Goal: Task Accomplishment & Management: Use online tool/utility

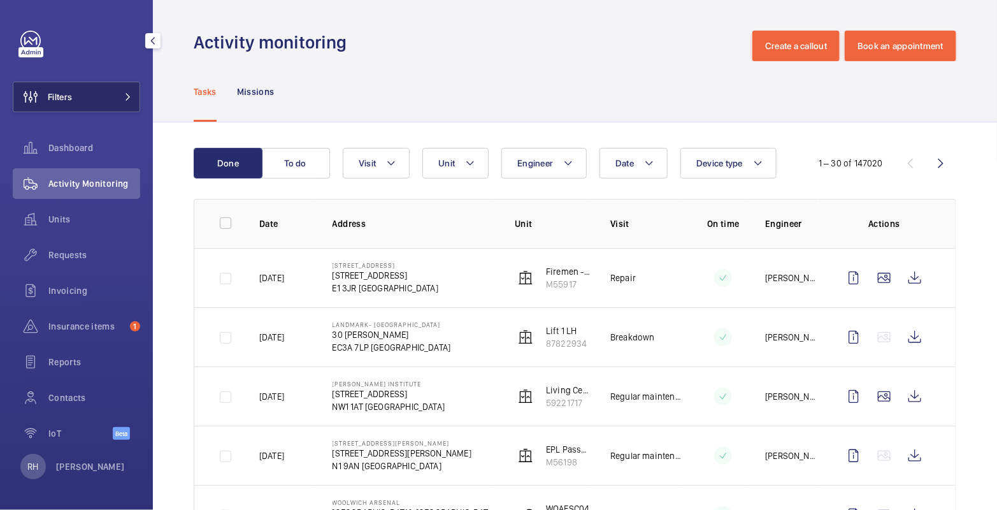
click at [108, 96] on button "Filters" at bounding box center [76, 97] width 127 height 31
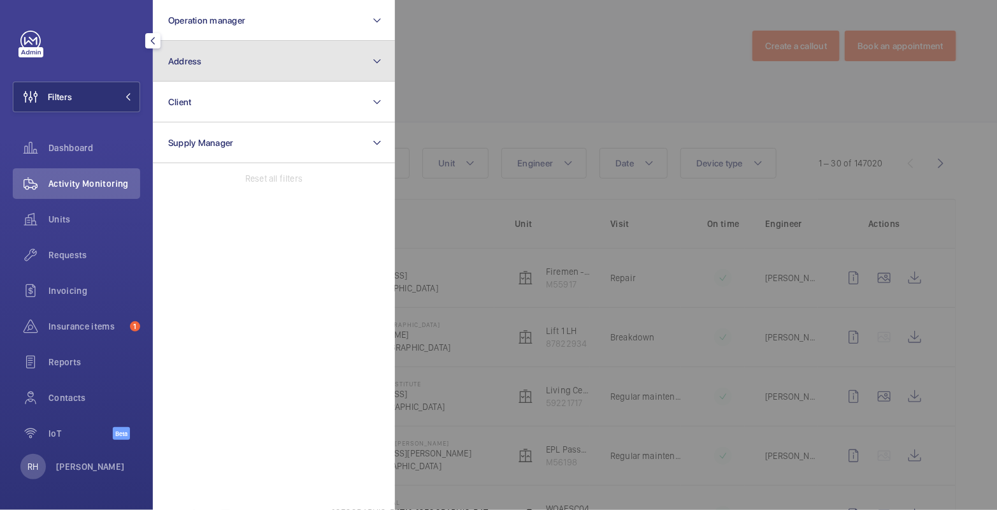
click at [203, 71] on button "Address" at bounding box center [274, 61] width 242 height 41
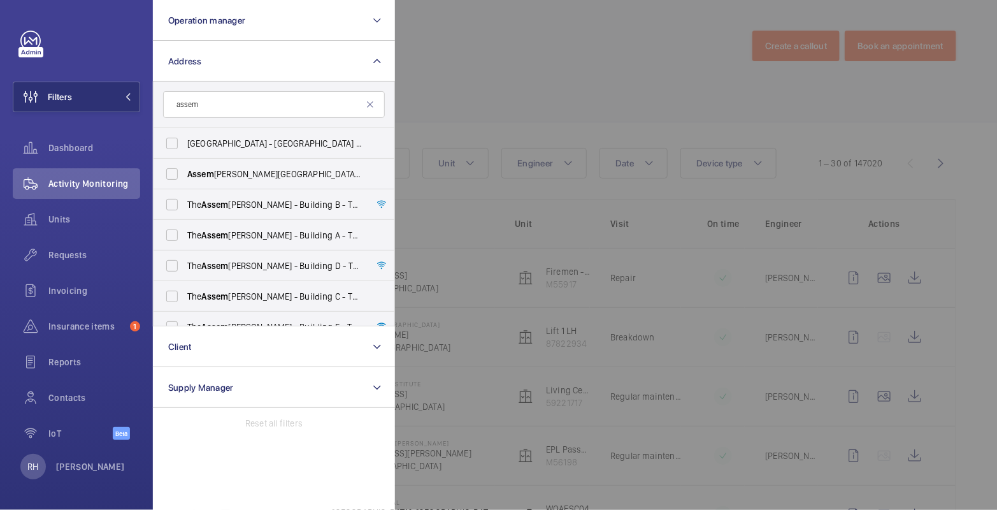
type input "assem"
click at [269, 297] on span "The [PERSON_NAME] - Building [STREET_ADDRESS][PERSON_NAME]" at bounding box center [274, 296] width 175 height 13
click at [185, 297] on input "The [PERSON_NAME] - Building [STREET_ADDRESS][PERSON_NAME]" at bounding box center [171, 295] width 25 height 25
checkbox input "true"
click at [265, 203] on span "The [PERSON_NAME] - Building [STREET_ADDRESS][PERSON_NAME]" at bounding box center [274, 204] width 175 height 13
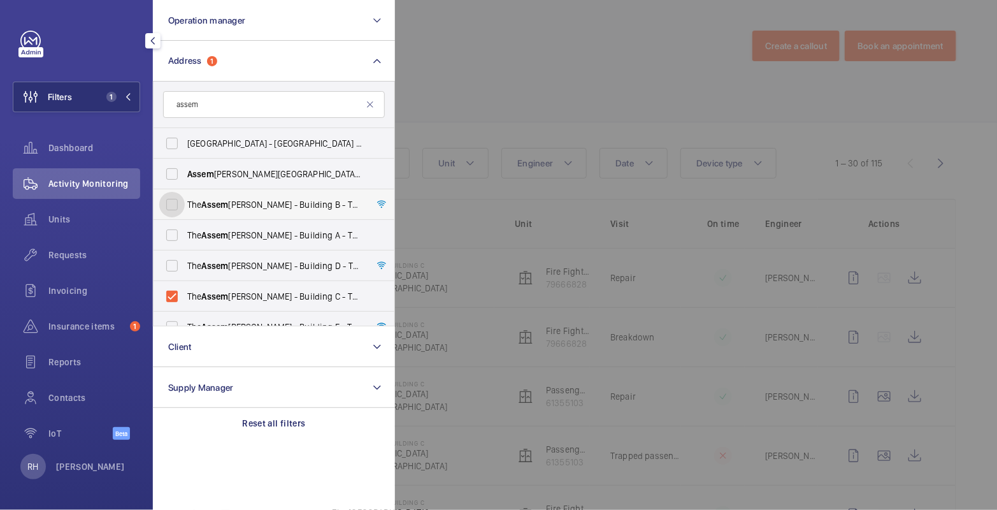
click at [185, 203] on input "The [PERSON_NAME] - Building [STREET_ADDRESS][PERSON_NAME]" at bounding box center [171, 204] width 25 height 25
checkbox input "true"
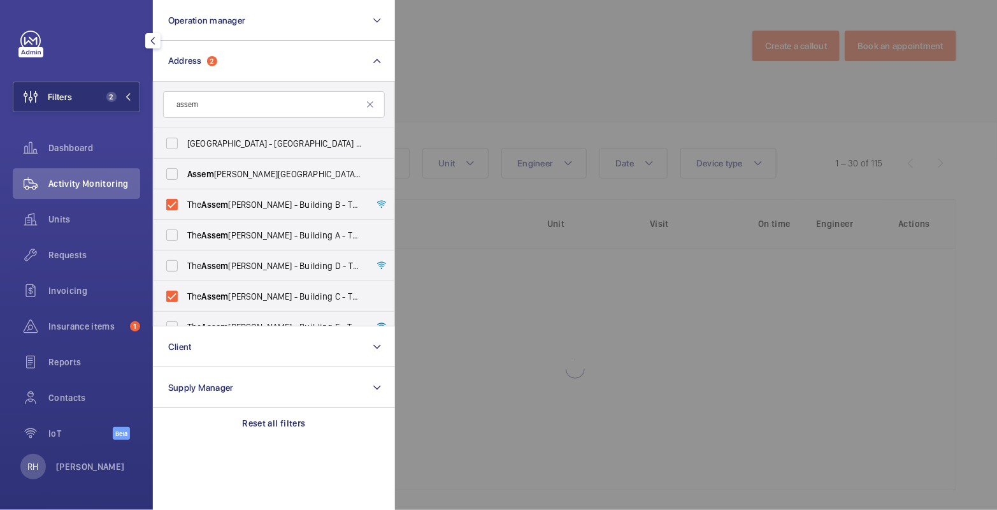
click at [532, 73] on div at bounding box center [893, 255] width 997 height 510
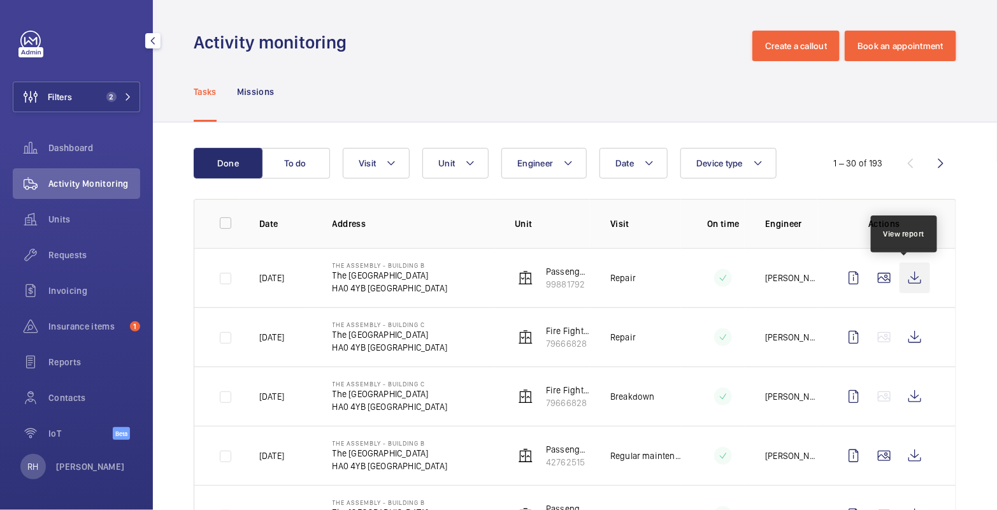
click at [905, 276] on wm-front-icon-button at bounding box center [914, 277] width 31 height 31
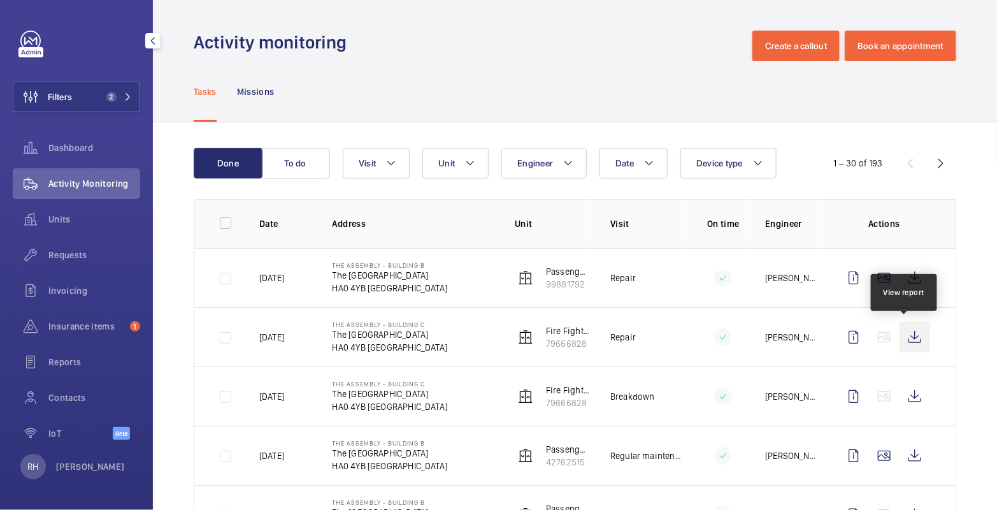
click at [902, 338] on wm-front-icon-button at bounding box center [914, 337] width 31 height 31
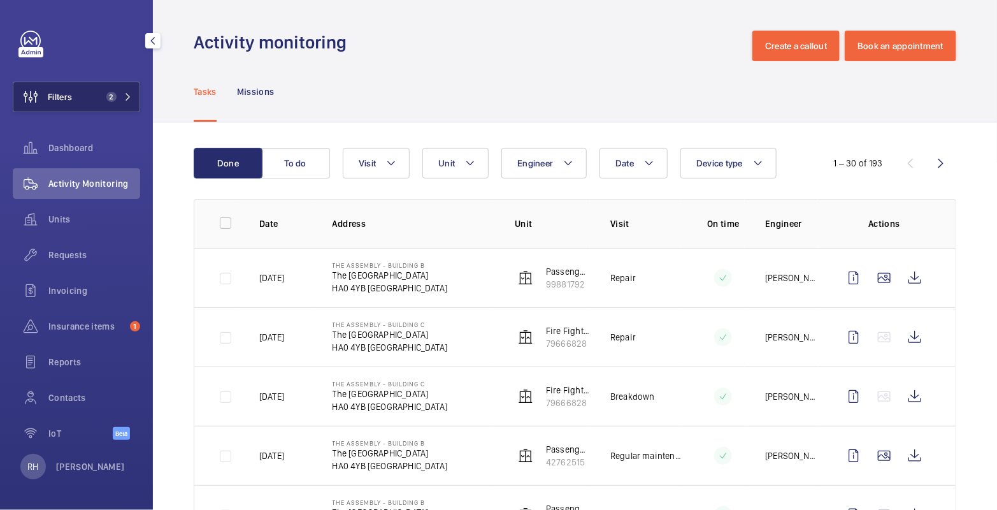
click at [80, 92] on button "Filters 2" at bounding box center [76, 97] width 127 height 31
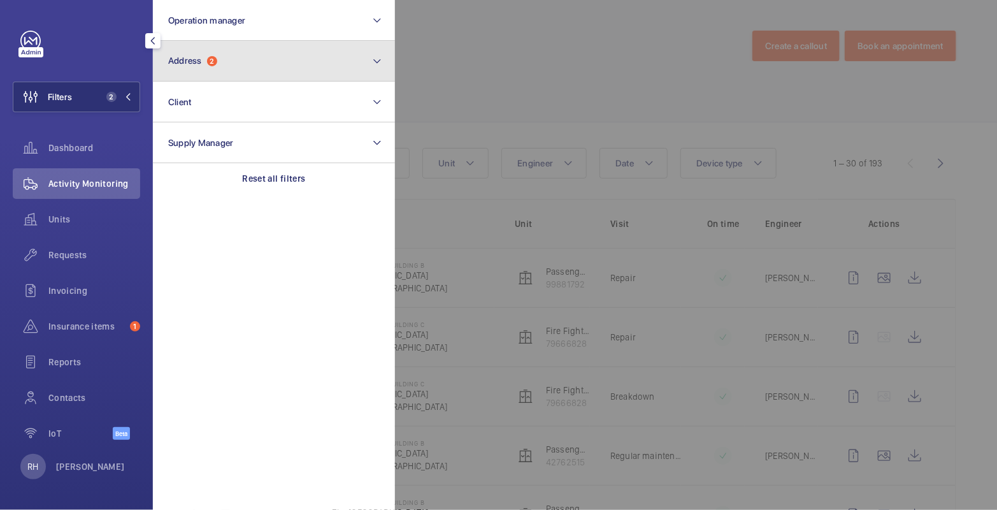
click at [208, 62] on span "Address 2" at bounding box center [192, 60] width 49 height 11
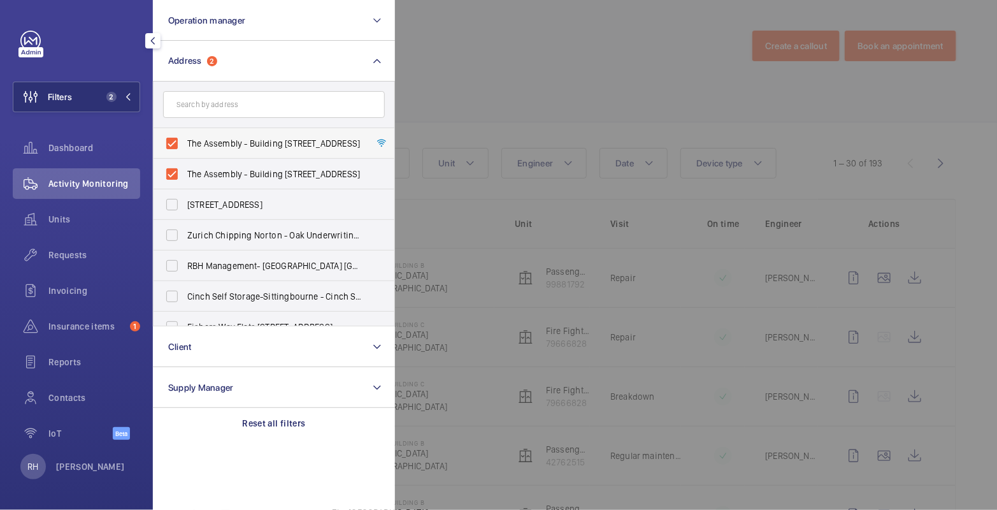
drag, startPoint x: 199, startPoint y: 146, endPoint x: 200, endPoint y: 153, distance: 7.7
click at [199, 146] on span "The Assembly - Building B - The Assembly - Building B, Montrose Crescent, WEMBL…" at bounding box center [274, 143] width 175 height 13
click at [185, 146] on input "The Assembly - Building B - The Assembly - Building B, Montrose Crescent, WEMBL…" at bounding box center [171, 143] width 25 height 25
checkbox input "false"
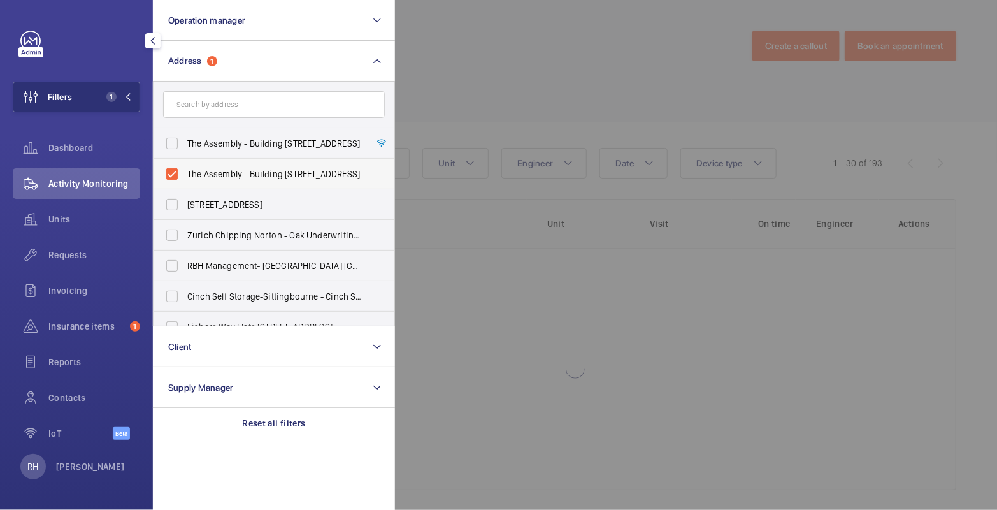
click at [201, 161] on label "The Assembly - Building [STREET_ADDRESS]" at bounding box center [264, 174] width 222 height 31
click at [185, 161] on input "The Assembly - Building [STREET_ADDRESS]" at bounding box center [171, 173] width 25 height 25
checkbox input "false"
click at [220, 107] on input "text" at bounding box center [274, 104] width 222 height 27
click at [450, 67] on div at bounding box center [893, 255] width 997 height 510
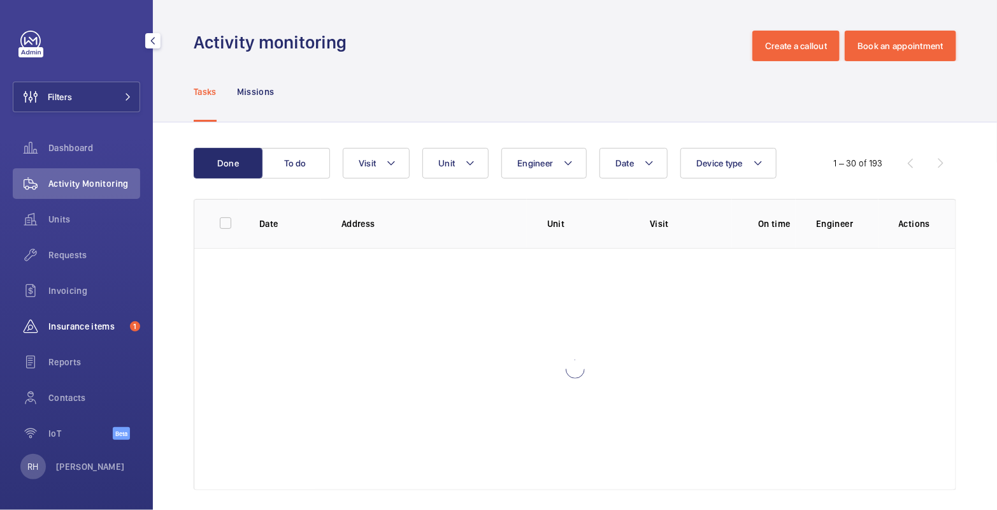
click at [87, 327] on span "Insurance items" at bounding box center [86, 326] width 76 height 13
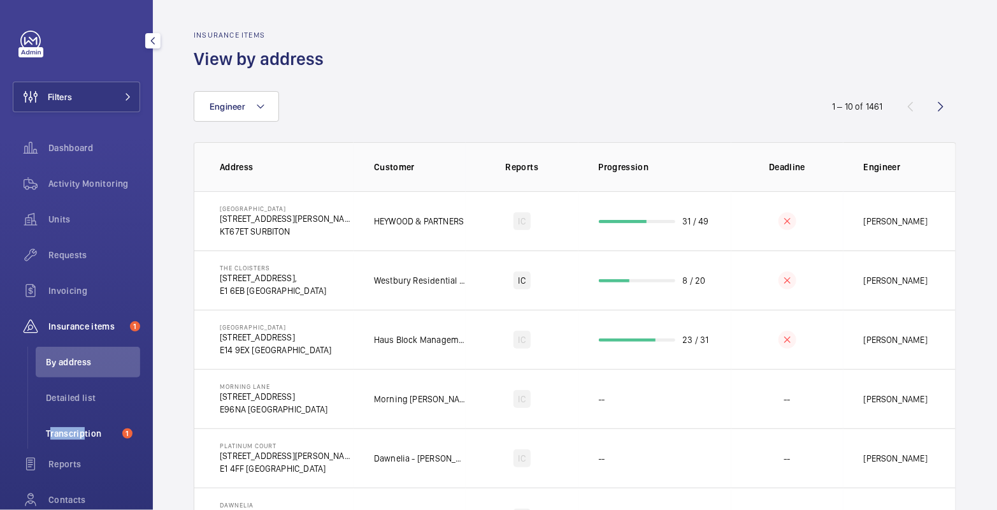
click at [82, 427] on span "Transcription" at bounding box center [81, 433] width 71 height 13
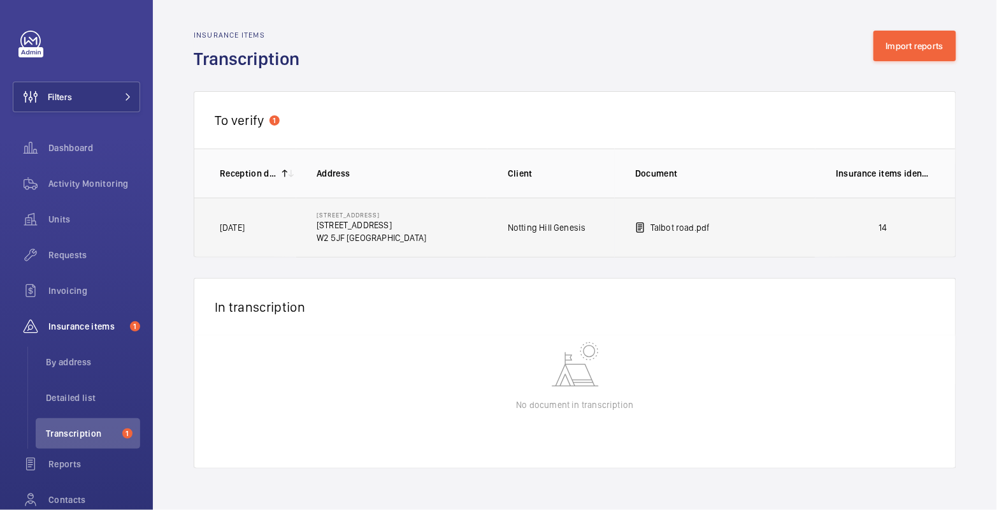
click at [866, 235] on td "14" at bounding box center [885, 227] width 140 height 60
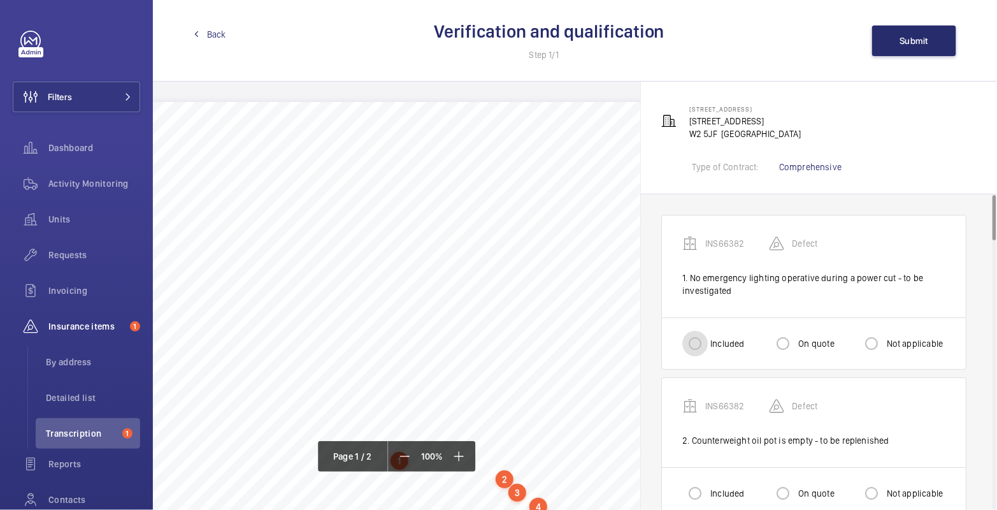
click at [699, 345] on input "Included" at bounding box center [694, 343] width 25 height 25
radio input "true"
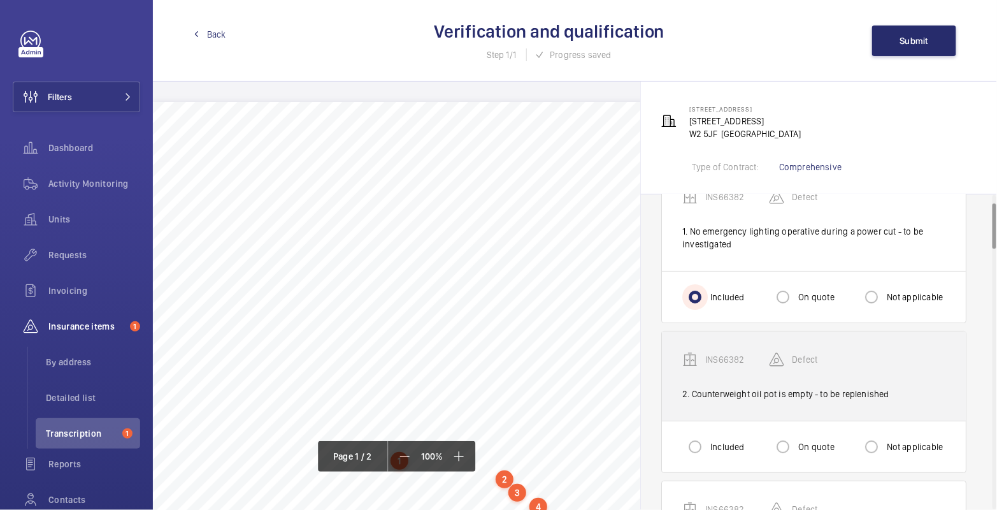
scroll to position [63, 0]
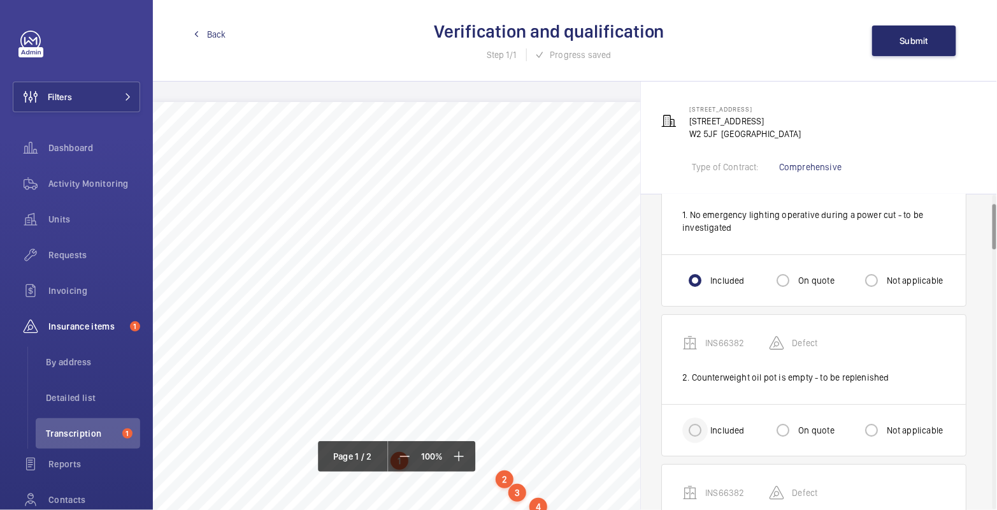
click at [708, 417] on div at bounding box center [695, 430] width 31 height 31
radio input "true"
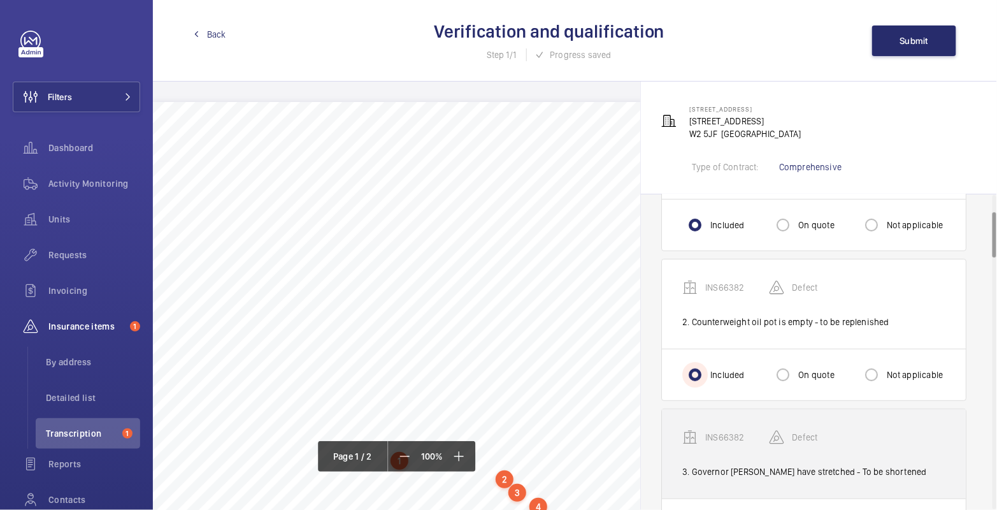
scroll to position [249, 0]
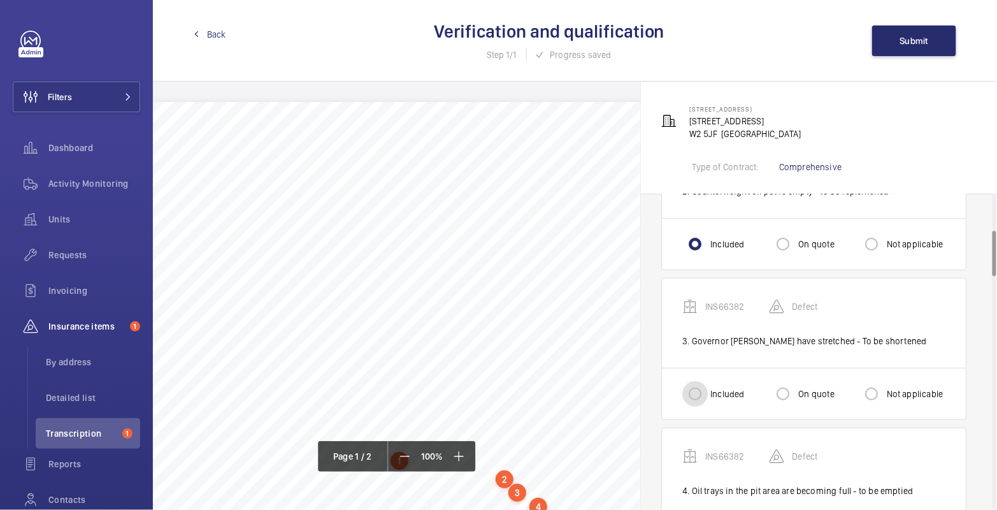
click at [706, 391] on input "Included" at bounding box center [694, 393] width 25 height 25
radio input "true"
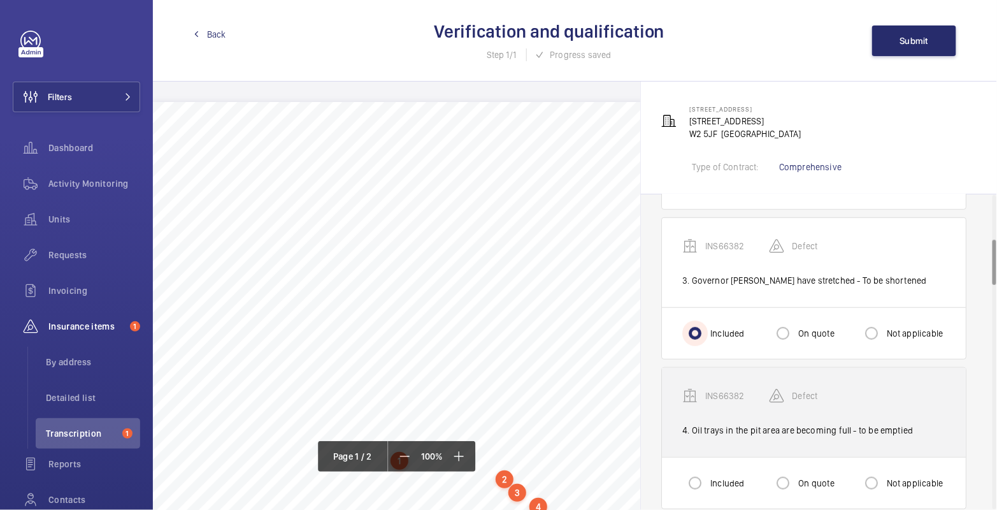
scroll to position [316, 0]
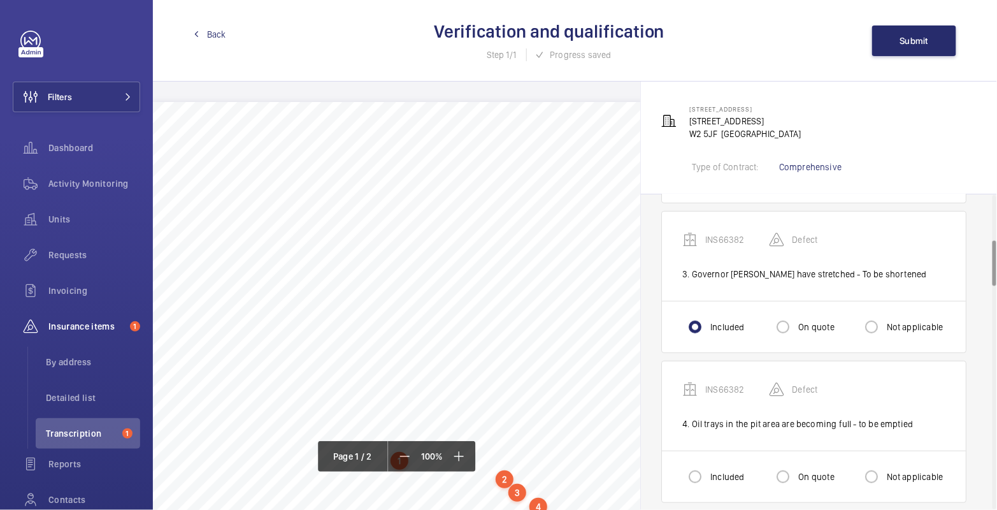
click at [712, 470] on label "Included" at bounding box center [726, 476] width 36 height 13
click at [708, 467] on input "Included" at bounding box center [694, 476] width 25 height 25
radio input "true"
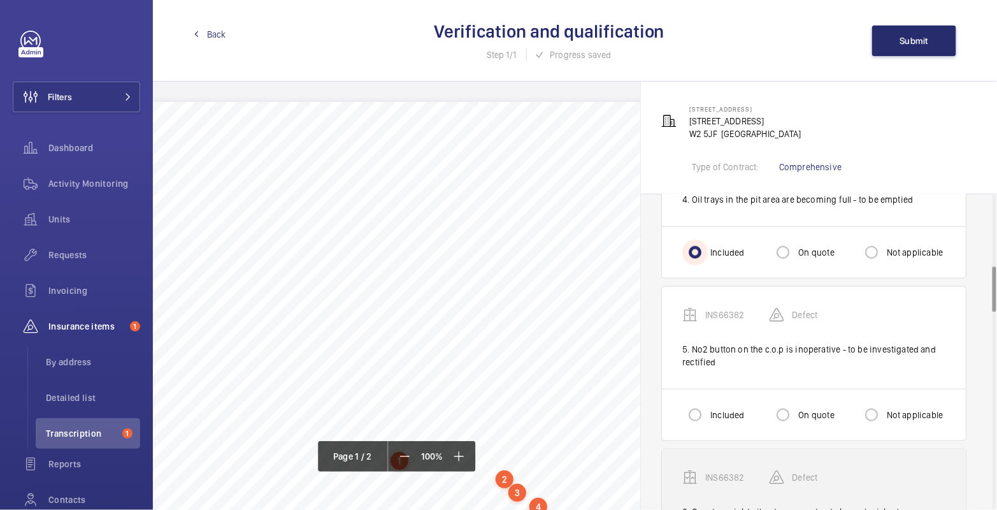
scroll to position [565, 0]
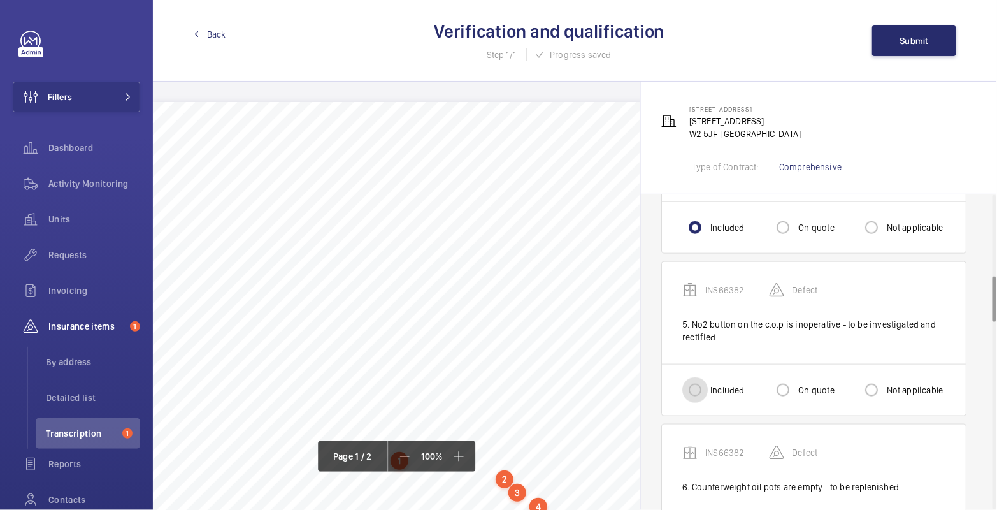
click at [699, 383] on input "Included" at bounding box center [694, 389] width 25 height 25
radio input "true"
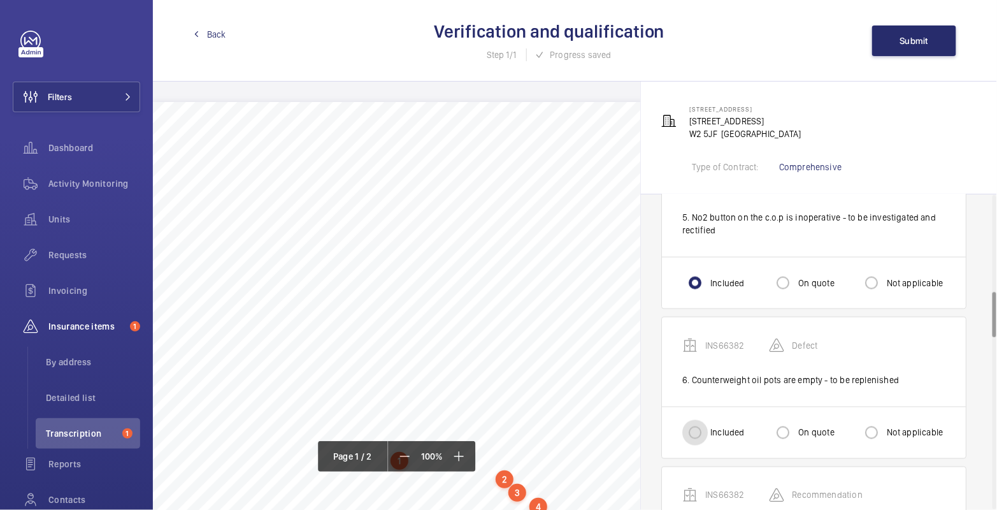
click at [706, 423] on input "Included" at bounding box center [694, 432] width 25 height 25
radio input "true"
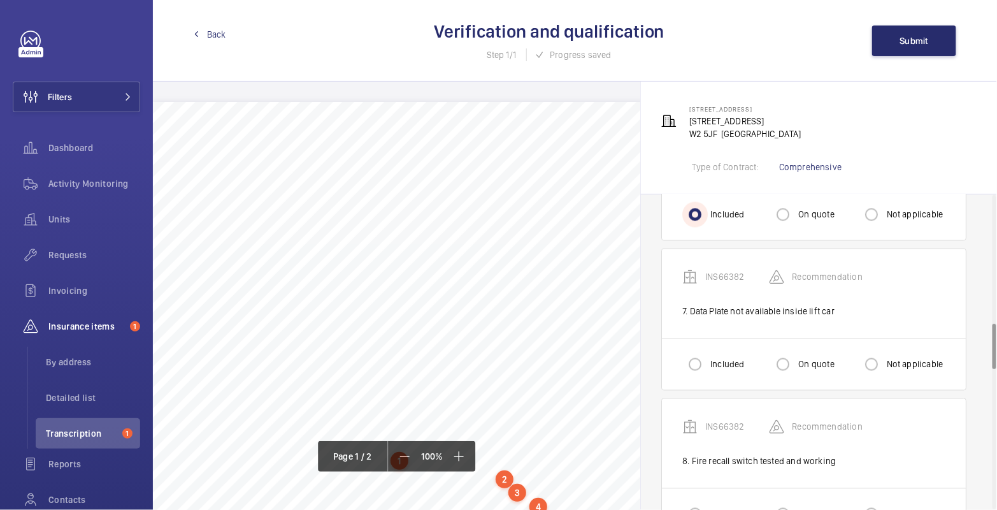
scroll to position [892, 0]
click at [702, 359] on input "Included" at bounding box center [694, 361] width 25 height 25
radio input "true"
click at [780, 353] on input "On quote" at bounding box center [782, 361] width 25 height 25
radio input "true"
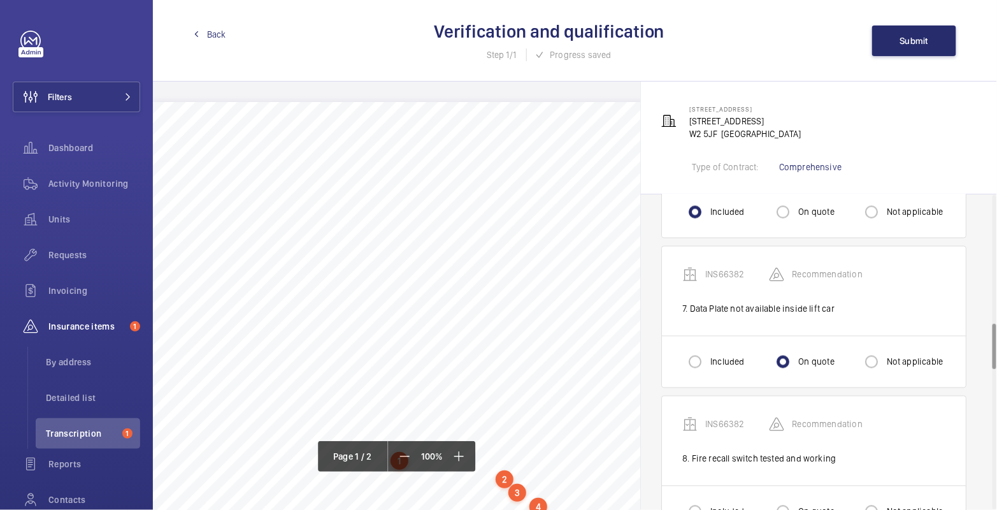
click at [720, 355] on label "Included" at bounding box center [726, 361] width 36 height 13
click at [708, 354] on input "Included" at bounding box center [694, 361] width 25 height 25
radio input "true"
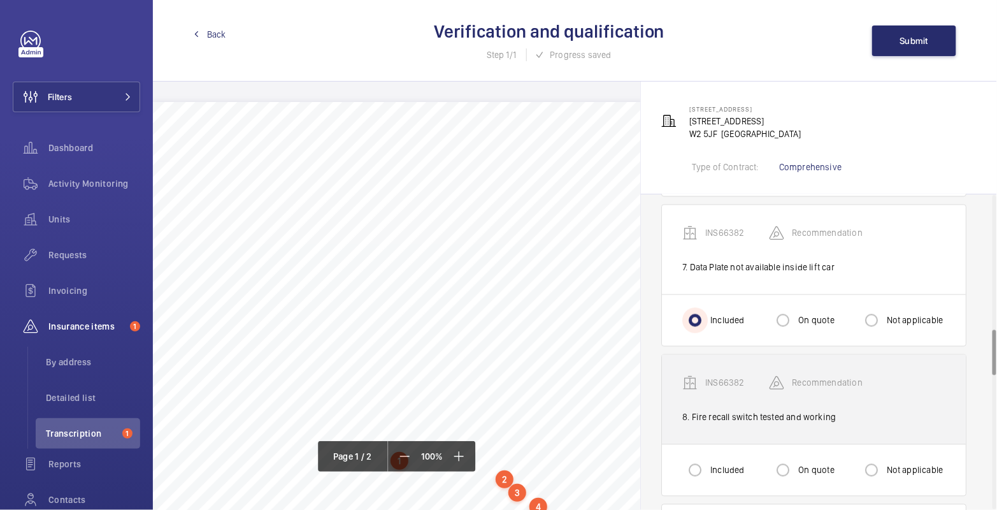
scroll to position [934, 0]
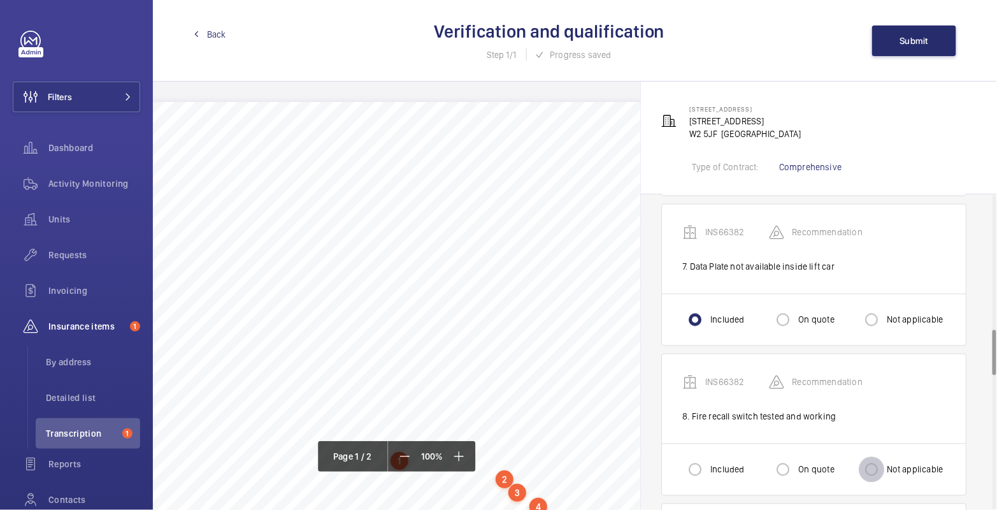
click at [874, 459] on input "Not applicable" at bounding box center [871, 469] width 25 height 25
radio input "true"
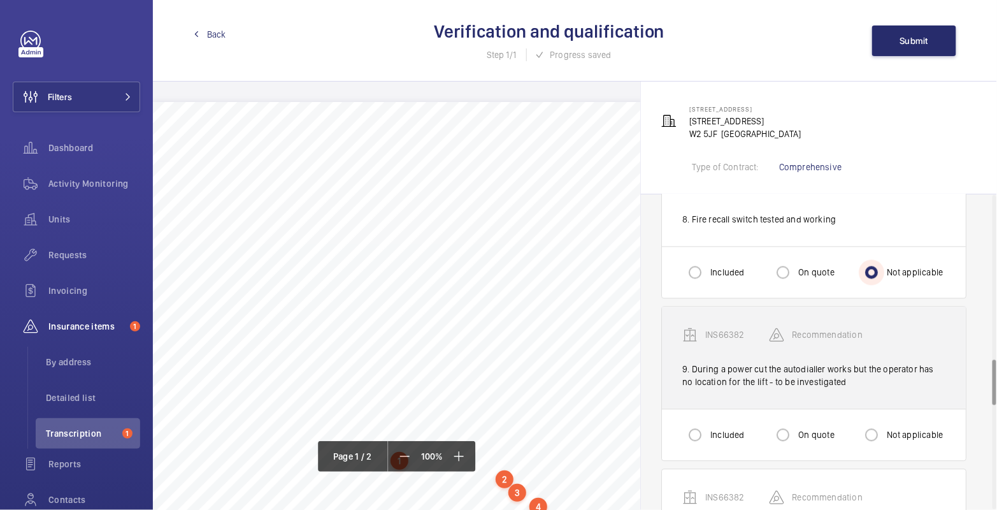
scroll to position [1153, 0]
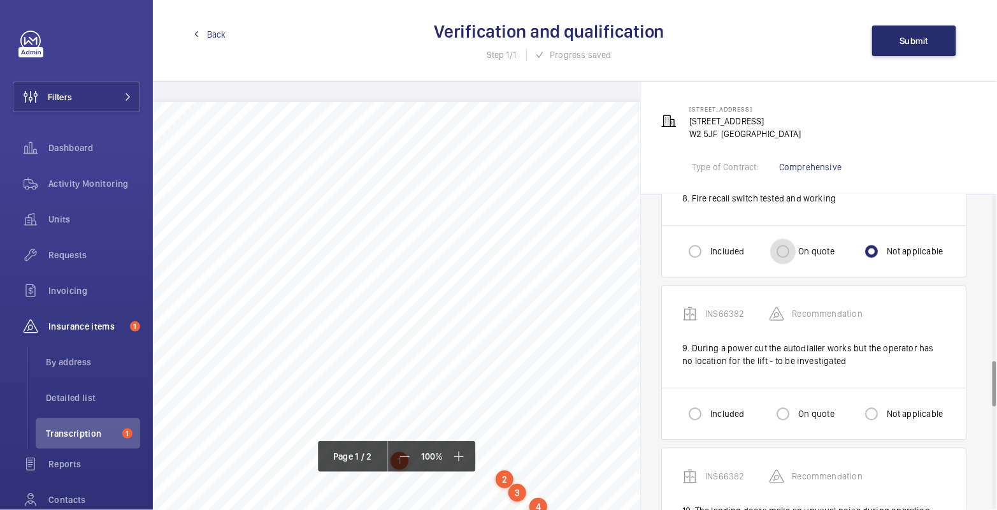
click at [770, 238] on input "On quote" at bounding box center [782, 250] width 25 height 25
radio input "true"
click at [700, 410] on input "Included" at bounding box center [694, 413] width 25 height 25
radio input "true"
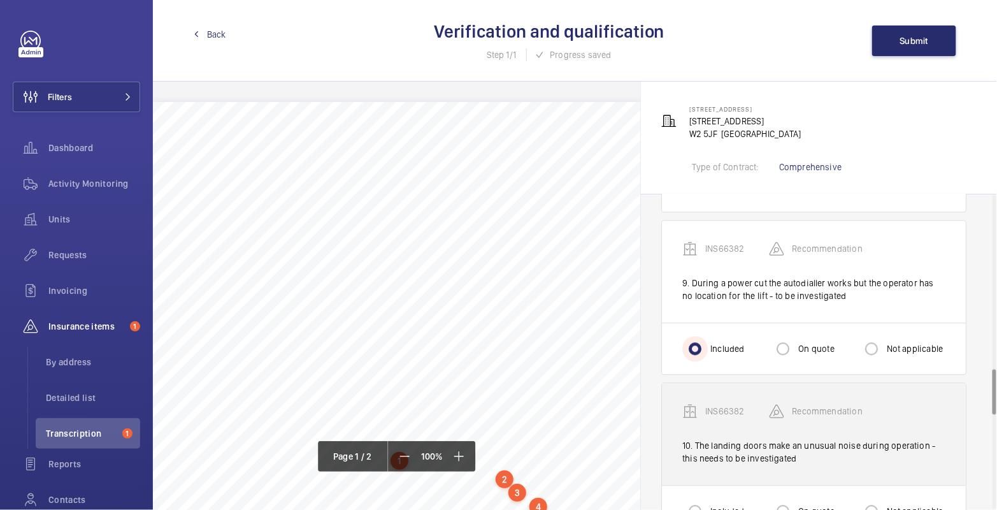
scroll to position [1246, 0]
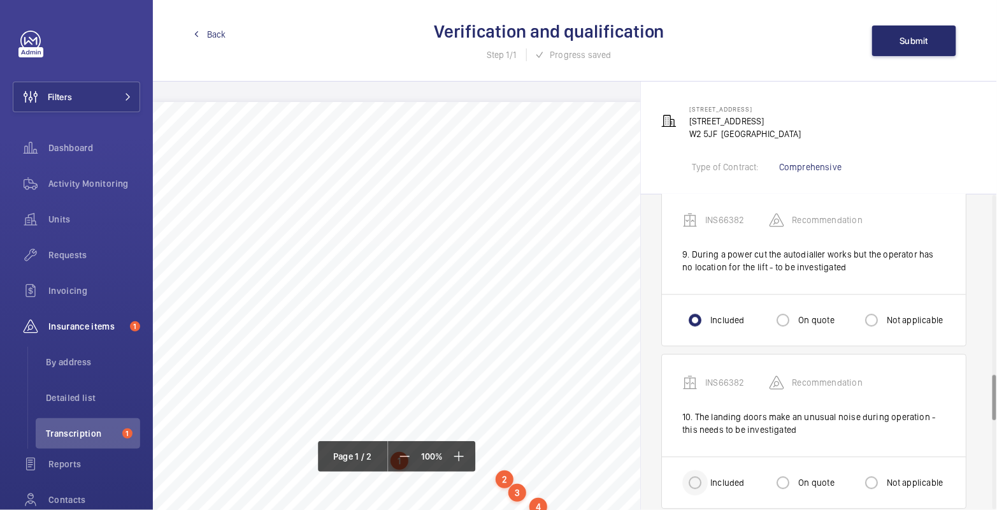
click at [708, 475] on div at bounding box center [695, 482] width 31 height 31
radio input "true"
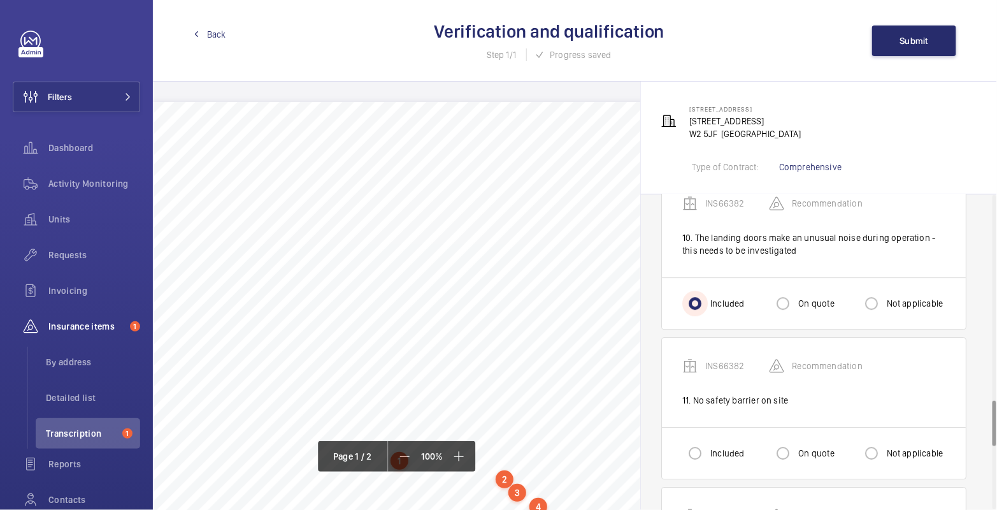
scroll to position [1428, 0]
click at [783, 441] on input "On quote" at bounding box center [782, 450] width 25 height 25
radio input "true"
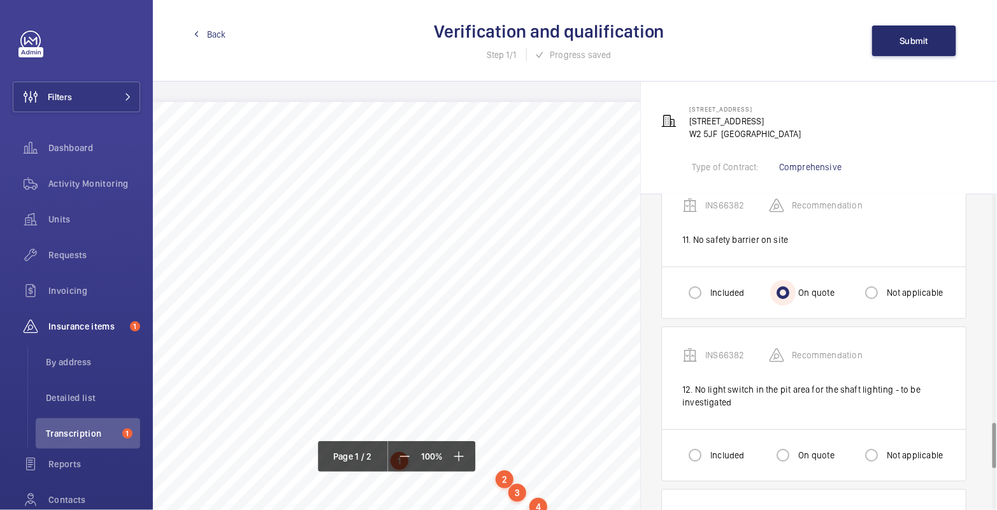
scroll to position [1587, 0]
click at [711, 448] on label "Included" at bounding box center [726, 454] width 36 height 13
click at [708, 441] on input "Included" at bounding box center [694, 453] width 25 height 25
radio input "true"
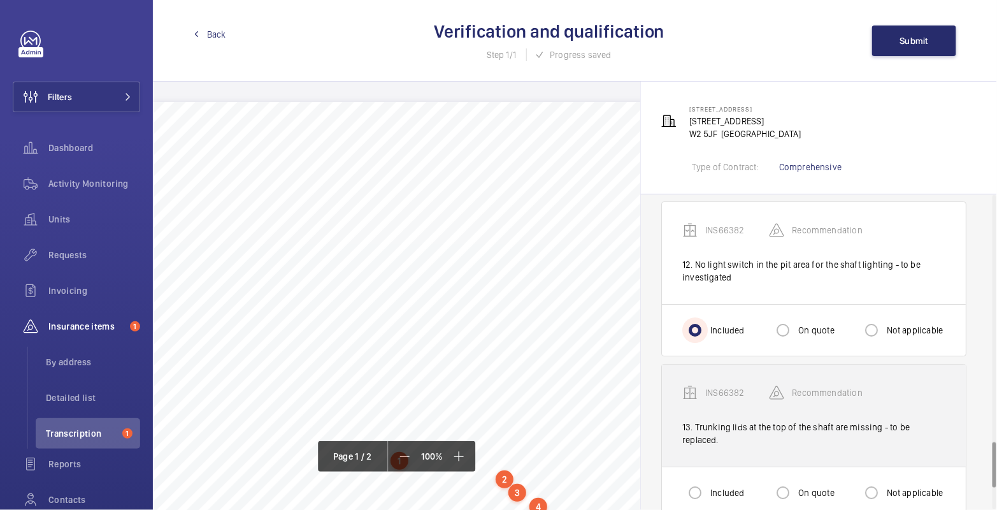
scroll to position [1721, 0]
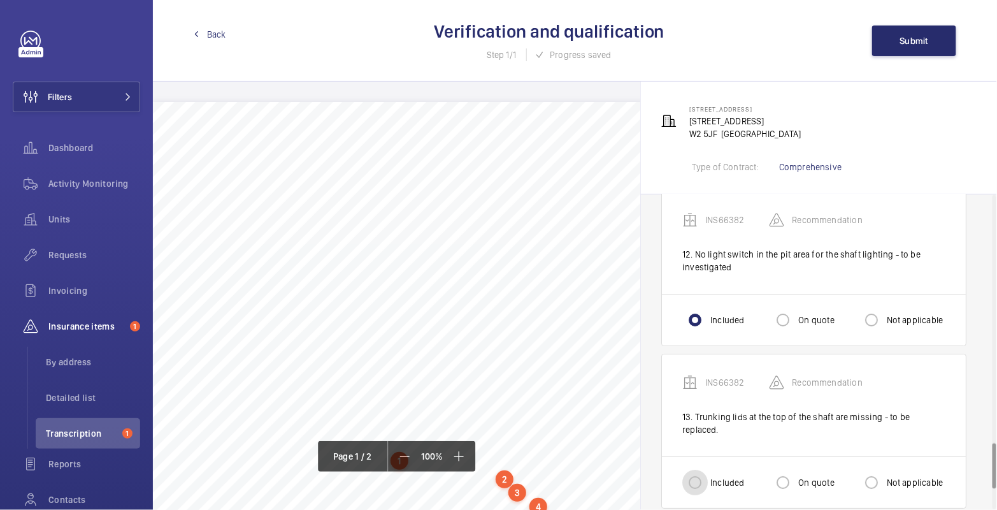
click at [704, 469] on input "Included" at bounding box center [694, 481] width 25 height 25
radio input "true"
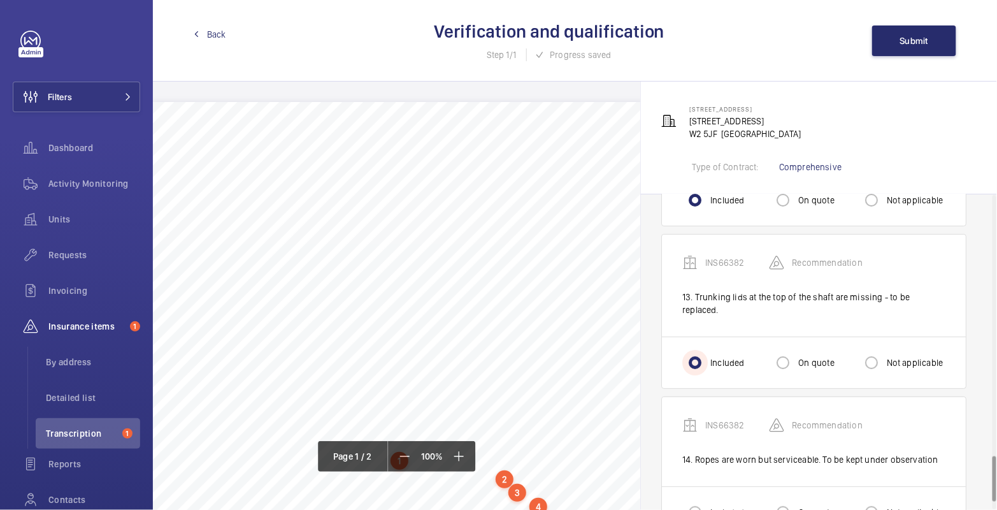
scroll to position [1864, 0]
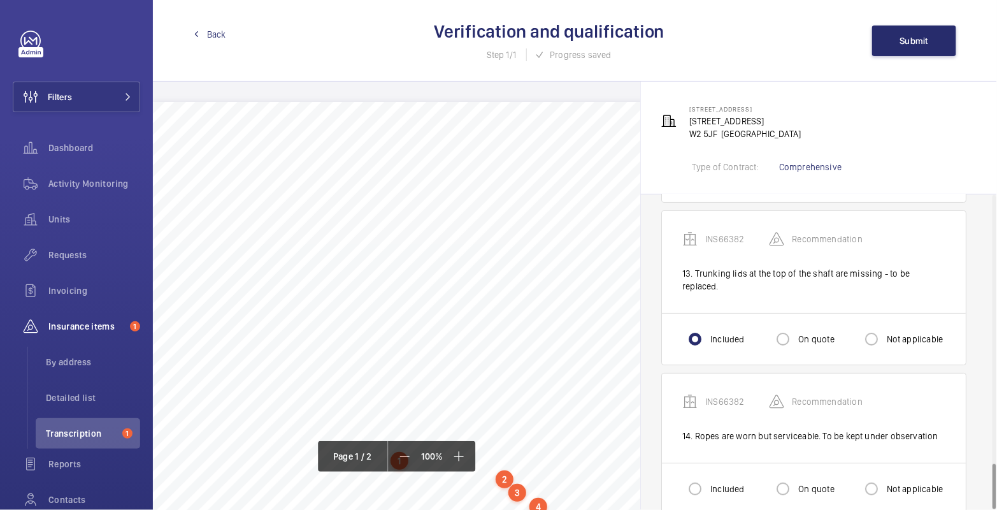
click at [711, 482] on label "Included" at bounding box center [726, 488] width 36 height 13
click at [708, 476] on input "Included" at bounding box center [694, 488] width 25 height 25
radio input "true"
click at [917, 41] on span "Submit" at bounding box center [914, 41] width 29 height 10
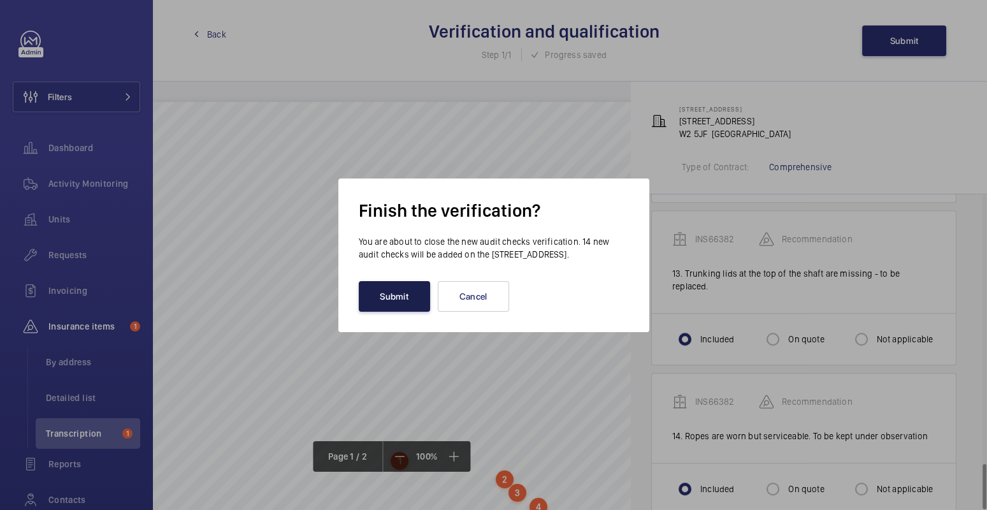
click at [391, 303] on button "Submit" at bounding box center [394, 296] width 71 height 31
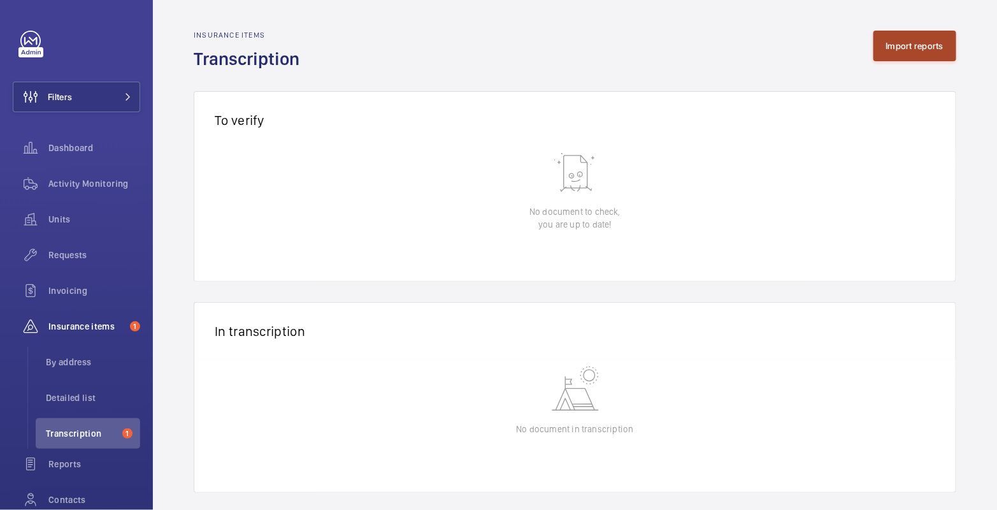
click at [903, 48] on button "Import reports" at bounding box center [914, 46] width 83 height 31
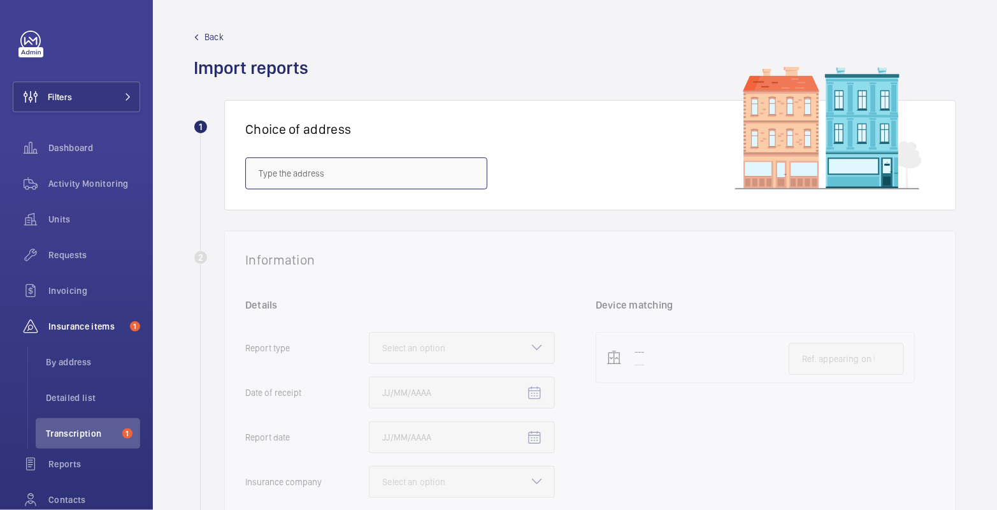
click at [392, 168] on input "text" at bounding box center [366, 173] width 242 height 32
click at [390, 211] on span "Block (6-26) Gladys [STREET_ADDRESS][PERSON_NAME]" at bounding box center [366, 211] width 215 height 13
type input "Block (6-26) Gladys [STREET_ADDRESS][PERSON_NAME]"
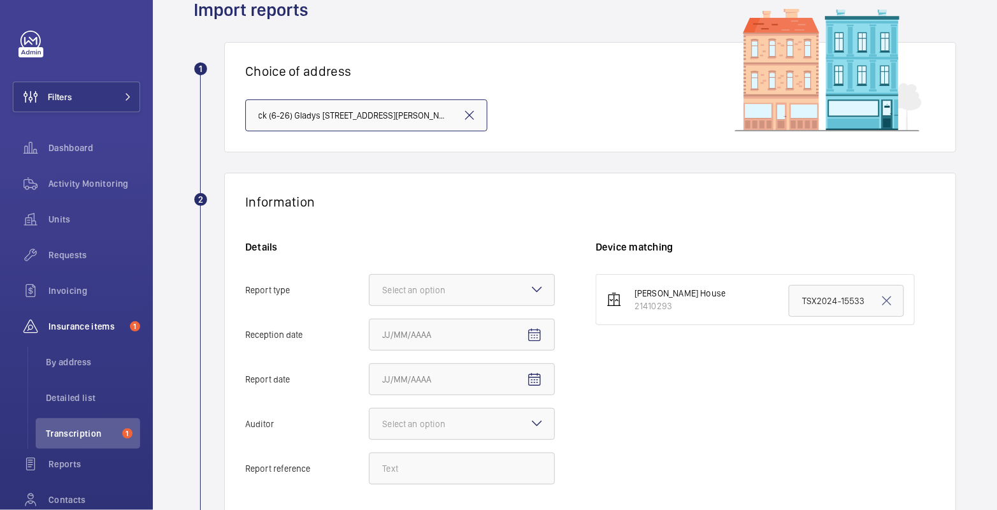
scroll to position [115, 0]
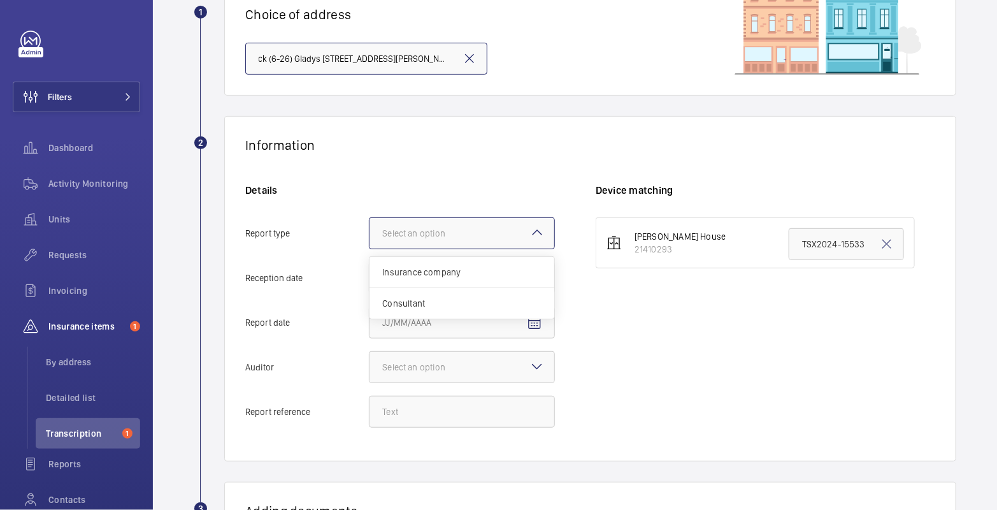
click at [507, 226] on div at bounding box center [461, 233] width 185 height 31
click at [369, 226] on input "Report type Select an option Insurance company Consultant" at bounding box center [369, 233] width 0 height 31
click at [503, 262] on div "Insurance company" at bounding box center [461, 272] width 185 height 31
click at [369, 248] on input "Report type Select an option Insurance company Consultant" at bounding box center [369, 233] width 0 height 31
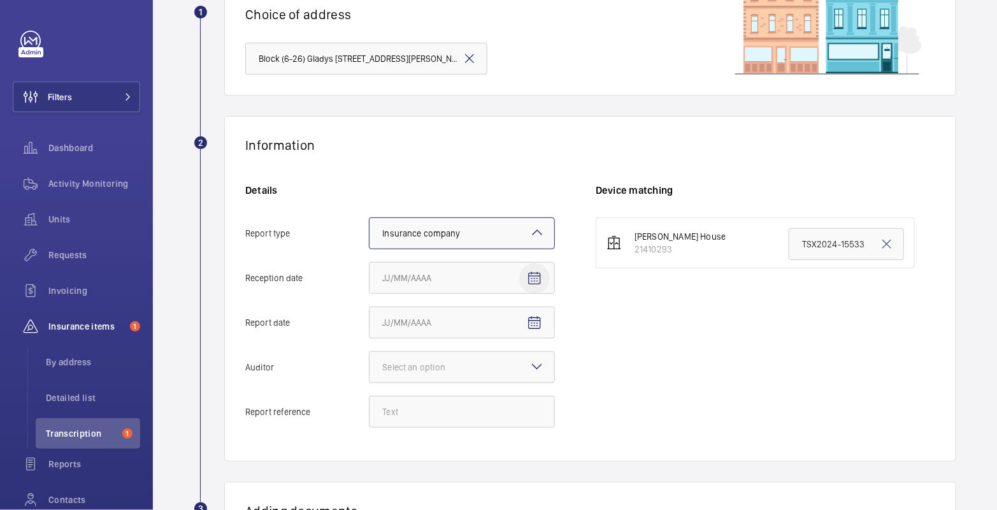
click at [529, 273] on mat-icon "Open calendar" at bounding box center [534, 278] width 15 height 15
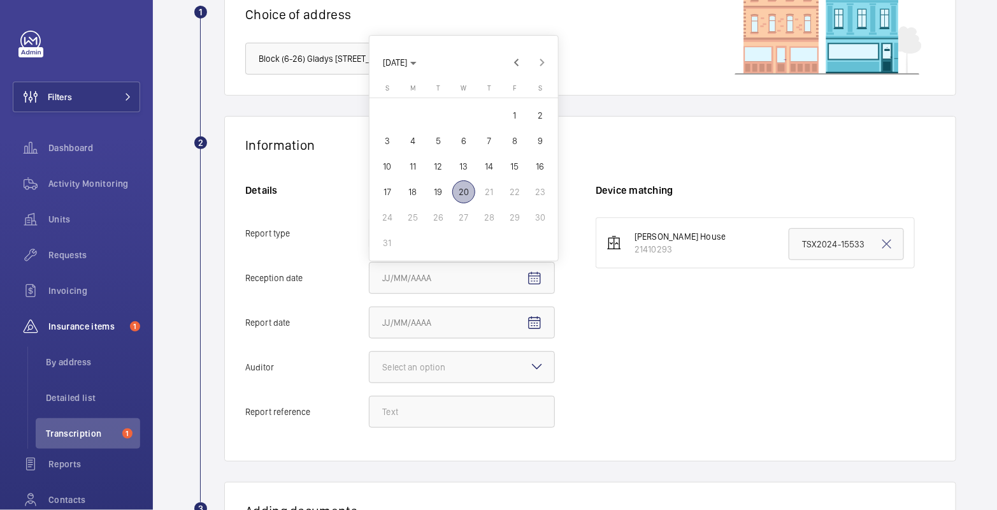
click at [466, 192] on span "20" at bounding box center [463, 191] width 23 height 23
type input "8/20/2025"
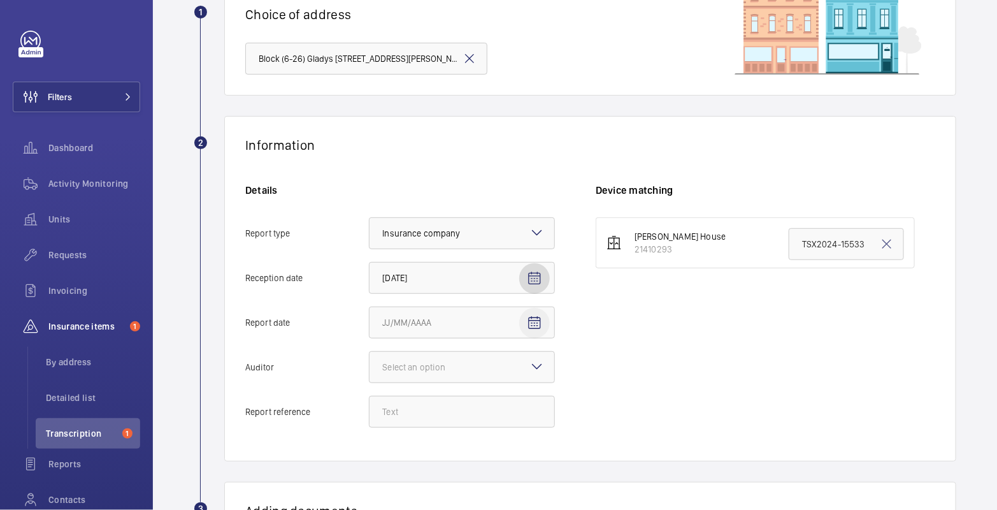
click at [541, 329] on mat-icon "Open calendar" at bounding box center [534, 322] width 15 height 15
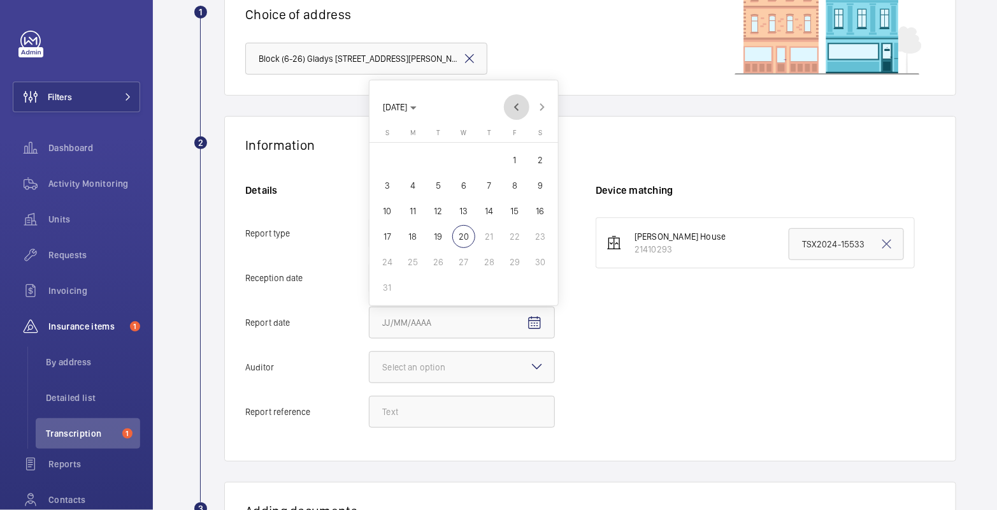
click at [516, 106] on span "Previous month" at bounding box center [516, 106] width 25 height 25
click at [520, 138] on span "Previous month" at bounding box center [516, 132] width 25 height 25
click at [439, 191] on span "3" at bounding box center [438, 185] width 23 height 23
type input "6/3/2025"
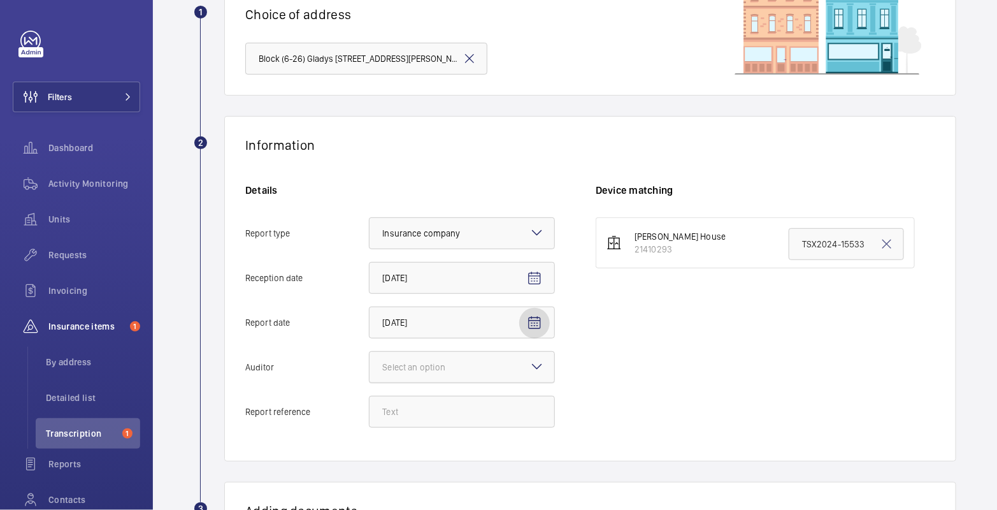
click at [483, 366] on div at bounding box center [461, 367] width 185 height 31
click at [369, 366] on input "Auditor Select an option" at bounding box center [369, 367] width 0 height 31
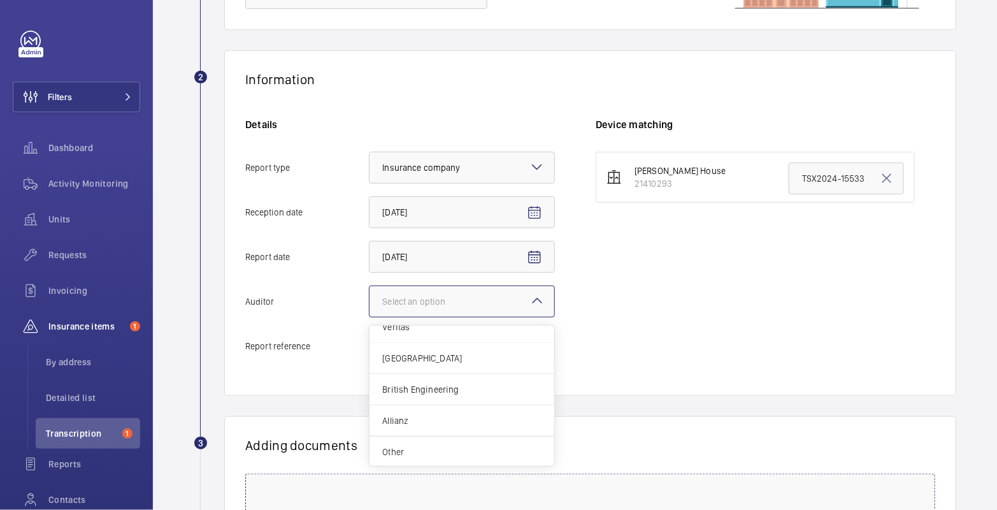
scroll to position [259, 0]
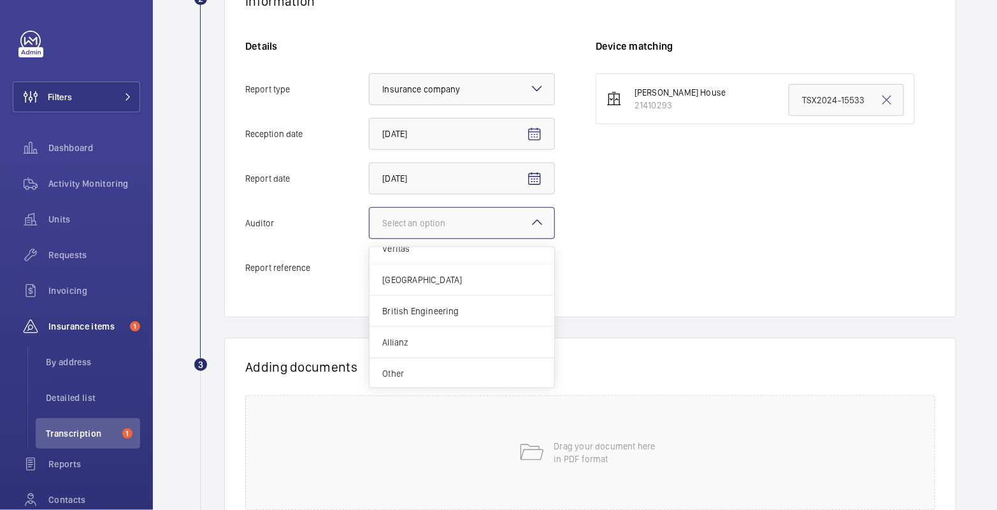
click at [425, 379] on div "Other" at bounding box center [461, 373] width 185 height 31
click at [369, 238] on input "Auditor Select an option Veritas Zurich British Engineering Allianz Other" at bounding box center [369, 223] width 0 height 31
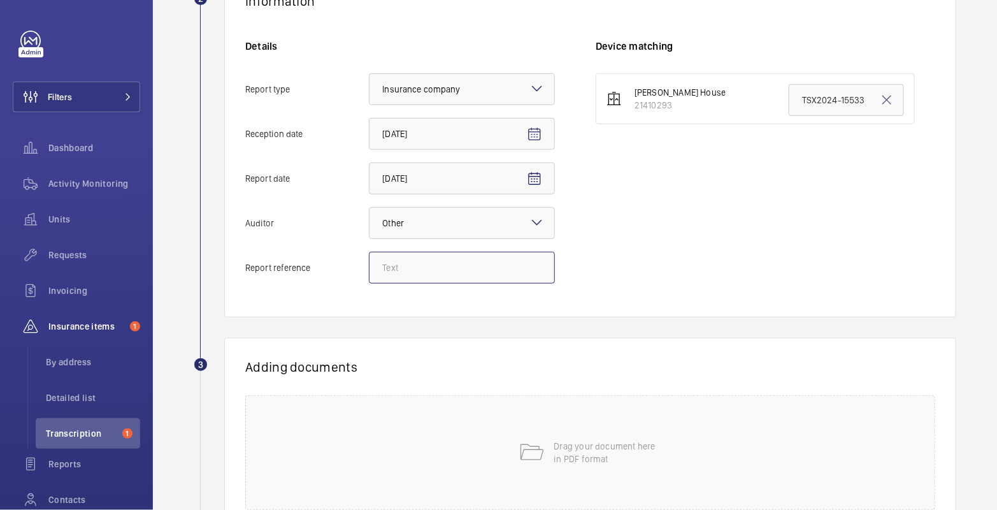
click at [396, 264] on input "Report reference" at bounding box center [462, 268] width 186 height 32
paste input "TSX2025-10463"
type input "TSX2025-10463"
click at [879, 101] on mat-icon at bounding box center [886, 99] width 15 height 15
paste input "TSX2025-10463"
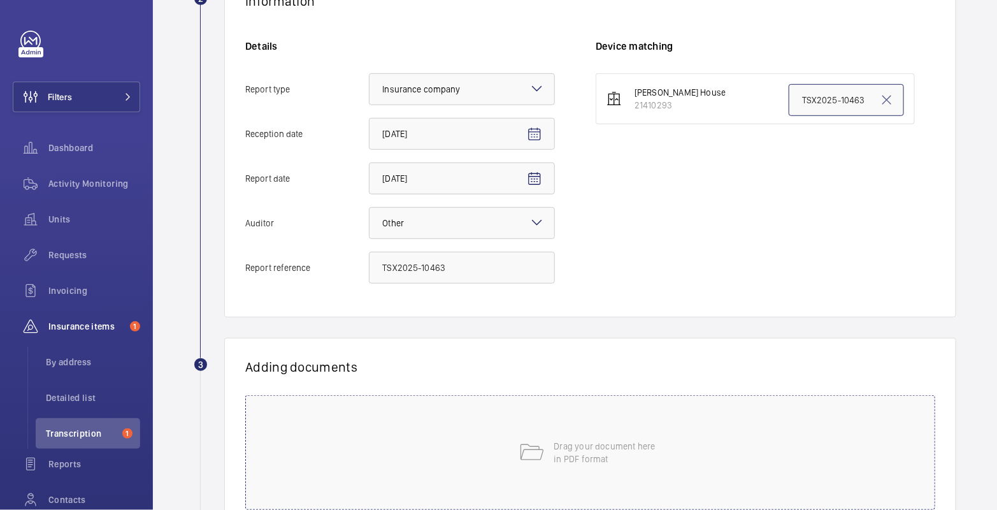
scroll to position [359, 0]
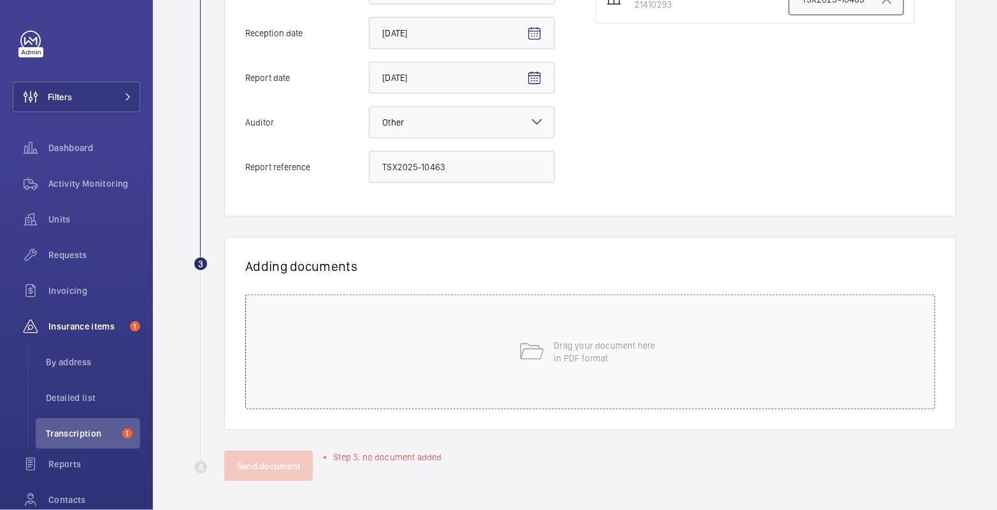
type input "TSX2025-10463"
click at [618, 364] on div "Drag your document here in PDF format" at bounding box center [590, 351] width 690 height 115
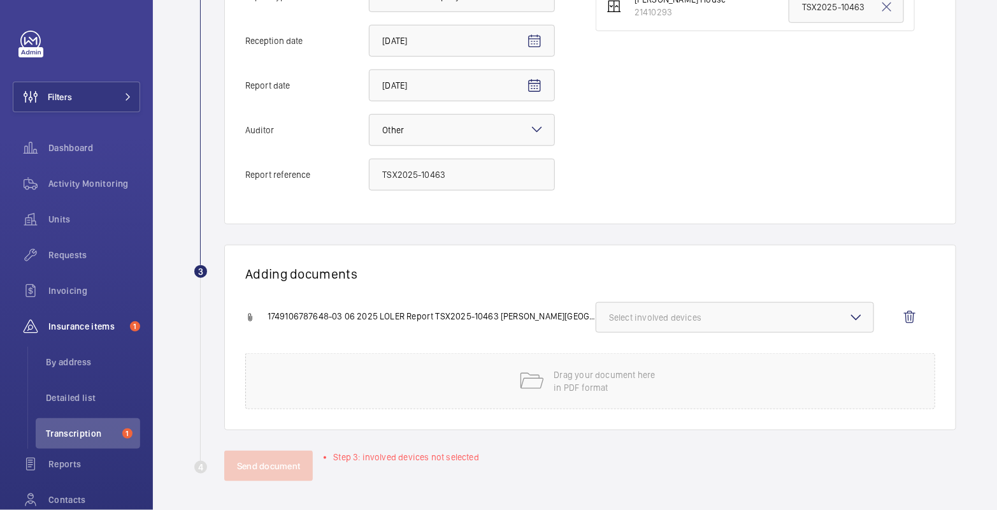
click at [649, 312] on span "Select involved devices" at bounding box center [735, 317] width 252 height 13
click at [644, 351] on span "21410293" at bounding box center [735, 357] width 211 height 13
click at [627, 350] on input "21410293" at bounding box center [614, 357] width 25 height 25
checkbox input "true"
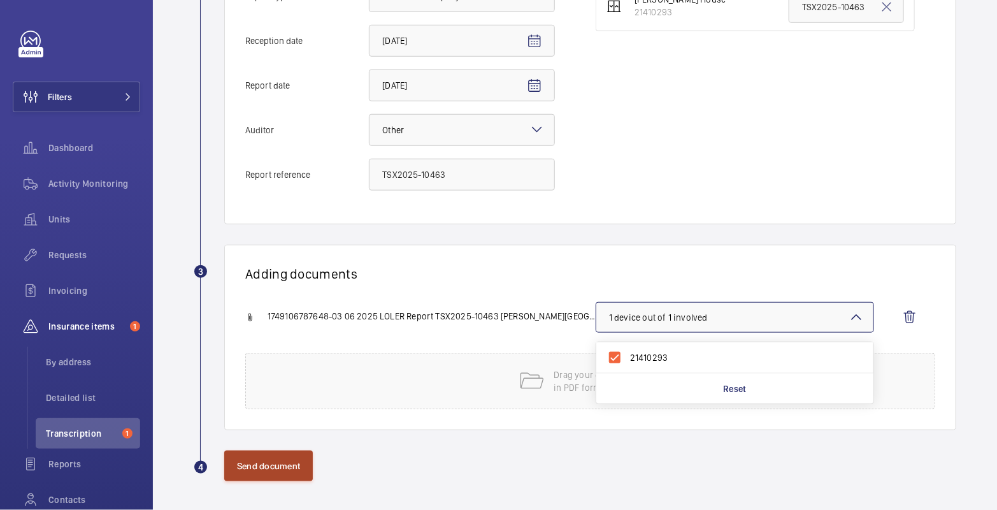
click at [284, 460] on button "Send document" at bounding box center [268, 465] width 89 height 31
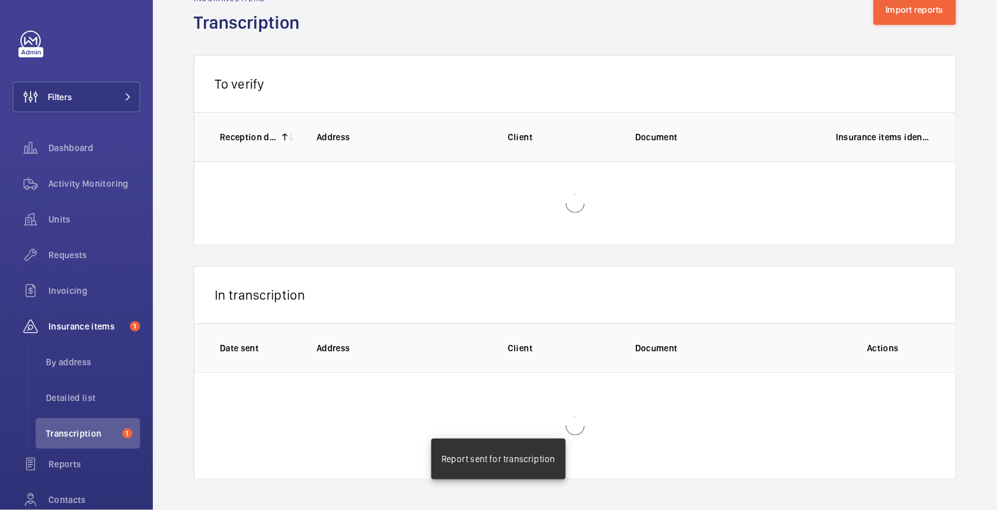
scroll to position [12, 0]
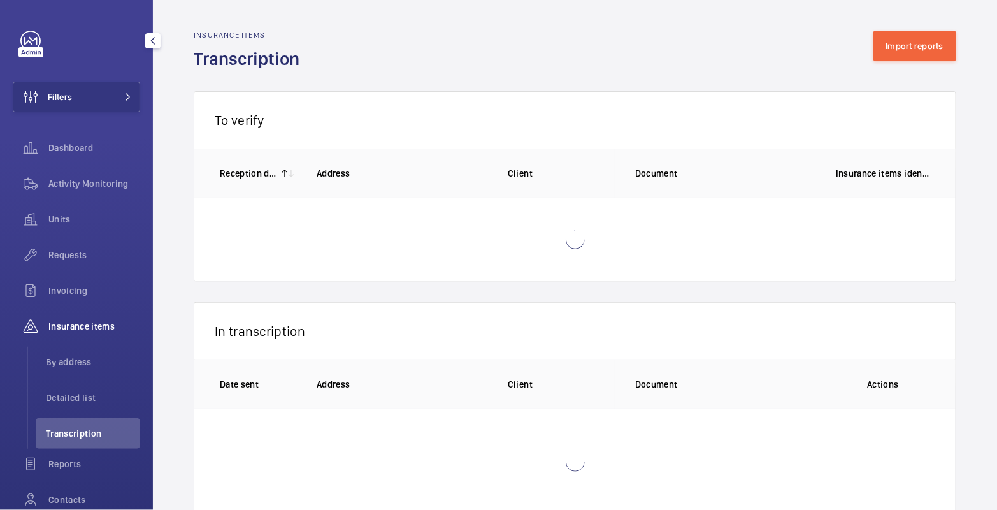
click at [78, 185] on span "Activity Monitoring" at bounding box center [94, 183] width 92 height 13
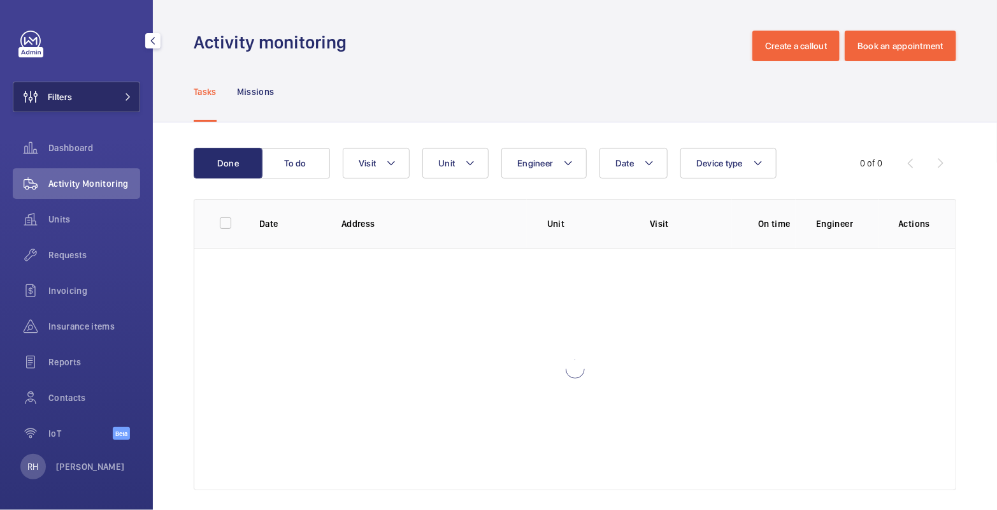
click at [87, 105] on button "Filters" at bounding box center [76, 97] width 127 height 31
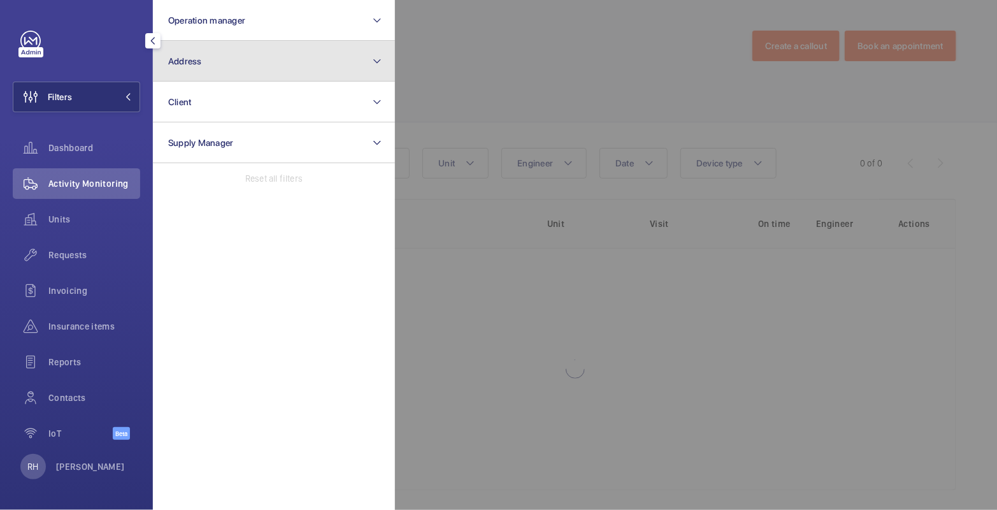
click at [205, 73] on button "Address" at bounding box center [274, 61] width 242 height 41
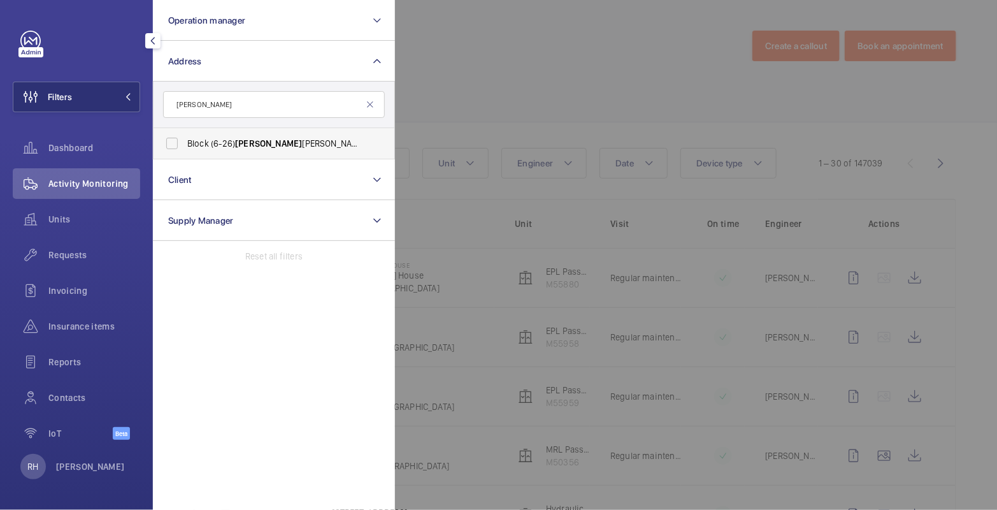
type input "[PERSON_NAME]"
click at [243, 143] on span "[PERSON_NAME]" at bounding box center [268, 143] width 67 height 10
click at [185, 143] on input "Block (6-26) Gladys [STREET_ADDRESS][PERSON_NAME]" at bounding box center [171, 143] width 25 height 25
checkbox input "true"
click at [527, 52] on div at bounding box center [893, 255] width 997 height 510
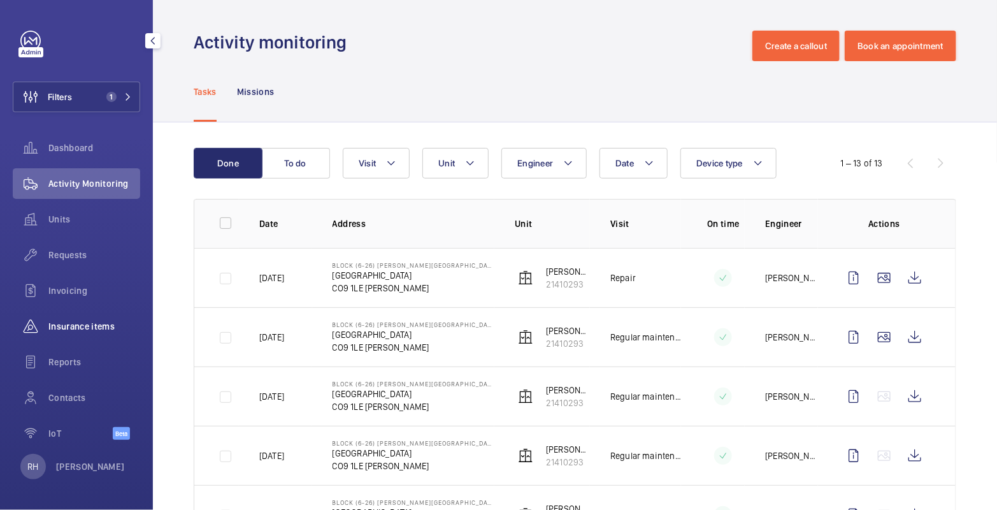
click at [75, 326] on span "Insurance items" at bounding box center [94, 326] width 92 height 13
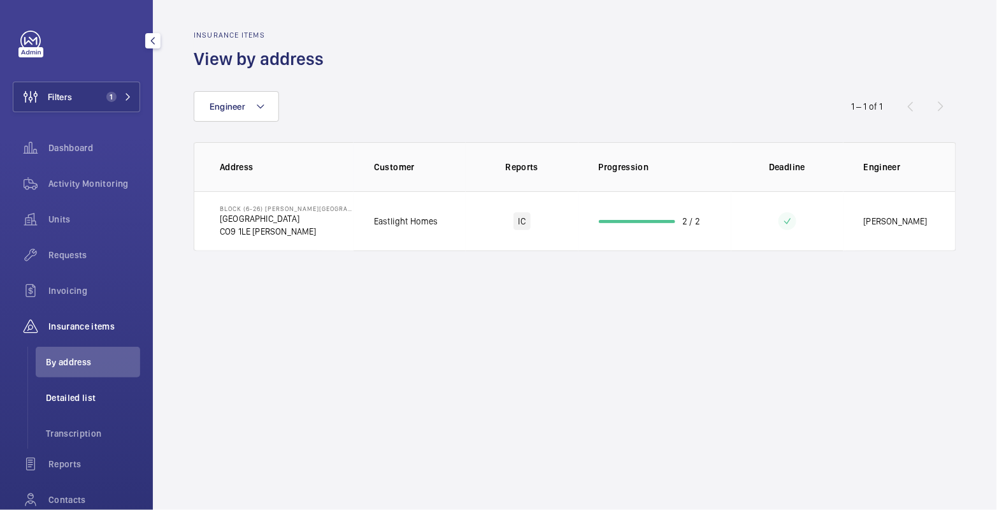
click at [83, 401] on span "Detailed list" at bounding box center [93, 397] width 94 height 13
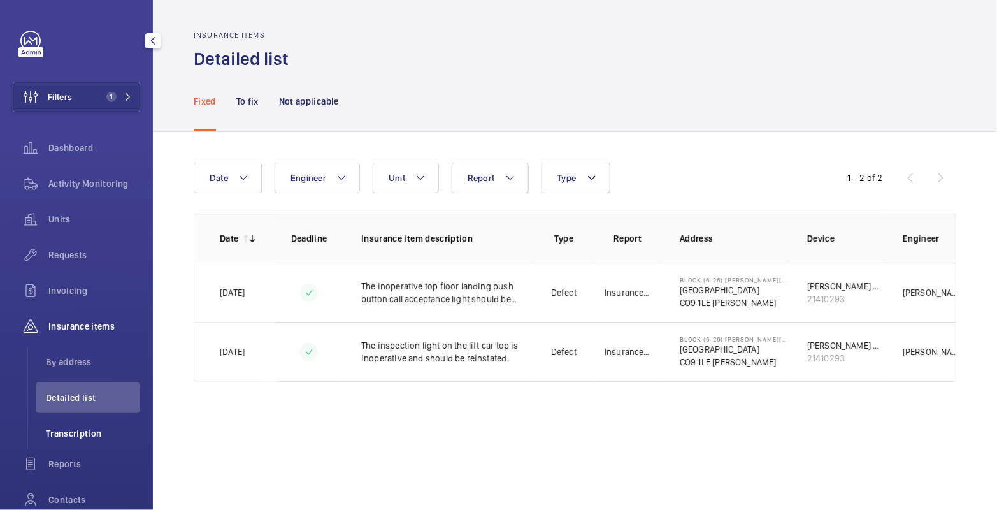
click at [86, 434] on span "Transcription" at bounding box center [93, 433] width 94 height 13
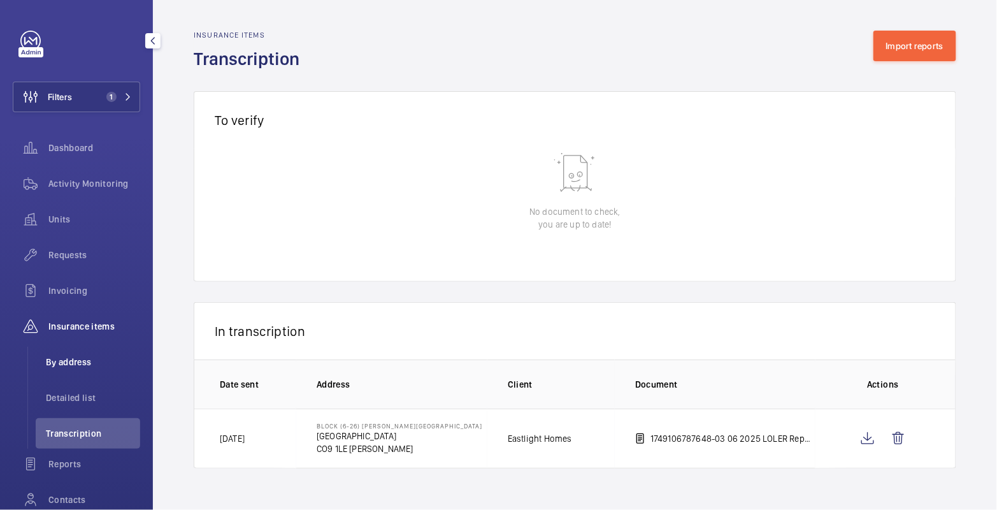
click at [77, 362] on span "By address" at bounding box center [93, 361] width 94 height 13
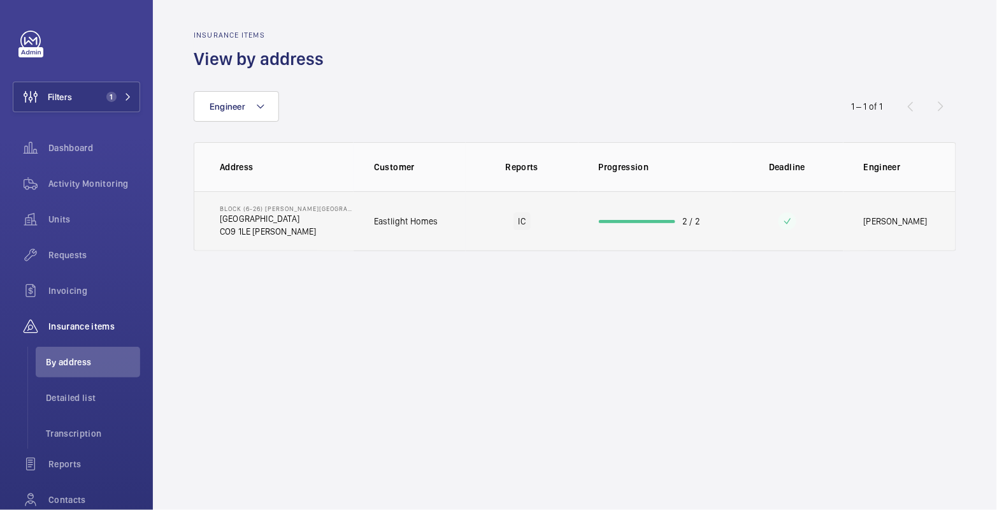
click at [600, 226] on td "2 / 2" at bounding box center [654, 221] width 153 height 60
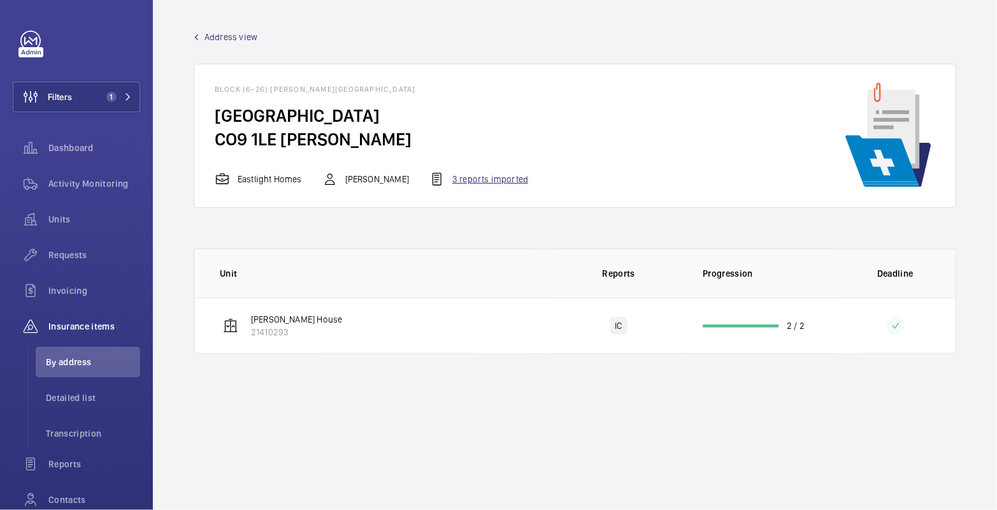
click at [492, 181] on div "3 reports imported" at bounding box center [478, 178] width 99 height 15
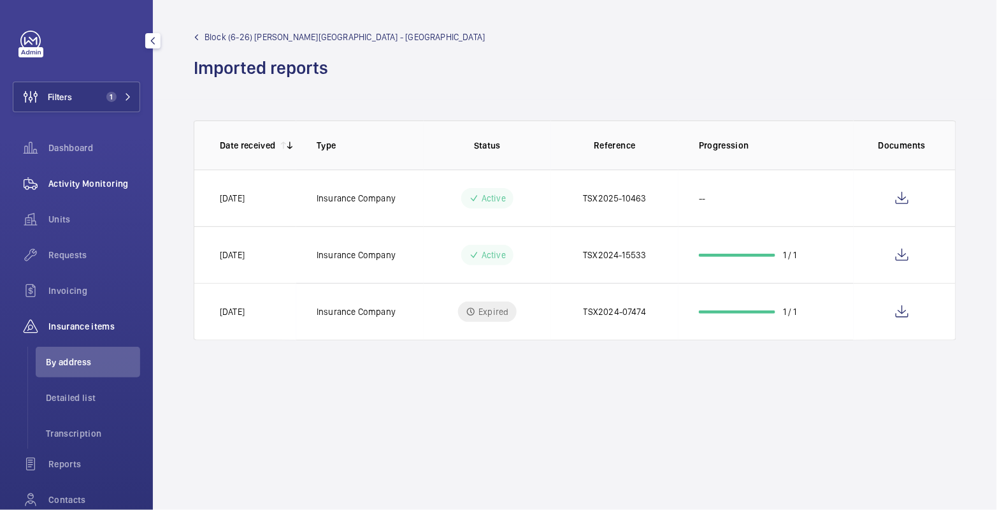
click at [99, 188] on span "Activity Monitoring" at bounding box center [94, 183] width 92 height 13
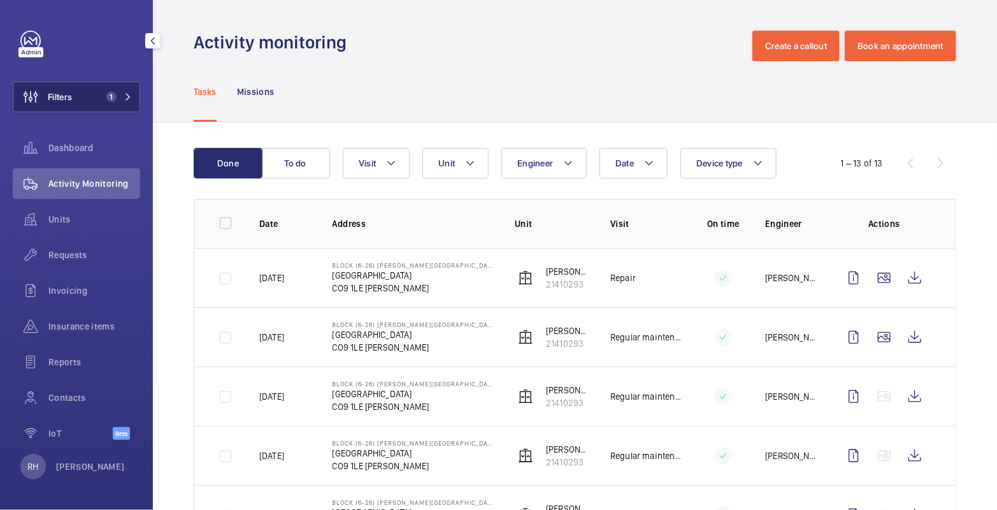
click at [104, 91] on button "Filters 1" at bounding box center [76, 97] width 127 height 31
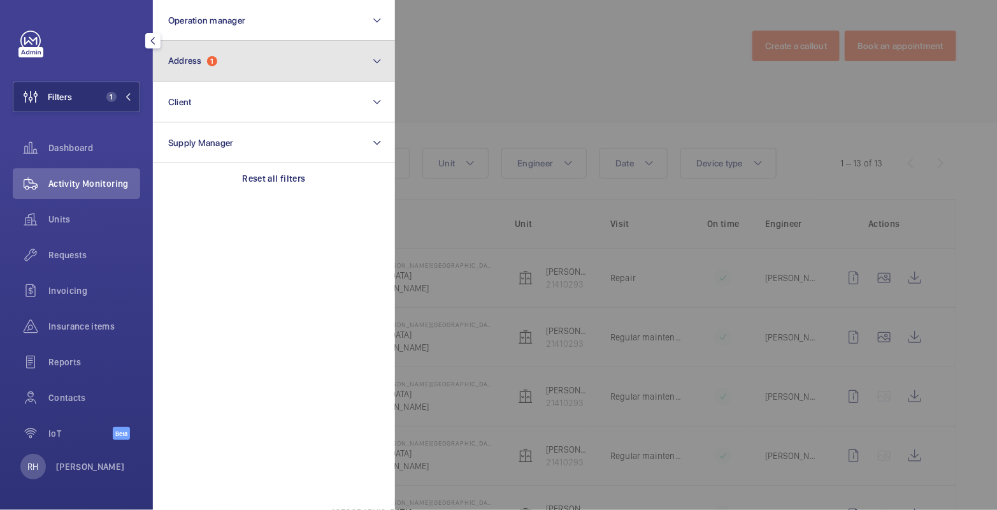
click at [206, 69] on button "Address 1" at bounding box center [274, 61] width 242 height 41
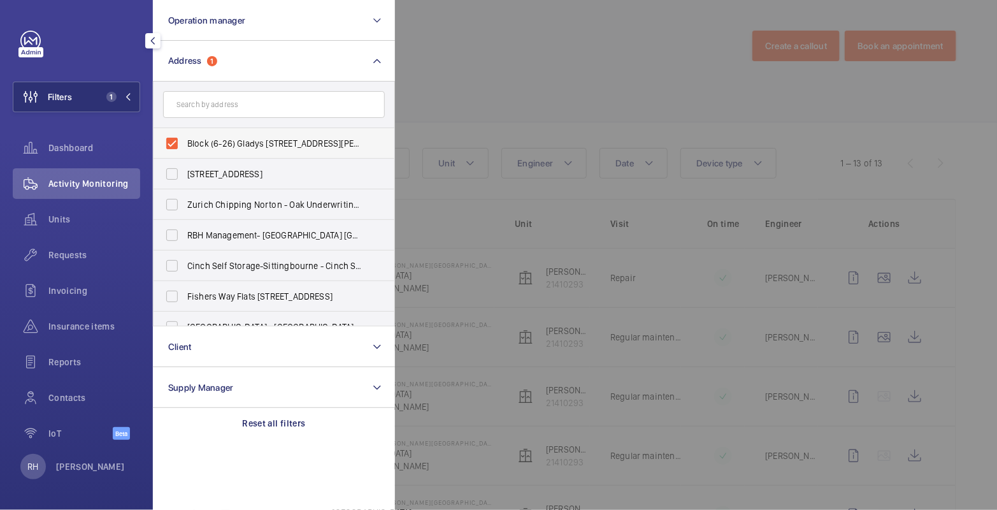
click at [208, 135] on label "Block (6-26) Gladys [STREET_ADDRESS][PERSON_NAME]" at bounding box center [264, 143] width 222 height 31
click at [185, 135] on input "Block (6-26) Gladys [STREET_ADDRESS][PERSON_NAME]" at bounding box center [171, 143] width 25 height 25
checkbox input "false"
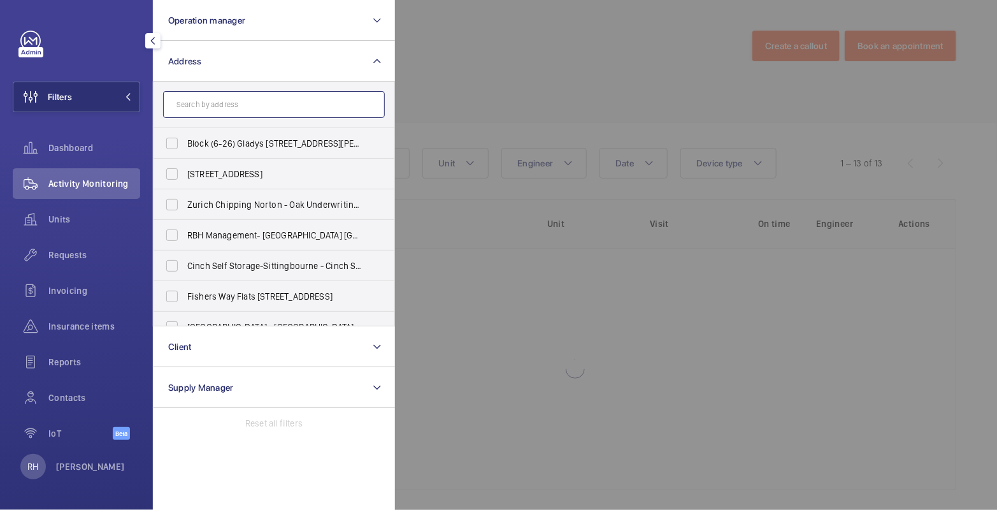
click at [217, 104] on input "text" at bounding box center [274, 104] width 222 height 27
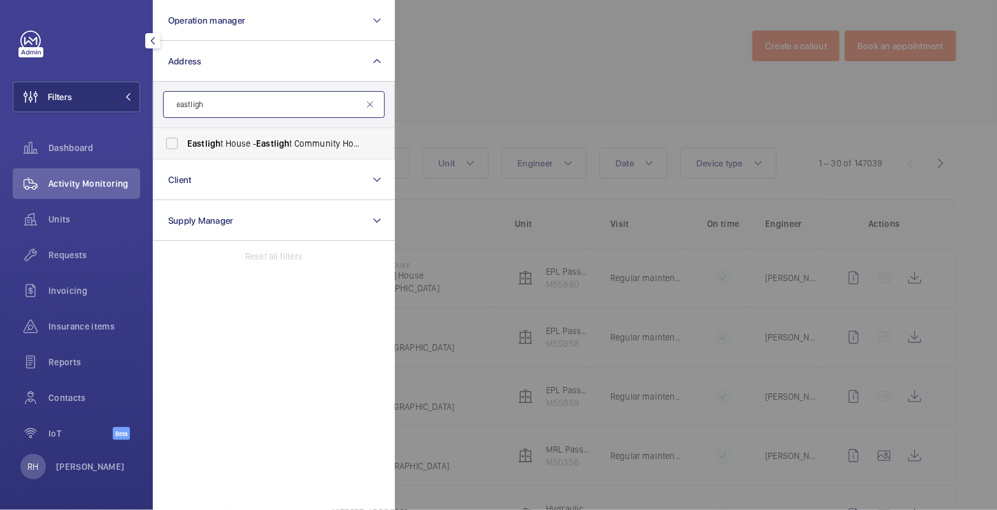
type input "eastligh"
click at [281, 147] on span "Eastligh" at bounding box center [272, 143] width 33 height 10
click at [185, 147] on input "Eastligh t House - Eastligh t Community Homes, BRAINTREE CM77 8FG" at bounding box center [171, 143] width 25 height 25
checkbox input "true"
click at [463, 64] on div at bounding box center [893, 255] width 997 height 510
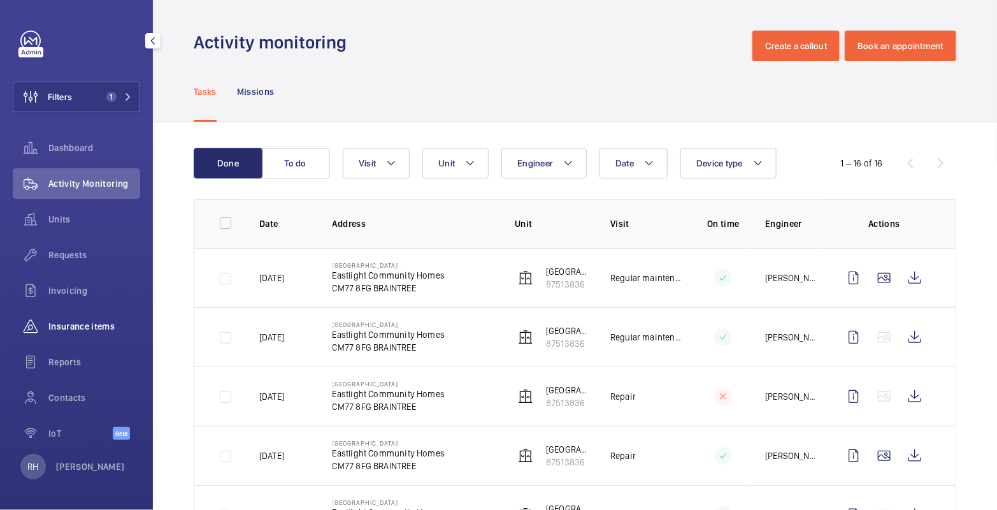
click at [75, 323] on span "Insurance items" at bounding box center [94, 326] width 92 height 13
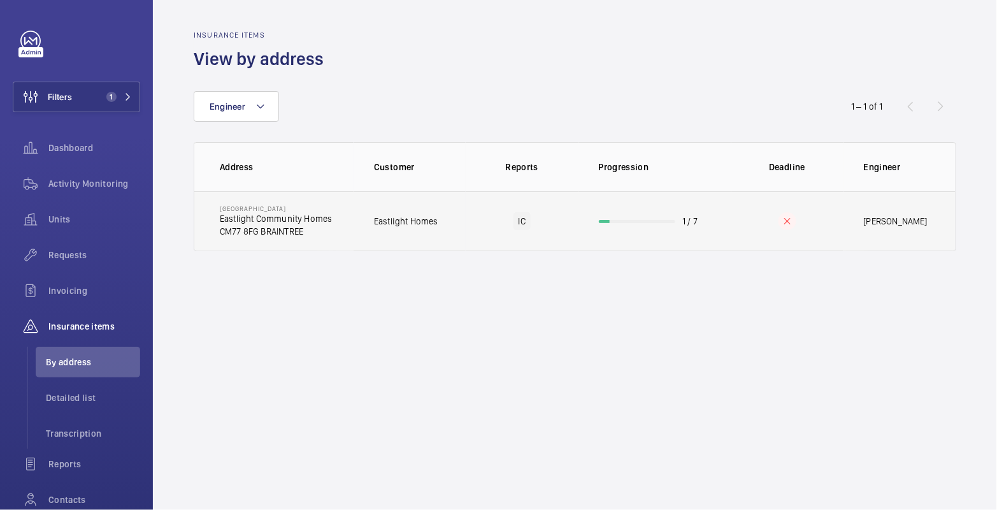
click at [641, 232] on td "1 / 7" at bounding box center [654, 221] width 153 height 60
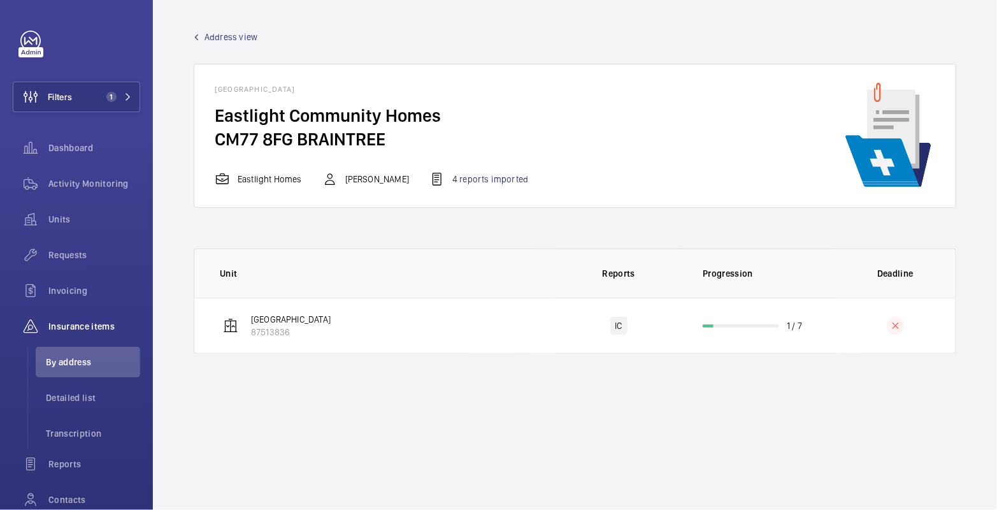
click at [474, 187] on div "[GEOGRAPHIC_DATA] Eastlight Community Homes CM77 8FG BRAINTREE Eastlight Homes …" at bounding box center [575, 136] width 762 height 144
click at [478, 179] on div "4 reports imported" at bounding box center [478, 178] width 99 height 15
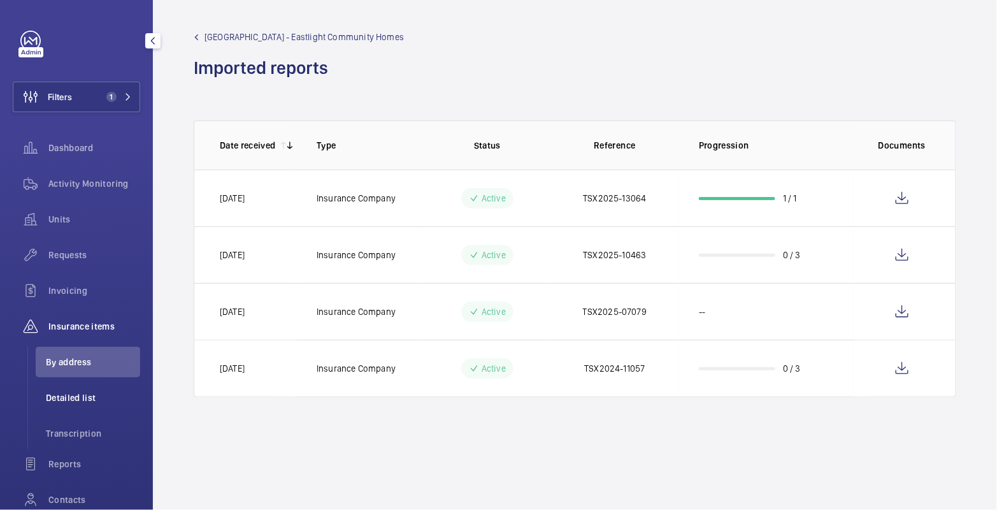
click at [86, 400] on span "Detailed list" at bounding box center [93, 397] width 94 height 13
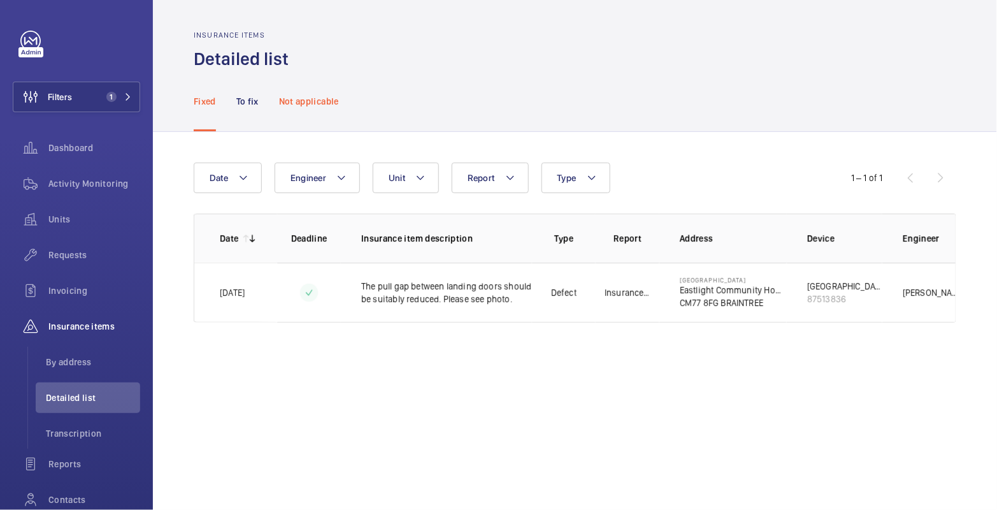
click at [302, 102] on p "Not applicable" at bounding box center [309, 101] width 60 height 13
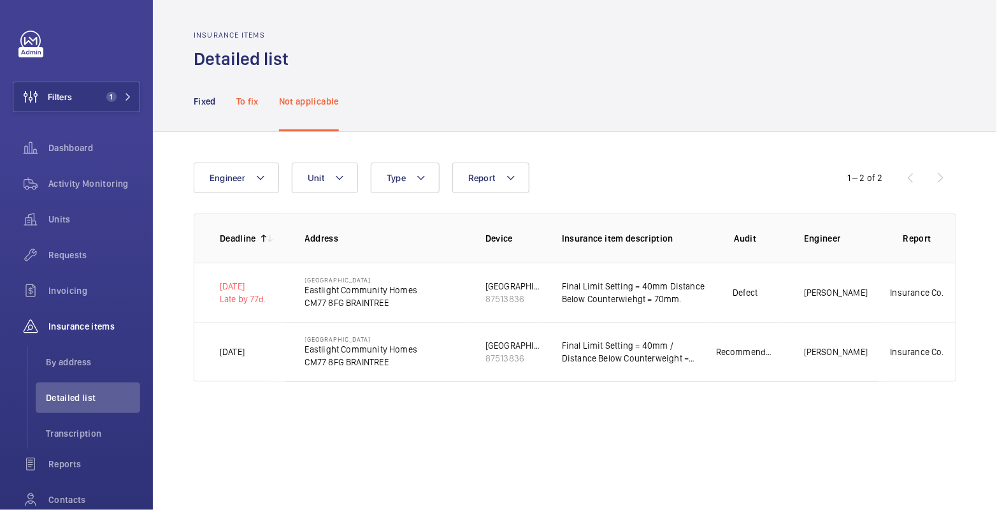
click at [239, 106] on p "To fix" at bounding box center [247, 101] width 22 height 13
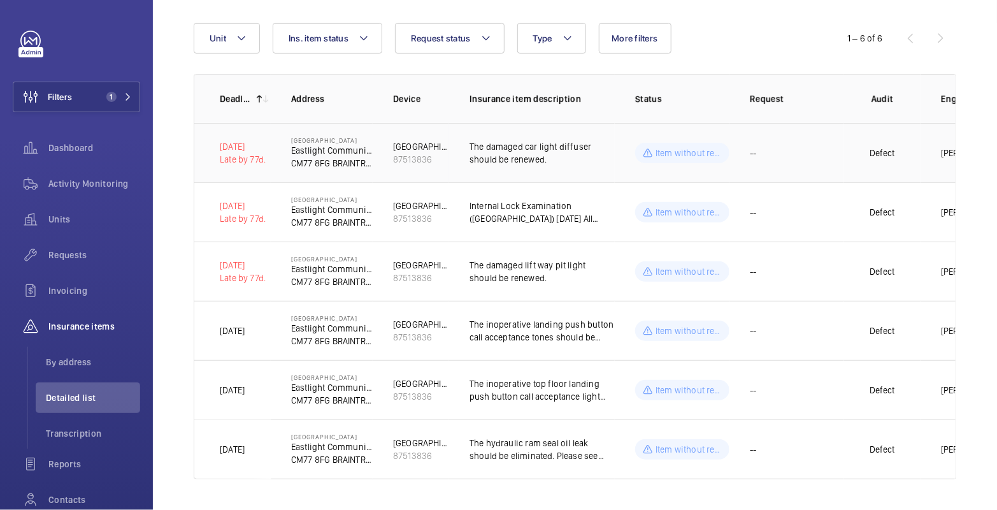
click at [598, 150] on p "The damaged car light diffuser should be renewed." at bounding box center [541, 152] width 145 height 25
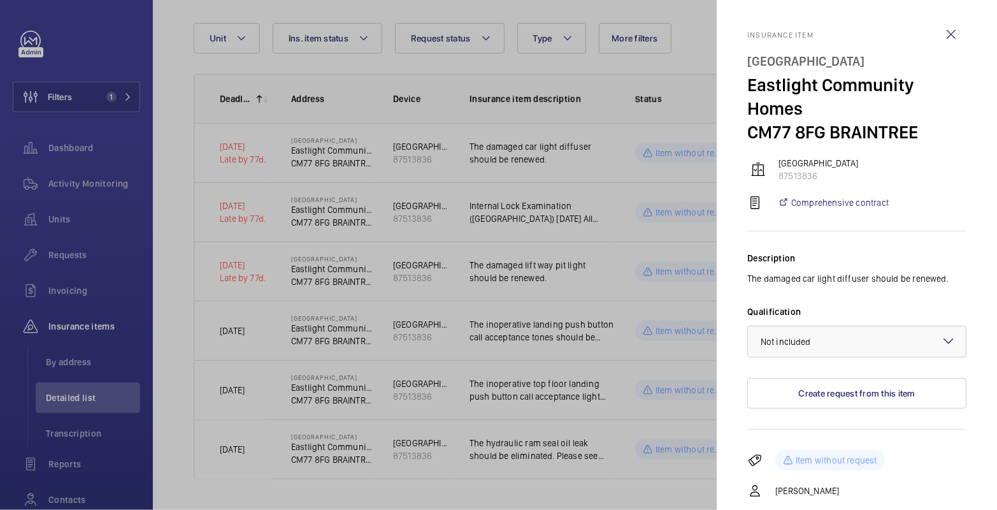
click at [936, 32] on wm-front-icon-button at bounding box center [951, 34] width 31 height 31
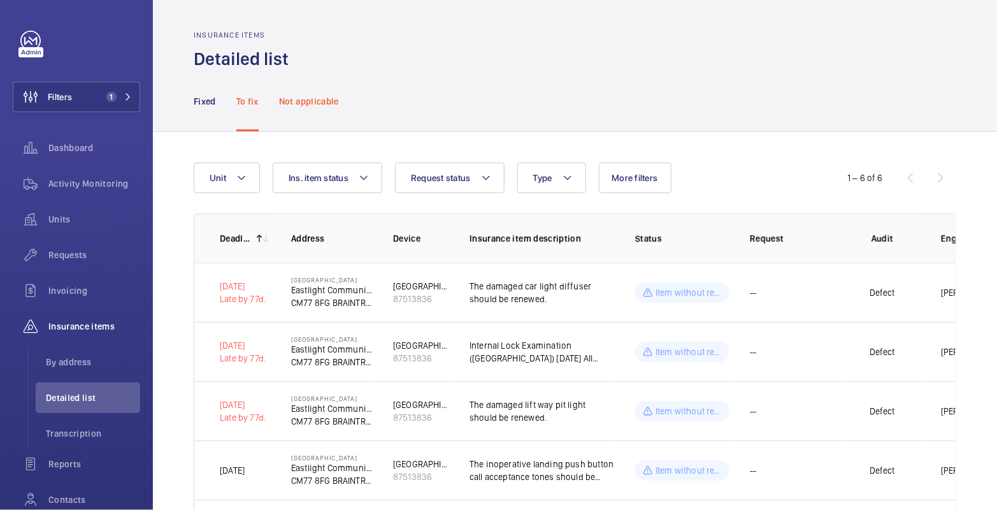
click at [322, 100] on p "Not applicable" at bounding box center [309, 101] width 60 height 13
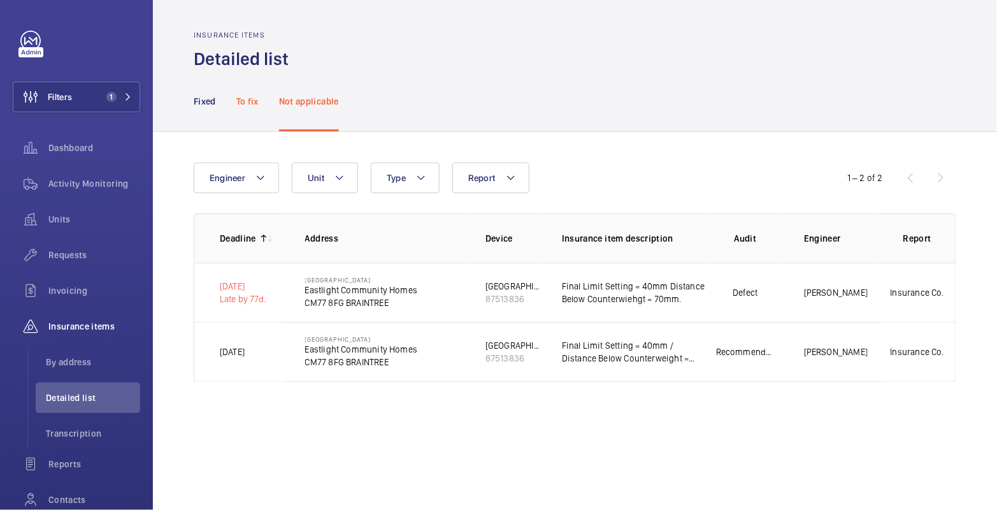
click at [250, 104] on p "To fix" at bounding box center [247, 101] width 22 height 13
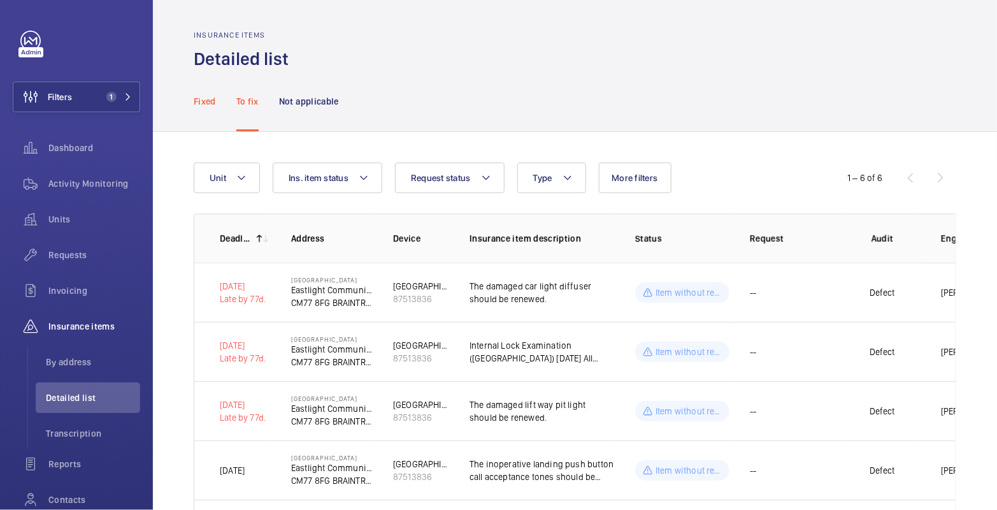
click at [199, 104] on p "Fixed" at bounding box center [205, 101] width 22 height 13
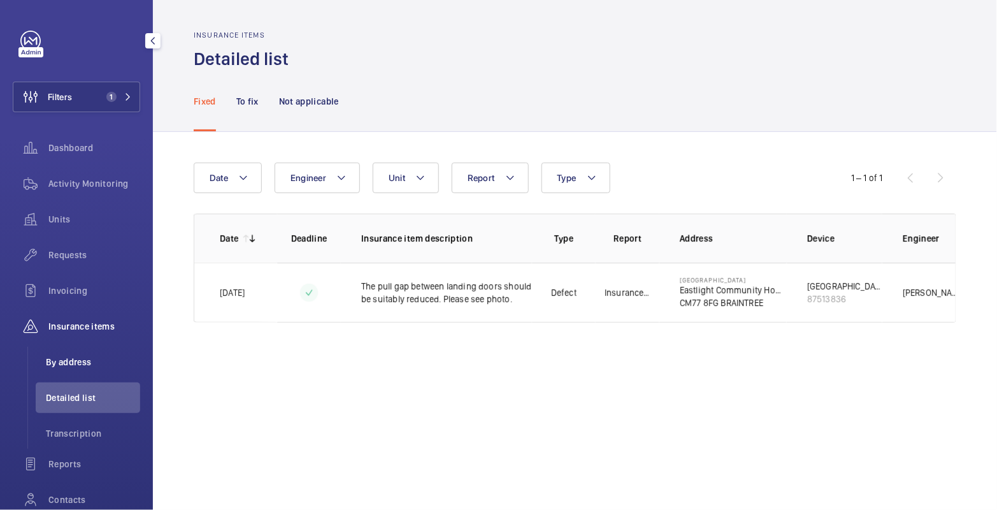
click at [80, 366] on span "By address" at bounding box center [93, 361] width 94 height 13
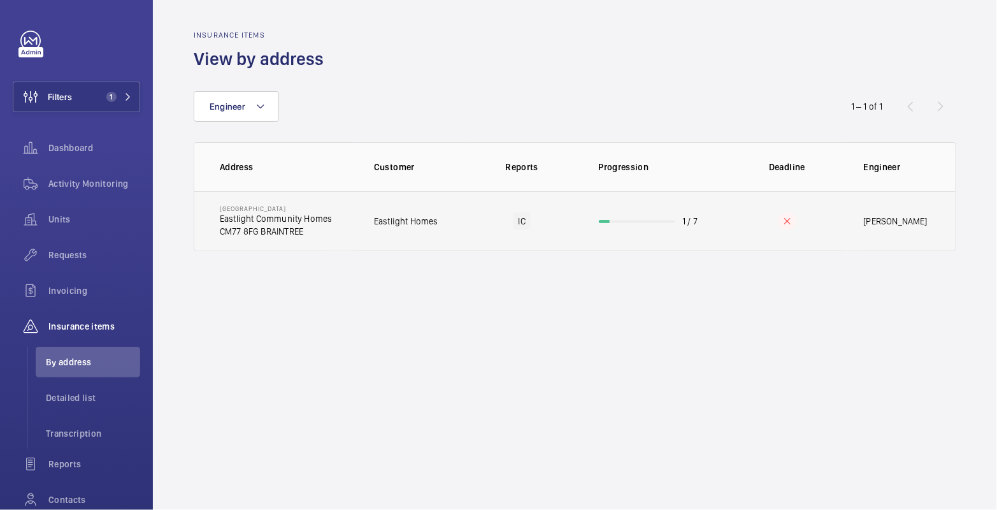
click at [660, 224] on td "1 / 7" at bounding box center [654, 221] width 153 height 60
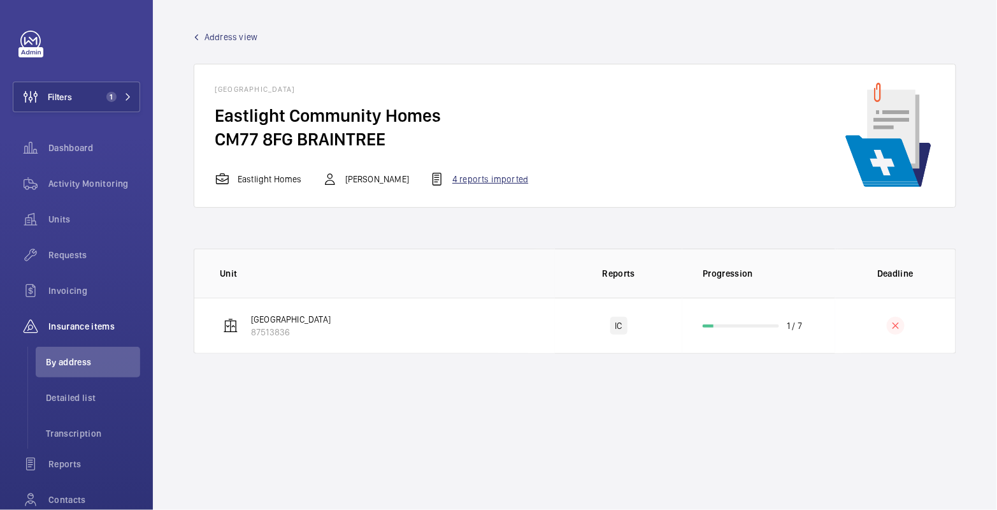
click at [485, 184] on div "4 reports imported" at bounding box center [478, 178] width 99 height 15
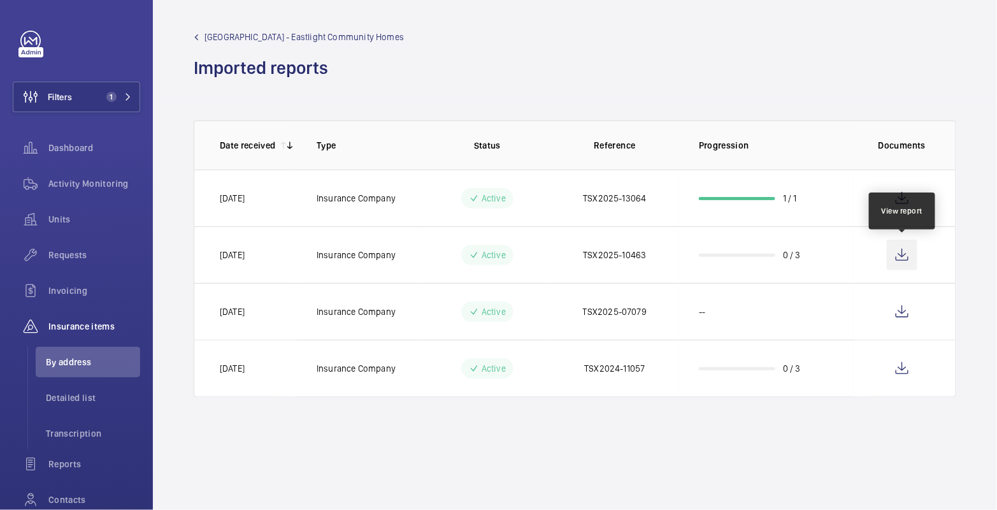
click at [895, 257] on wm-front-icon-button at bounding box center [902, 254] width 31 height 31
click at [74, 403] on span "Detailed list" at bounding box center [93, 397] width 94 height 13
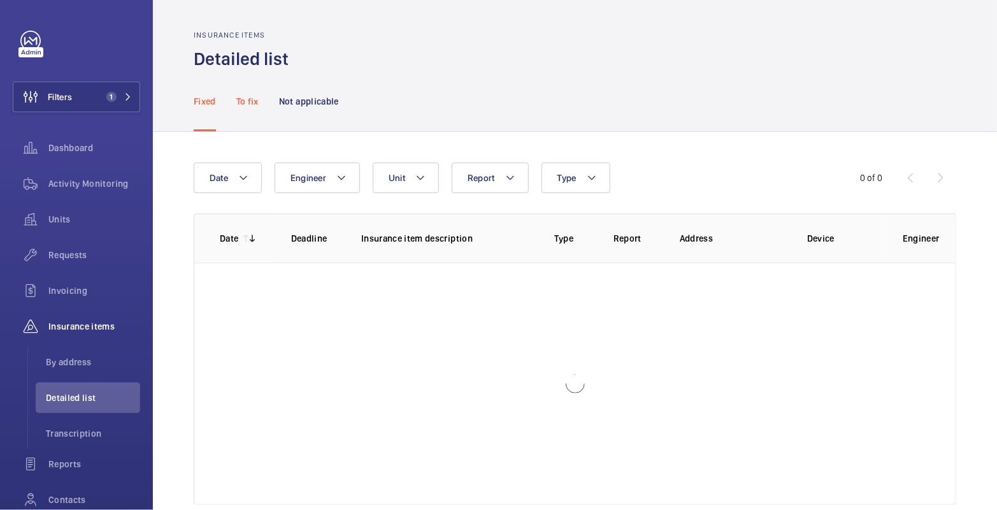
click at [245, 104] on p "To fix" at bounding box center [247, 101] width 22 height 13
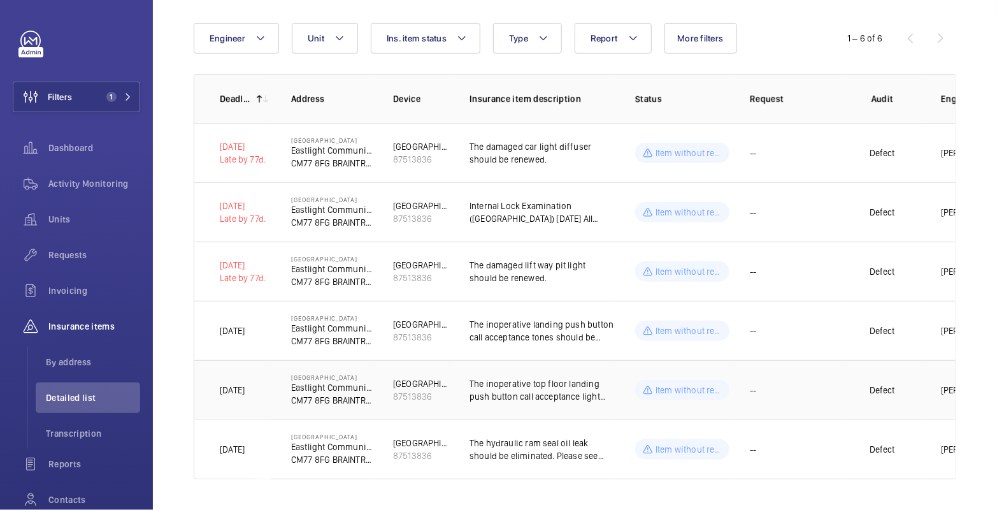
scroll to position [146, 0]
click at [452, 329] on td "The inoperative landing push button call acceptance tones should be reinstated." at bounding box center [532, 330] width 166 height 59
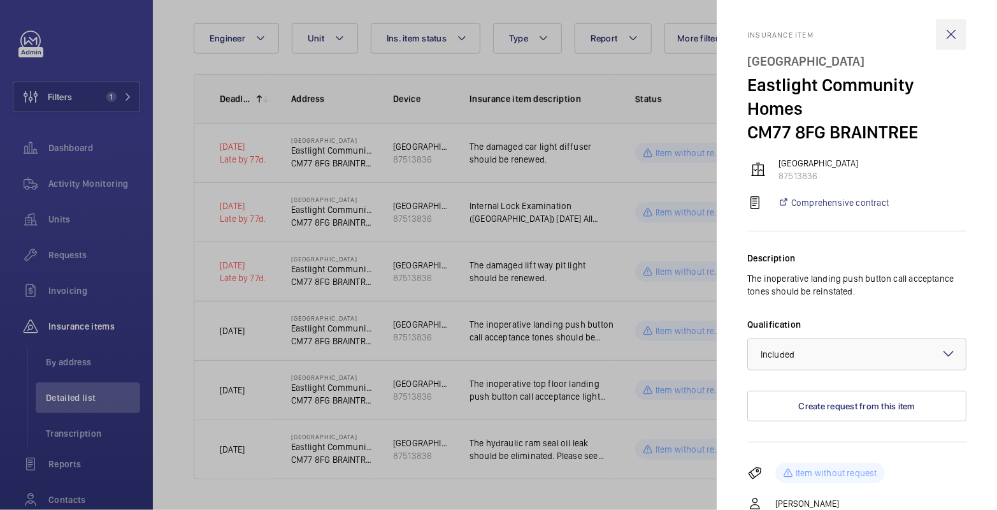
click at [943, 36] on wm-front-icon-button at bounding box center [951, 34] width 31 height 31
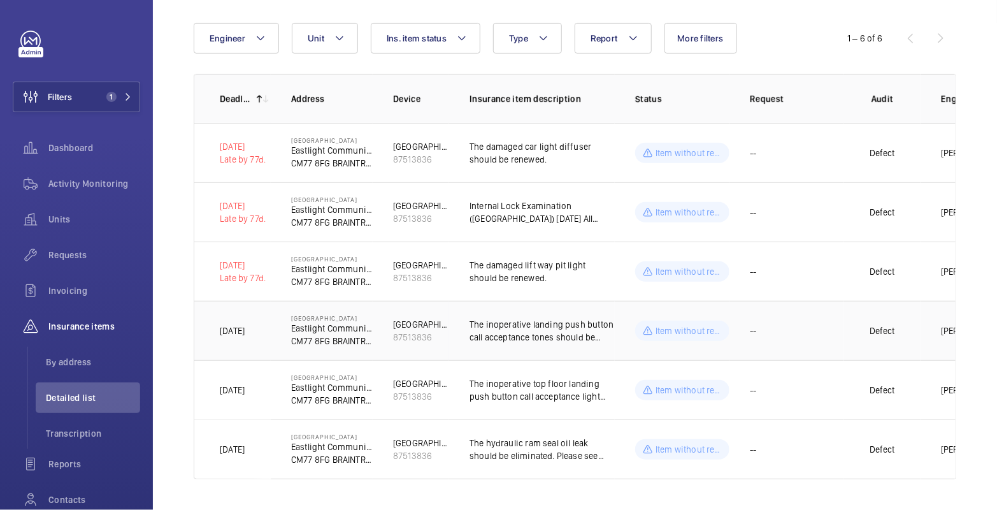
click at [597, 332] on p "The inoperative landing push button call acceptance tones should be reinstated." at bounding box center [541, 330] width 145 height 25
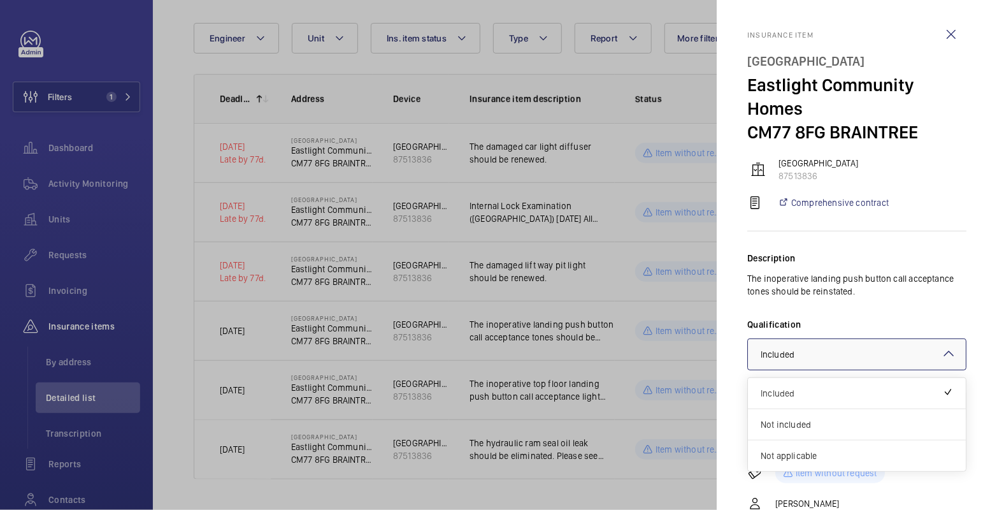
click at [853, 344] on div at bounding box center [857, 354] width 218 height 31
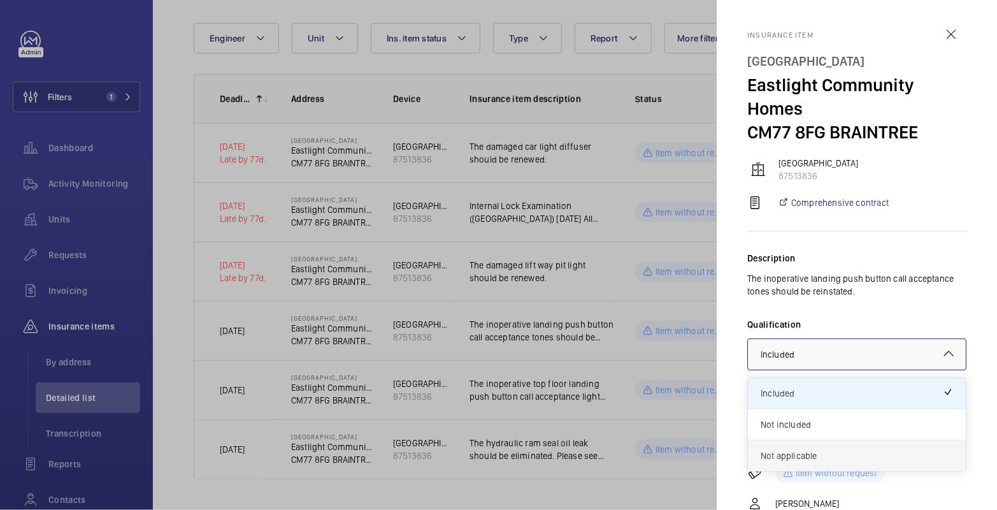
click at [824, 449] on span "Not applicable" at bounding box center [856, 455] width 192 height 13
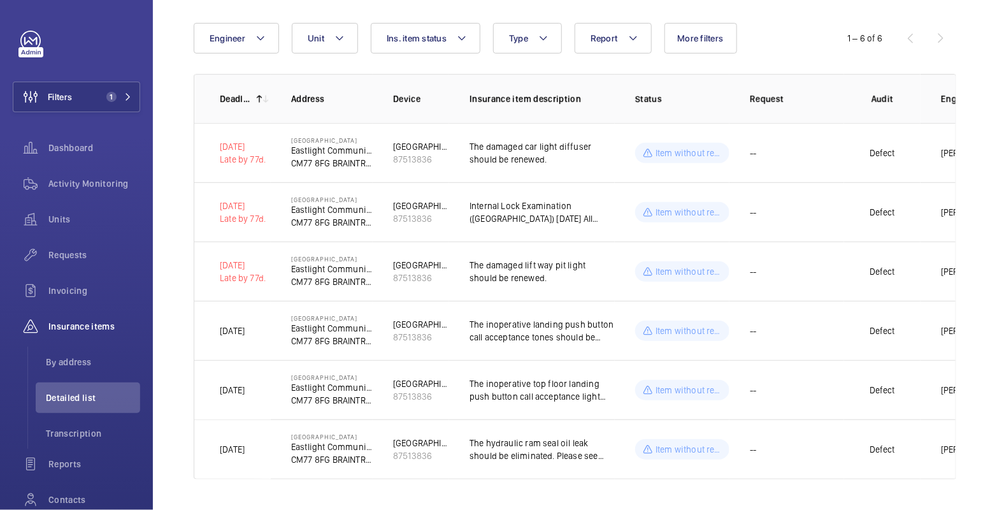
scroll to position [88, 0]
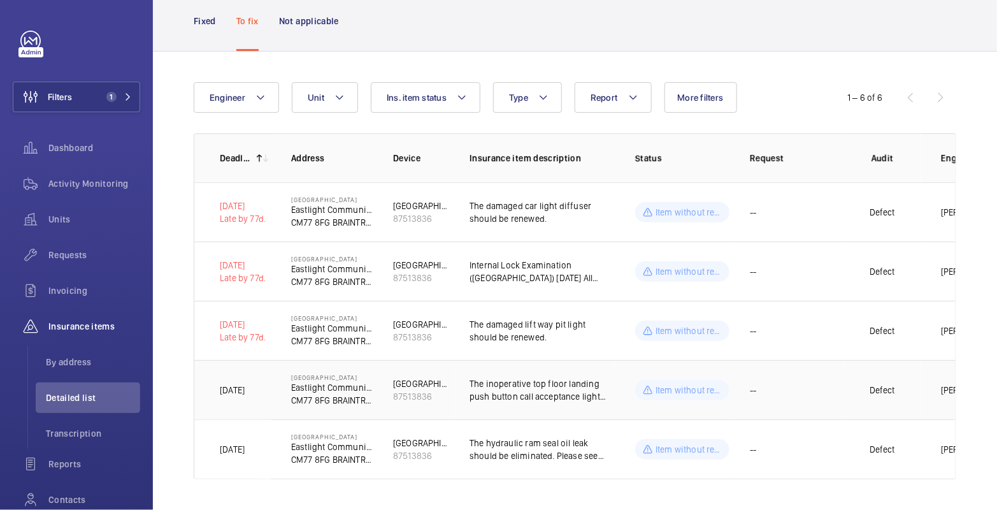
click at [539, 395] on td "The inoperative top floor landing push button call acceptance light should be r…" at bounding box center [532, 389] width 166 height 59
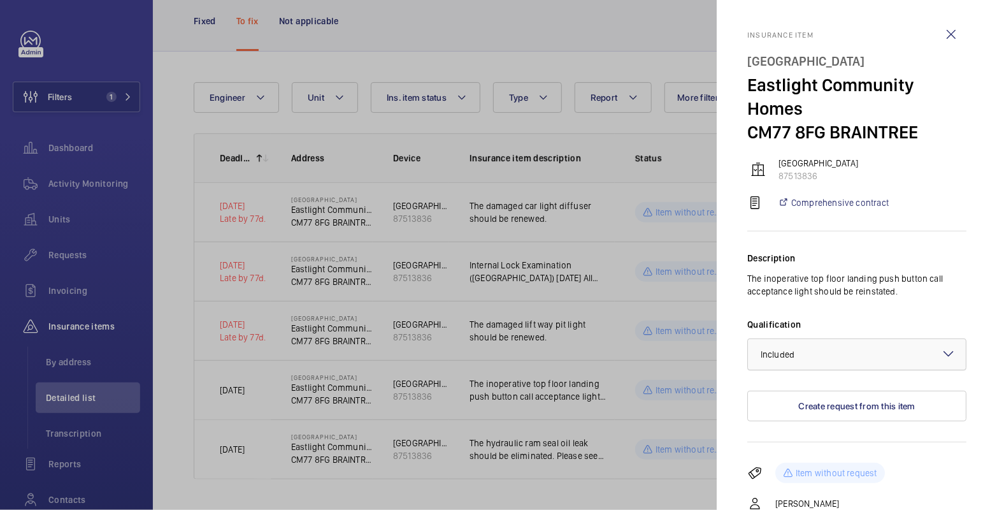
click at [813, 351] on div "× Included" at bounding box center [793, 354] width 66 height 13
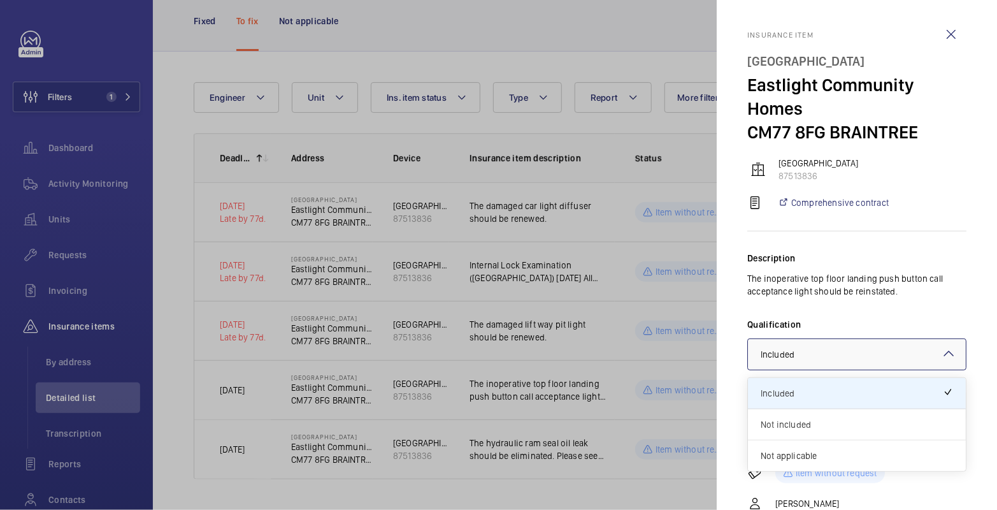
click at [818, 422] on span "Not included" at bounding box center [856, 424] width 192 height 13
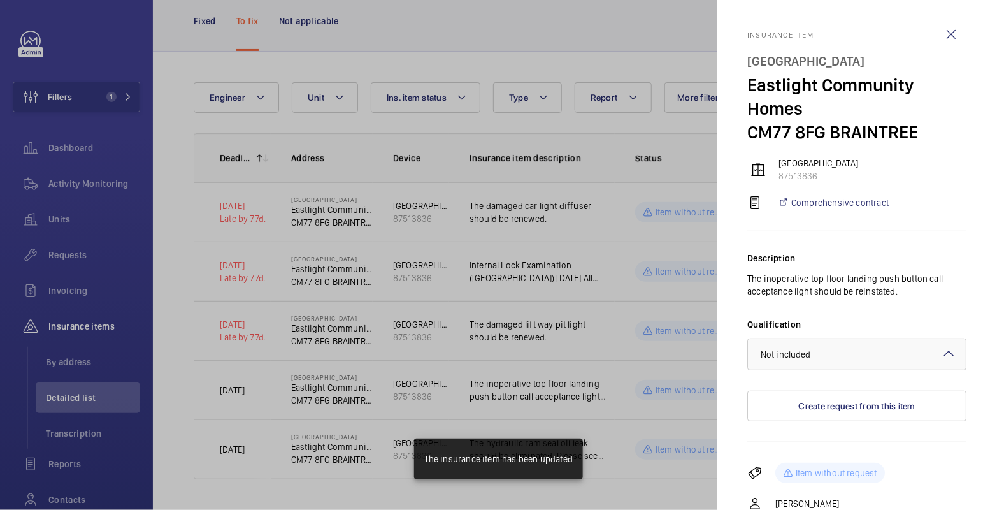
click at [679, 313] on div at bounding box center [498, 255] width 997 height 510
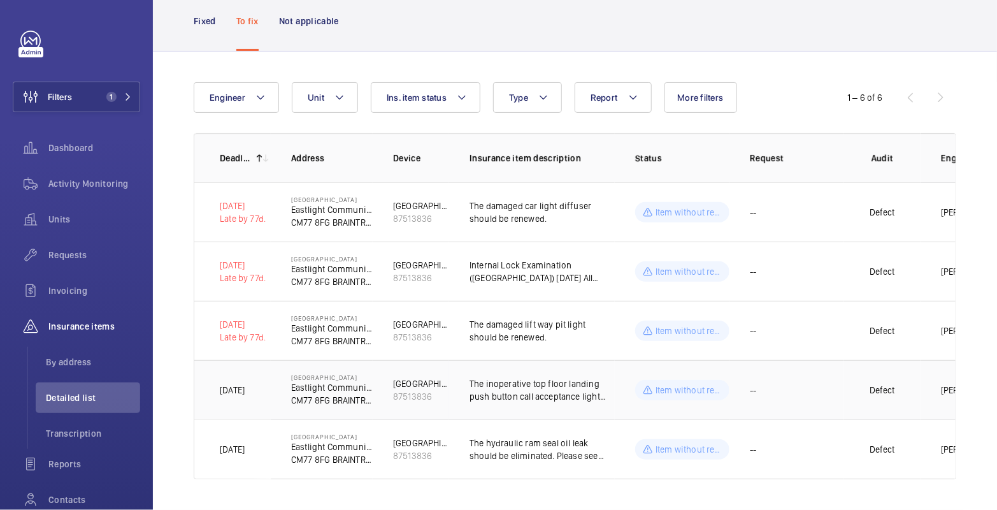
click at [590, 387] on p "The inoperative top floor landing push button call acceptance light should be r…" at bounding box center [541, 389] width 145 height 25
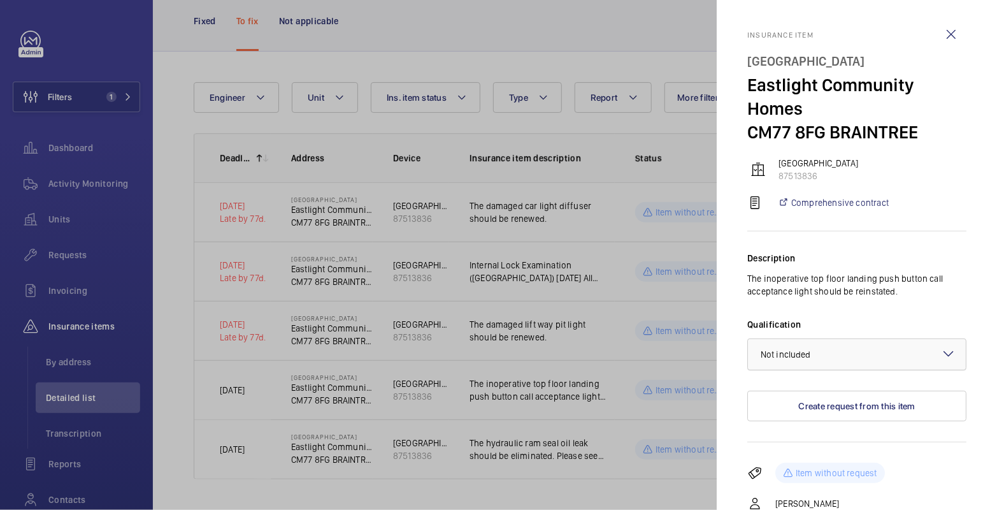
click at [842, 356] on div at bounding box center [857, 354] width 218 height 31
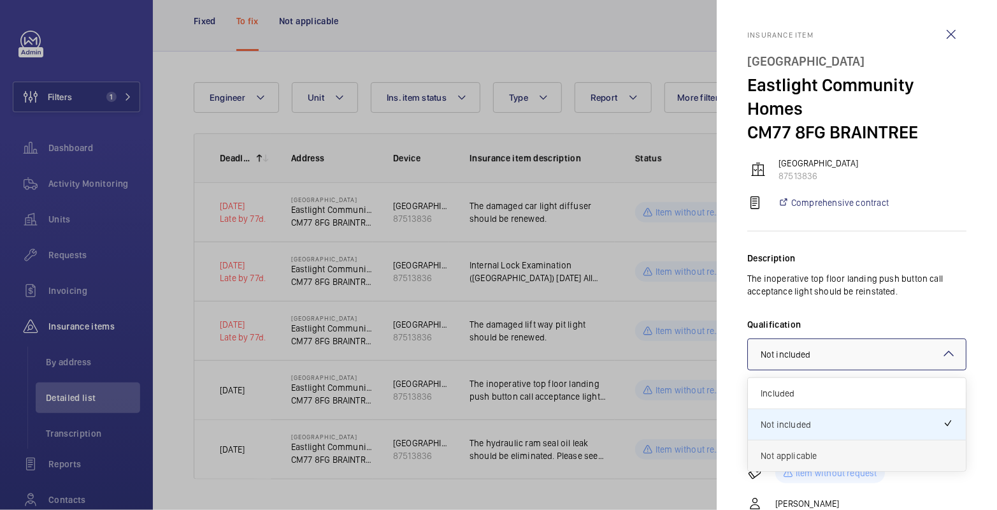
click at [825, 456] on span "Not applicable" at bounding box center [856, 455] width 192 height 13
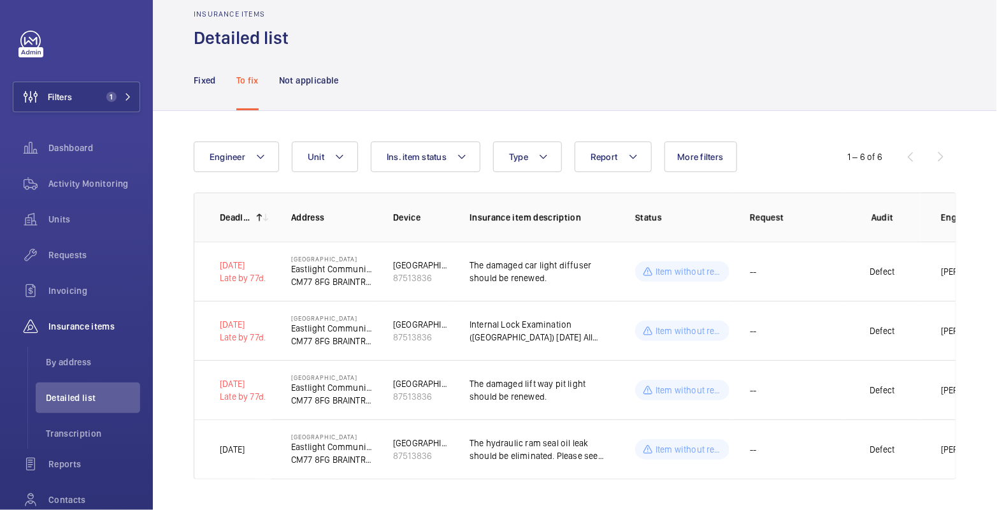
scroll to position [29, 0]
click at [550, 441] on p "The hydraulic ram seal oil leak should be eliminated. Please see photo below." at bounding box center [541, 448] width 145 height 25
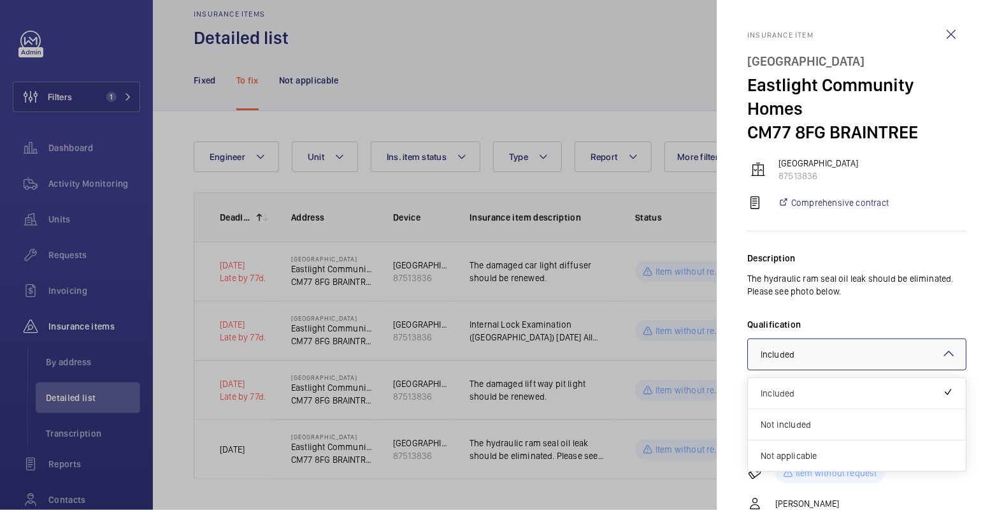
click at [827, 346] on div at bounding box center [857, 354] width 218 height 31
click at [813, 447] on div "Not applicable" at bounding box center [857, 455] width 218 height 31
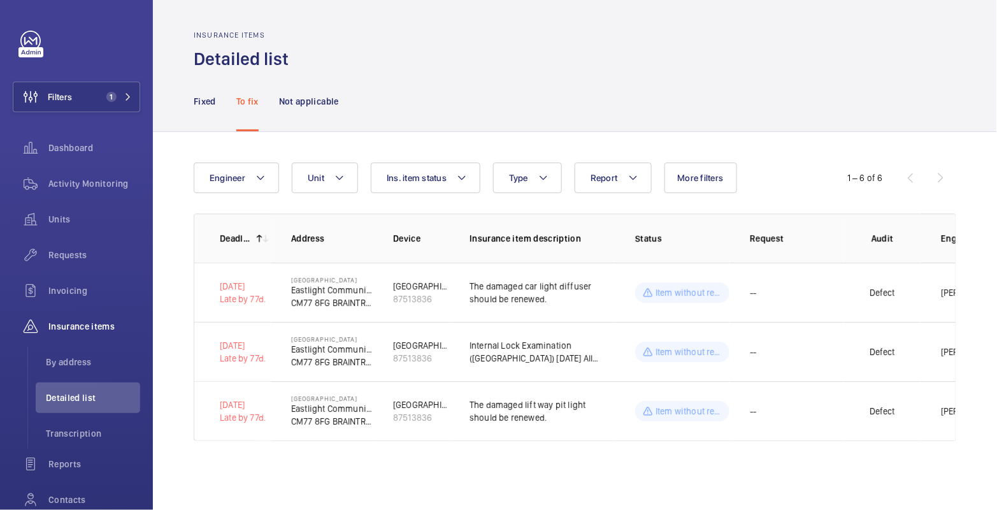
scroll to position [0, 0]
click at [198, 104] on p "Fixed" at bounding box center [205, 101] width 22 height 13
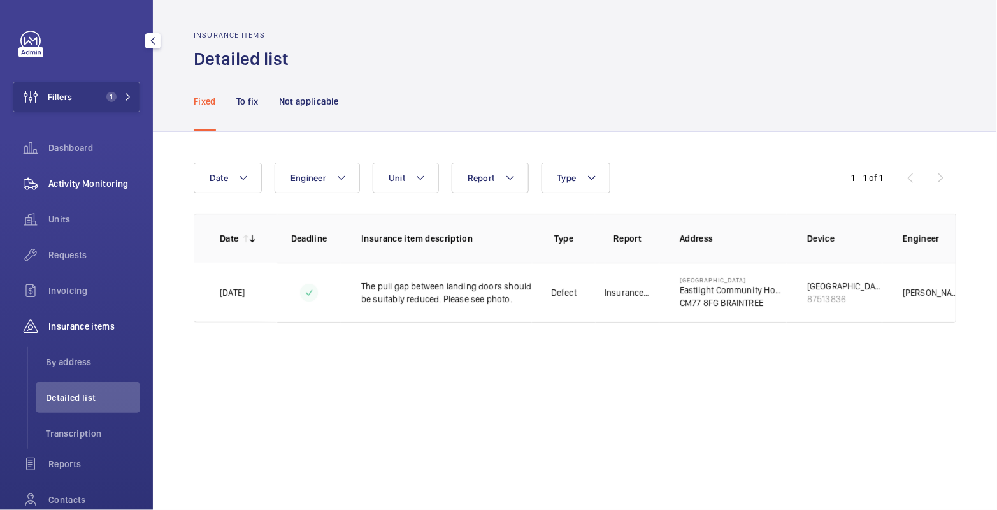
click at [96, 185] on span "Activity Monitoring" at bounding box center [94, 183] width 92 height 13
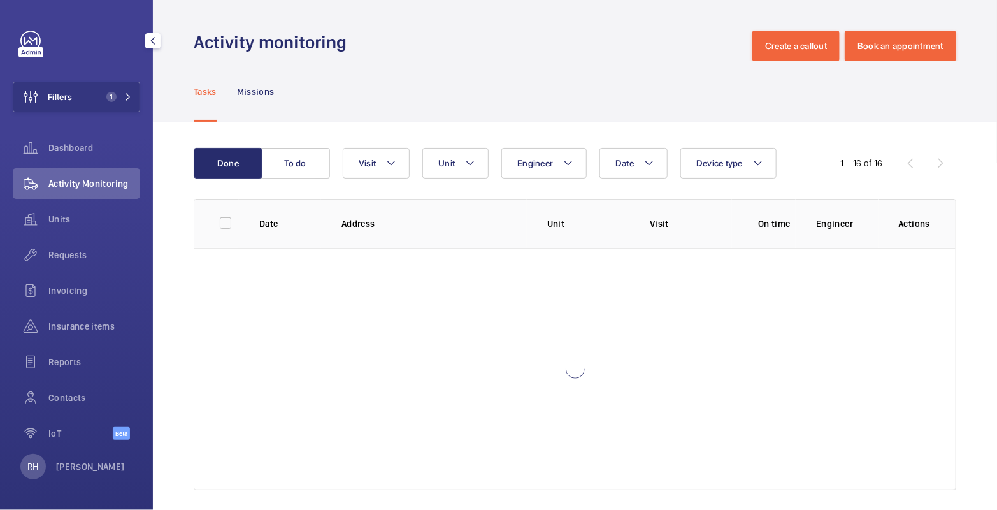
drag, startPoint x: 87, startPoint y: 103, endPoint x: 144, endPoint y: 97, distance: 57.0
click at [88, 103] on button "Filters 1" at bounding box center [76, 97] width 127 height 31
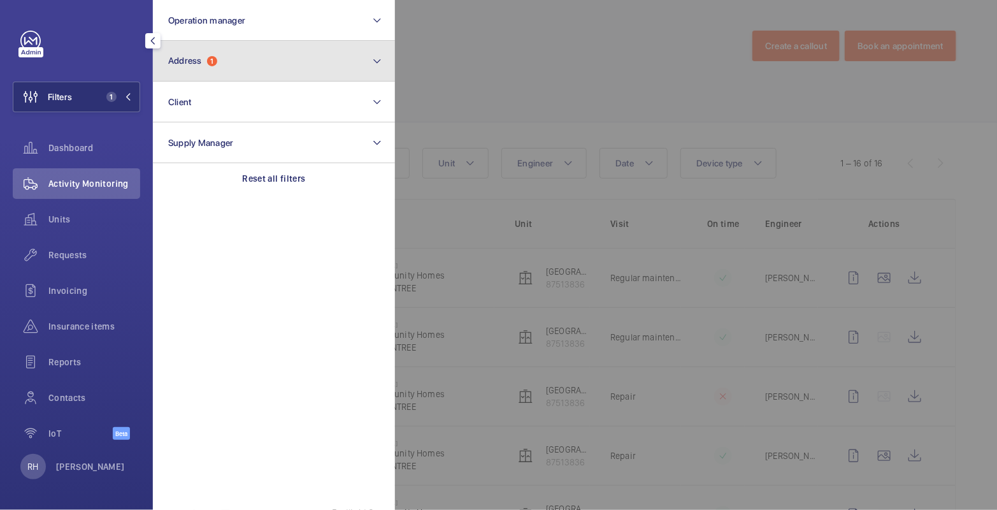
click at [262, 66] on button "Address 1" at bounding box center [274, 61] width 242 height 41
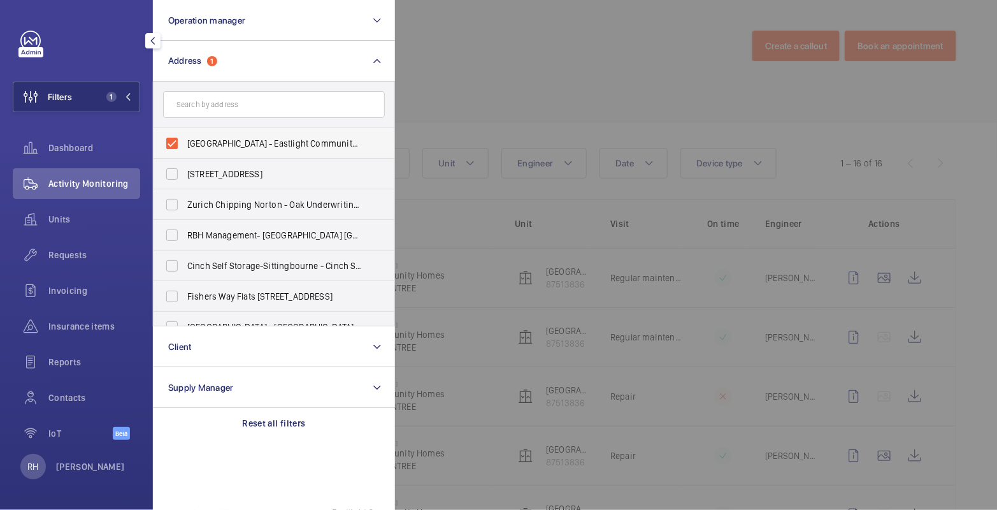
click at [229, 133] on label "[GEOGRAPHIC_DATA] - Eastlight Community Homes, BRAINTREE CM77 8FG" at bounding box center [264, 143] width 222 height 31
click at [185, 133] on input "[GEOGRAPHIC_DATA] - Eastlight Community Homes, BRAINTREE CM77 8FG" at bounding box center [171, 143] width 25 height 25
checkbox input "false"
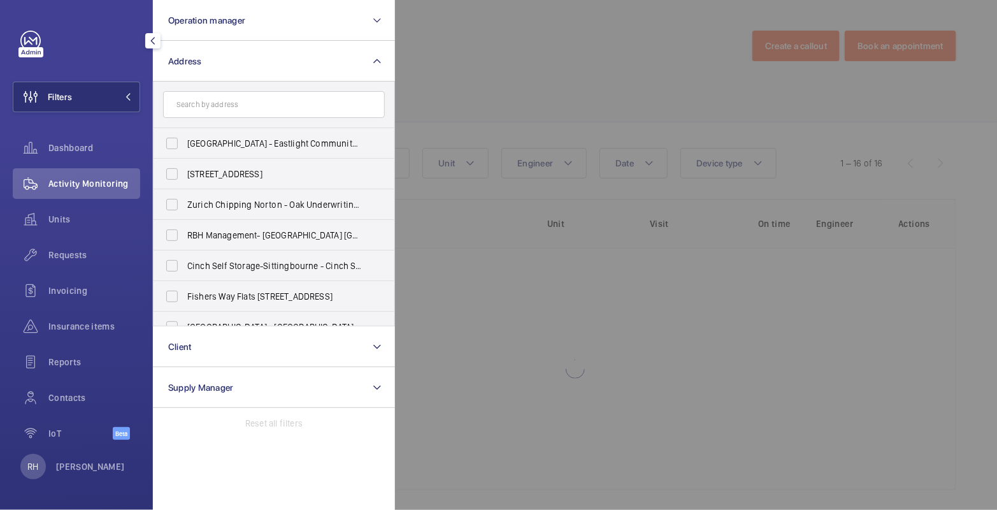
click at [425, 57] on div at bounding box center [893, 255] width 997 height 510
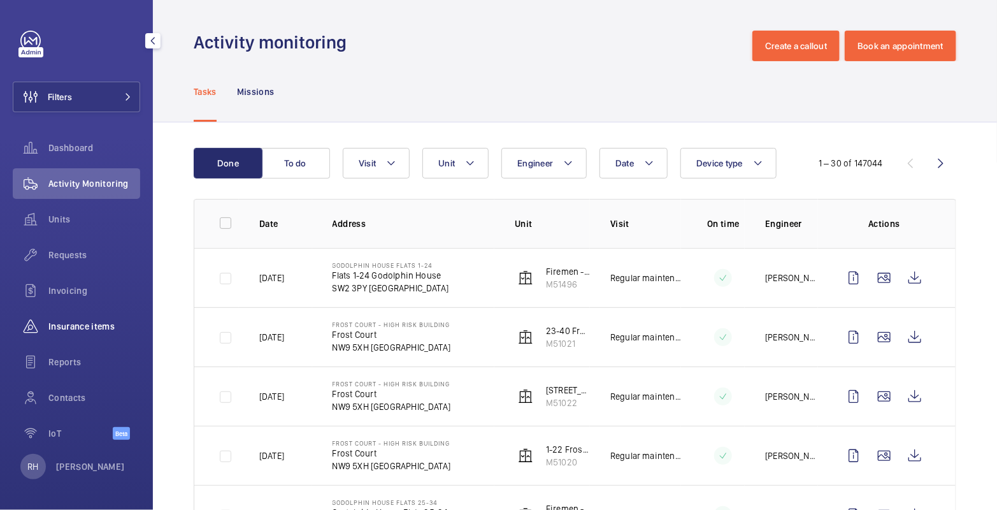
click at [90, 321] on span "Insurance items" at bounding box center [94, 326] width 92 height 13
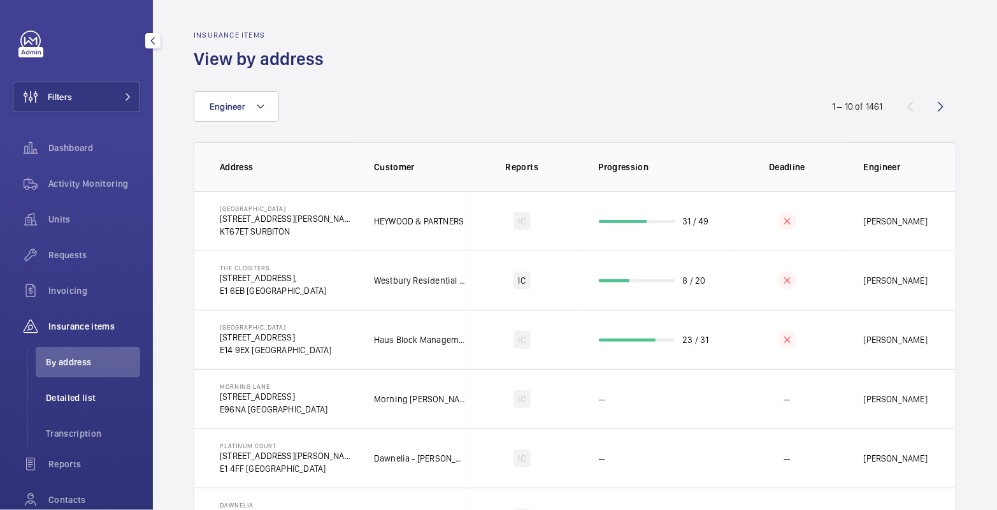
click at [85, 398] on span "Detailed list" at bounding box center [93, 397] width 94 height 13
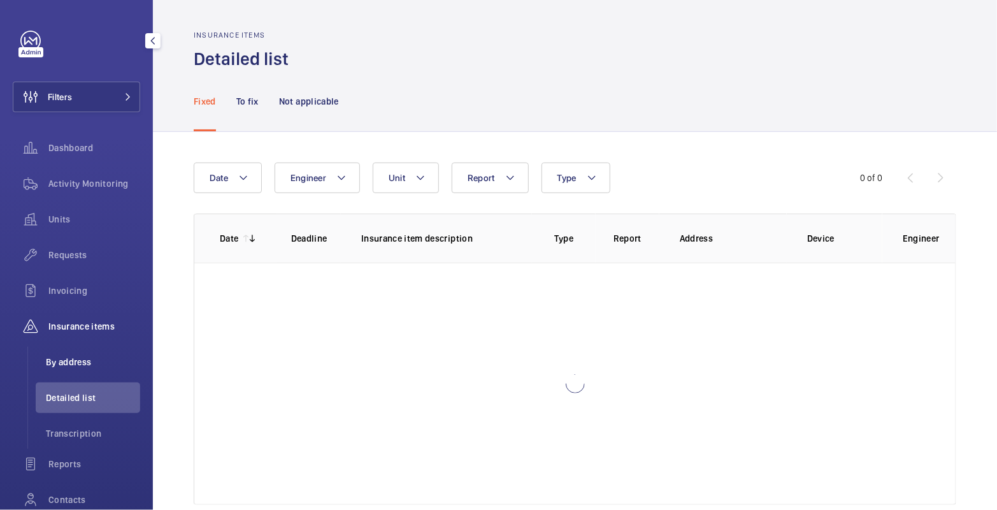
click at [91, 370] on li "By address" at bounding box center [88, 361] width 104 height 31
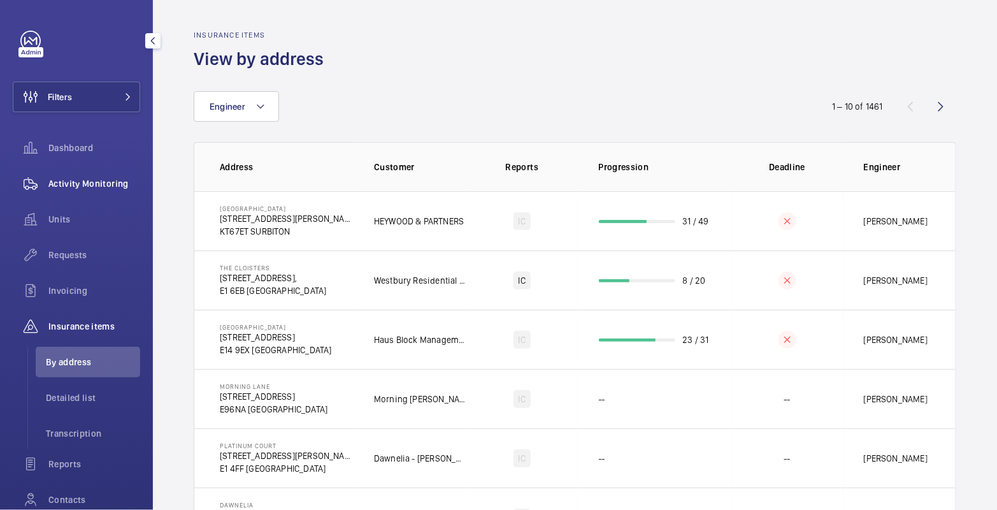
click at [104, 182] on span "Activity Monitoring" at bounding box center [94, 183] width 92 height 13
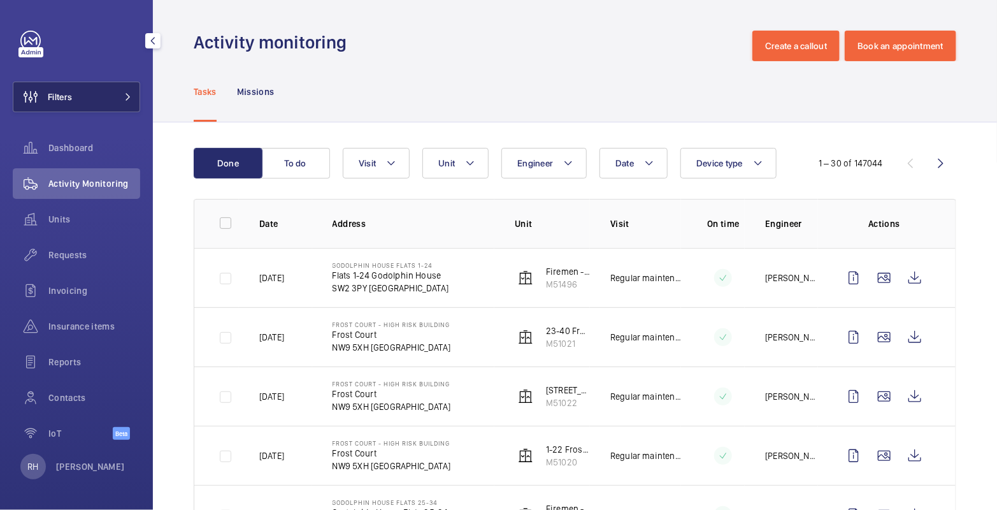
click at [117, 100] on span at bounding box center [124, 97] width 15 height 8
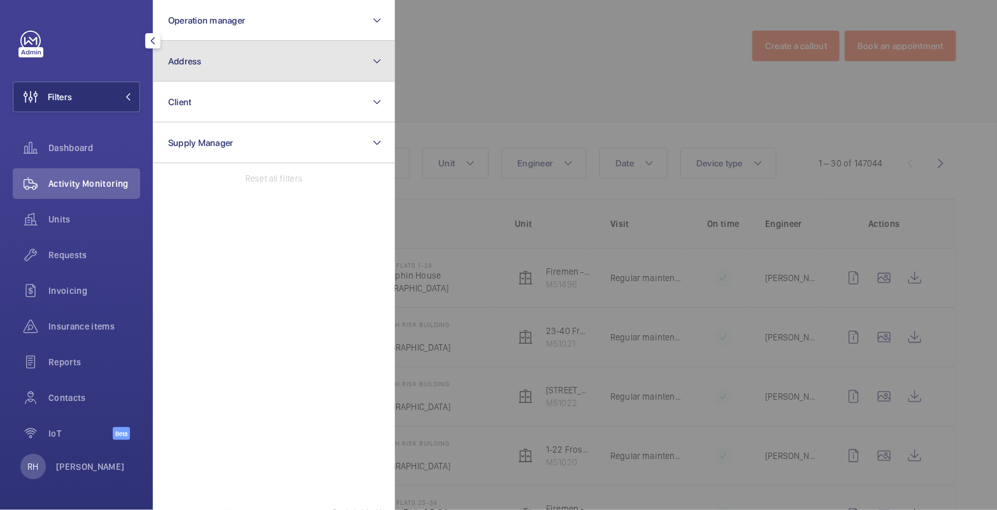
click at [215, 71] on button "Address" at bounding box center [274, 61] width 242 height 41
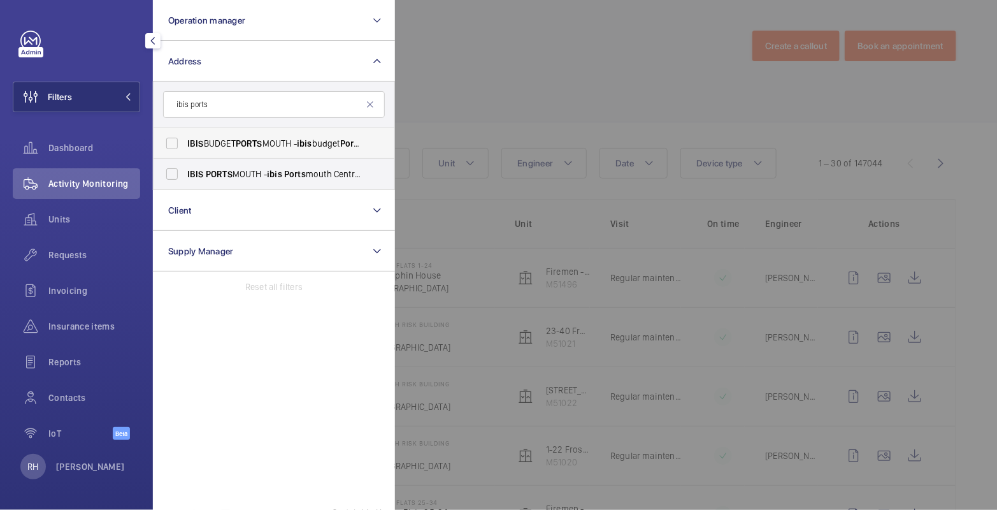
type input "ibis ports"
click at [250, 145] on span "PORTS" at bounding box center [249, 143] width 27 height 10
click at [185, 145] on input "IBIS BUDGET PORTS MOUTH - ibis budget Ports mouth, SOUTHSEA PO4 8SL" at bounding box center [171, 143] width 25 height 25
checkbox input "true"
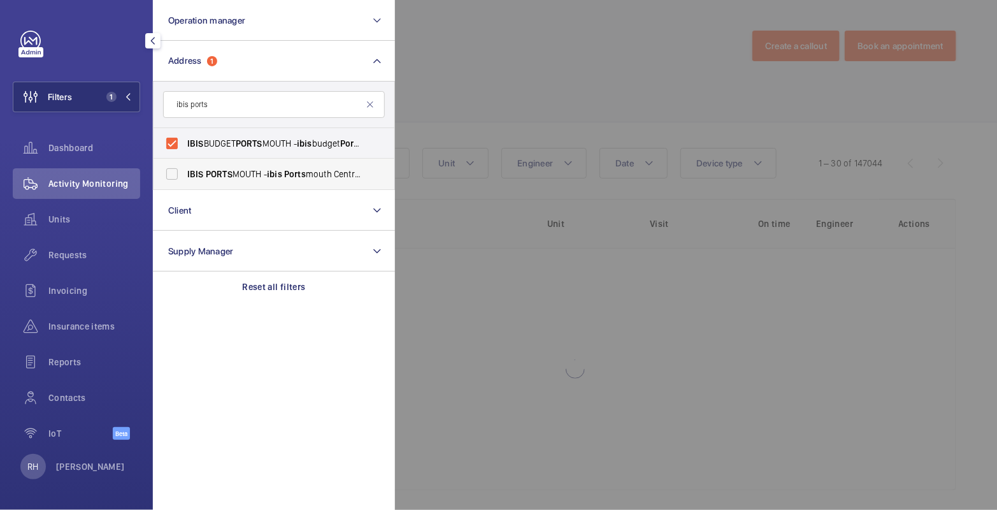
click at [253, 169] on span "IBIS PORTS MOUTH - ibis Ports mouth Centre, [STREET_ADDRESS]" at bounding box center [274, 174] width 175 height 13
click at [185, 169] on input "IBIS PORTS MOUTH - ibis Ports mouth Centre, [STREET_ADDRESS]" at bounding box center [171, 173] width 25 height 25
checkbox input "true"
click at [424, 80] on div at bounding box center [893, 255] width 997 height 510
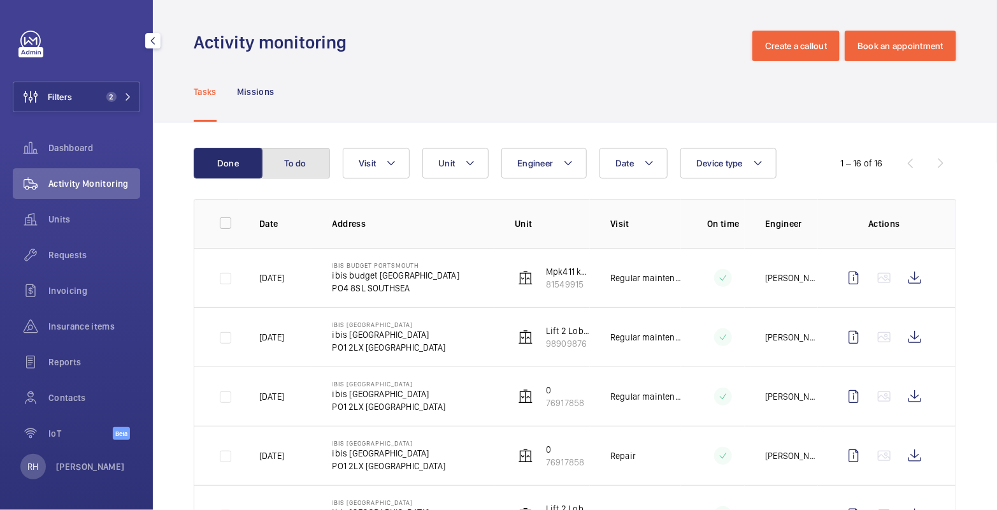
click at [320, 149] on button "To do" at bounding box center [295, 163] width 69 height 31
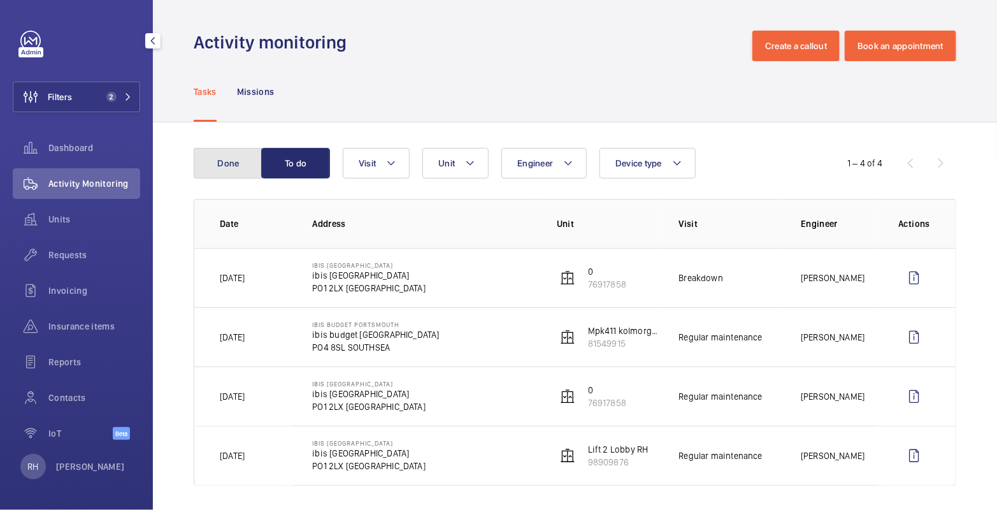
click at [248, 169] on button "Done" at bounding box center [228, 163] width 69 height 31
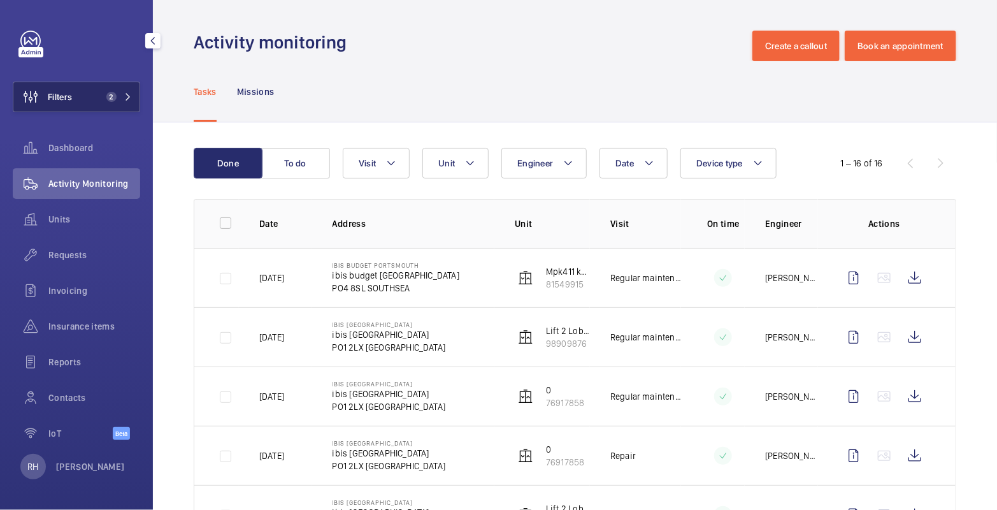
click at [101, 101] on span "2" at bounding box center [108, 97] width 15 height 10
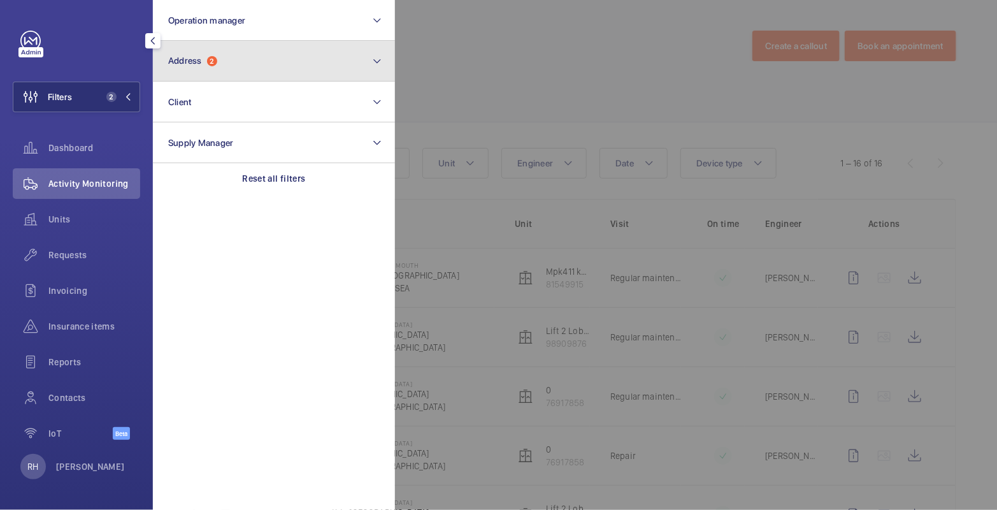
click at [222, 68] on button "Address 2" at bounding box center [274, 61] width 242 height 41
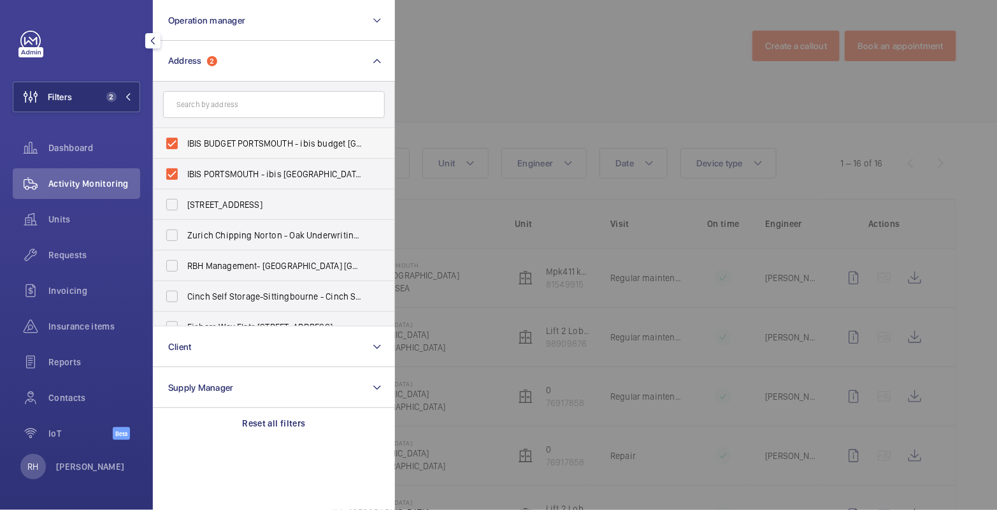
click at [190, 141] on span "IBIS BUDGET PORTSMOUTH - ibis budget [GEOGRAPHIC_DATA], [GEOGRAPHIC_DATA] 8SL" at bounding box center [274, 143] width 175 height 13
click at [185, 141] on input "IBIS BUDGET PORTSMOUTH - ibis budget [GEOGRAPHIC_DATA], [GEOGRAPHIC_DATA] 8SL" at bounding box center [171, 143] width 25 height 25
checkbox input "false"
click at [197, 169] on span "IBIS PORTSMOUTH - ibis [GEOGRAPHIC_DATA]" at bounding box center [274, 174] width 175 height 13
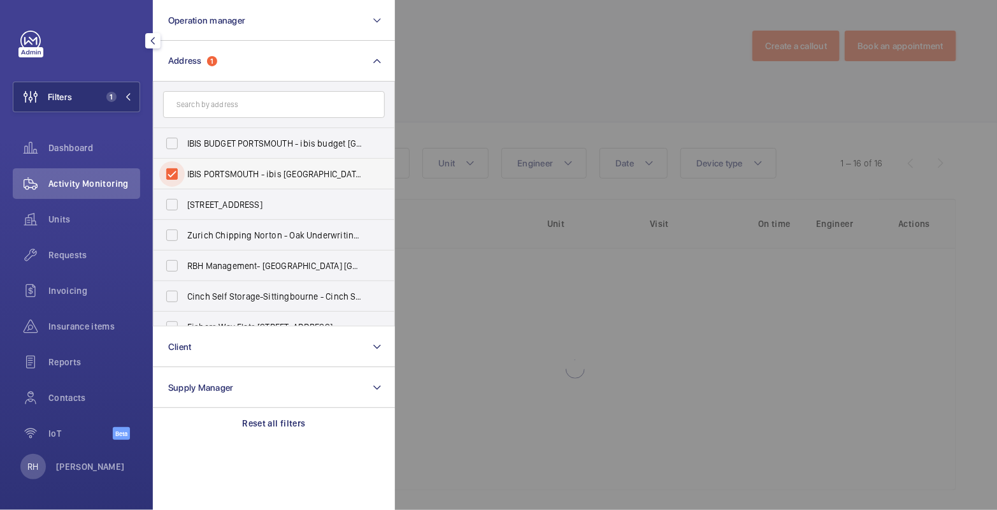
click at [185, 169] on input "IBIS PORTSMOUTH - ibis [GEOGRAPHIC_DATA]" at bounding box center [171, 173] width 25 height 25
checkbox input "false"
click at [205, 110] on input "text" at bounding box center [274, 104] width 222 height 27
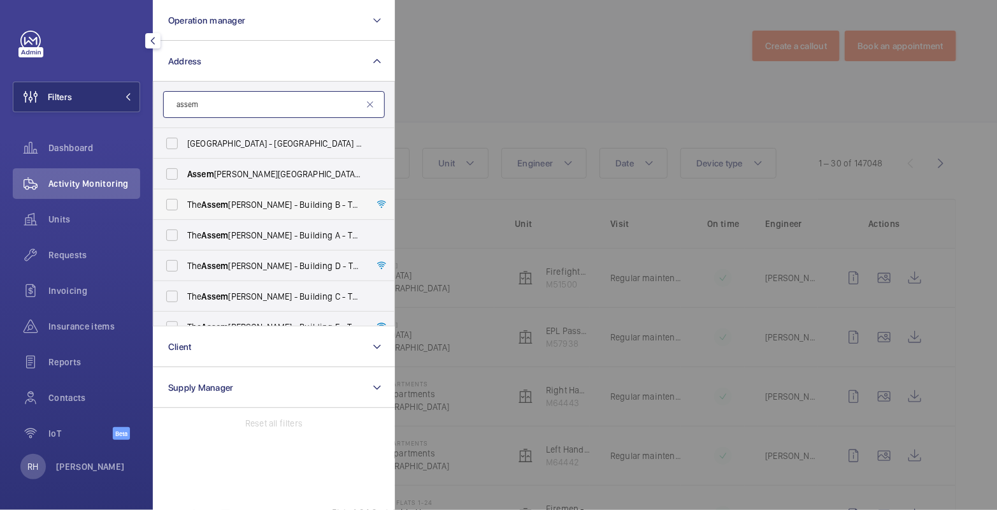
type input "assem"
click at [254, 209] on span "The [PERSON_NAME] - Building [STREET_ADDRESS][PERSON_NAME]" at bounding box center [274, 204] width 175 height 13
click at [185, 209] on input "The [PERSON_NAME] - Building [STREET_ADDRESS][PERSON_NAME]" at bounding box center [171, 204] width 25 height 25
checkbox input "true"
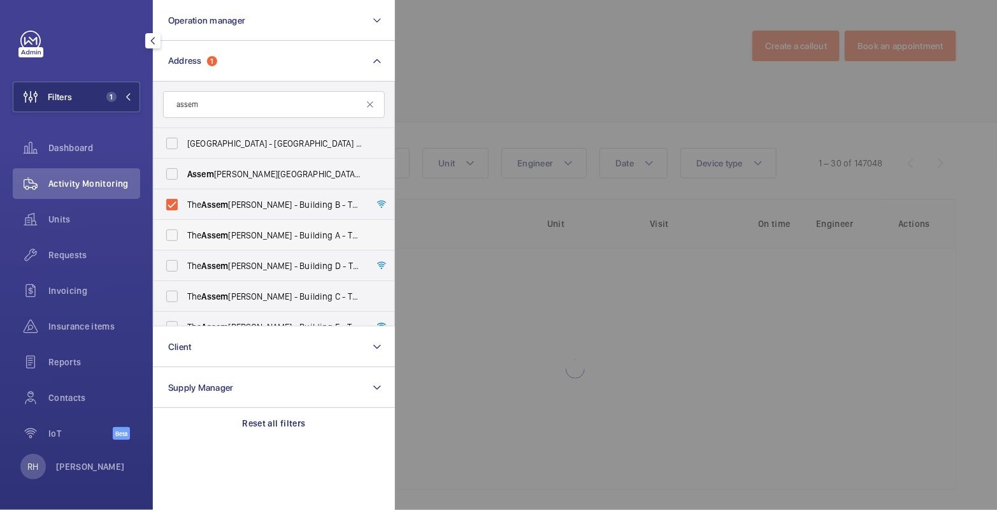
click at [257, 234] on span "The [PERSON_NAME] - Building A - [STREET_ADDRESS][PERSON_NAME]" at bounding box center [274, 235] width 175 height 13
click at [185, 234] on input "The [PERSON_NAME] - Building A - [STREET_ADDRESS][PERSON_NAME]" at bounding box center [171, 234] width 25 height 25
checkbox input "true"
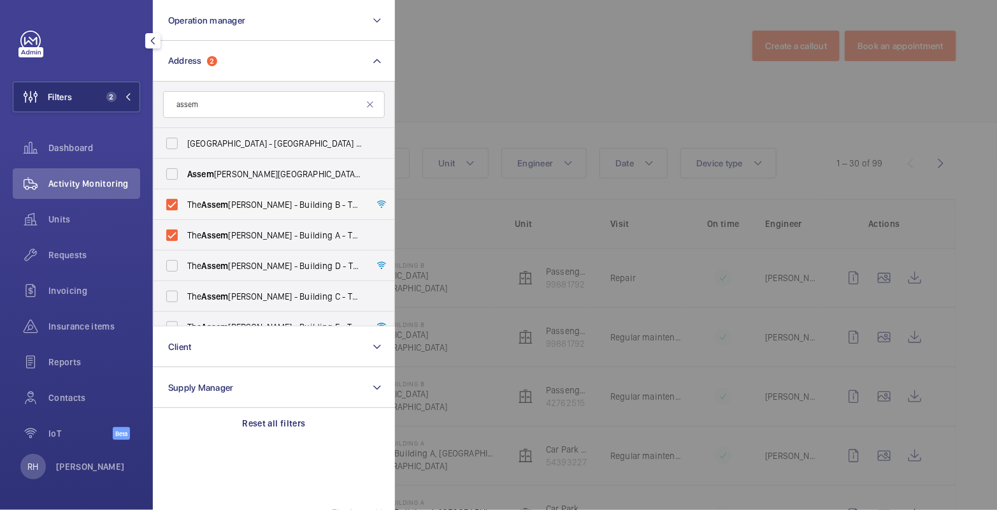
click at [254, 203] on span "The [PERSON_NAME] - Building [STREET_ADDRESS][PERSON_NAME]" at bounding box center [274, 204] width 175 height 13
click at [185, 203] on input "The [PERSON_NAME] - Building [STREET_ADDRESS][PERSON_NAME]" at bounding box center [171, 204] width 25 height 25
checkbox input "false"
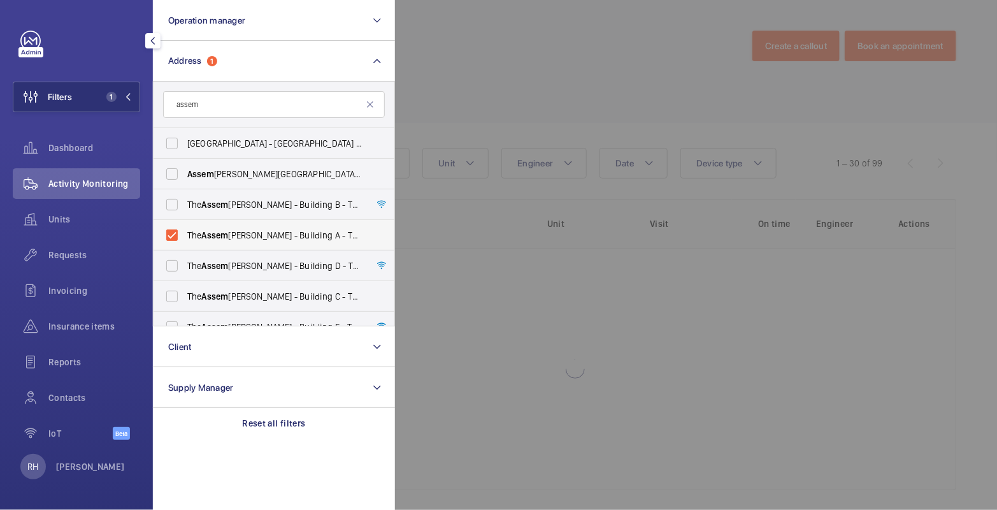
click at [254, 233] on span "The [PERSON_NAME] - Building A - [STREET_ADDRESS][PERSON_NAME]" at bounding box center [274, 235] width 175 height 13
click at [185, 233] on input "The [PERSON_NAME] - Building A - [STREET_ADDRESS][PERSON_NAME]" at bounding box center [171, 234] width 25 height 25
checkbox input "false"
click at [264, 297] on span "The [PERSON_NAME] - Building [STREET_ADDRESS][PERSON_NAME]" at bounding box center [274, 296] width 175 height 13
click at [185, 297] on input "The [PERSON_NAME] - Building [STREET_ADDRESS][PERSON_NAME]" at bounding box center [171, 295] width 25 height 25
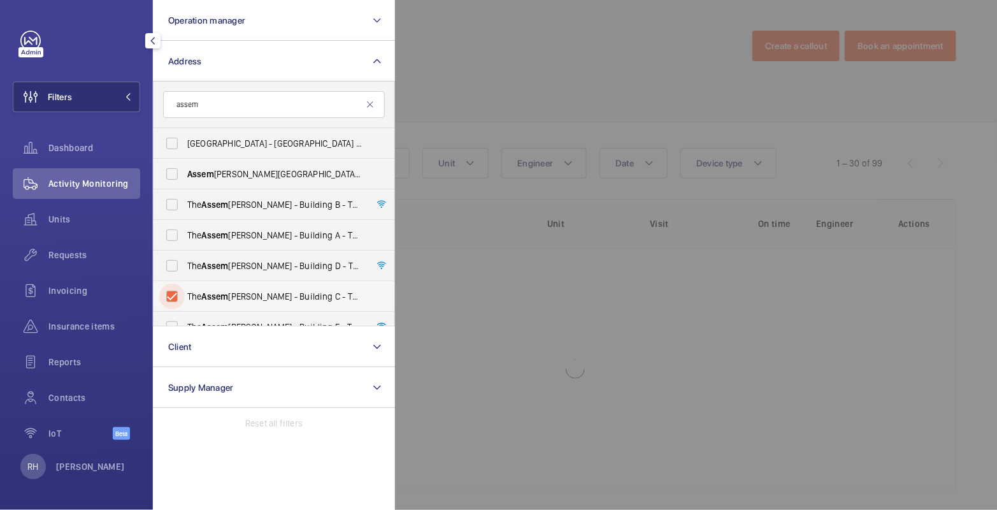
checkbox input "true"
click at [482, 80] on div at bounding box center [893, 255] width 997 height 510
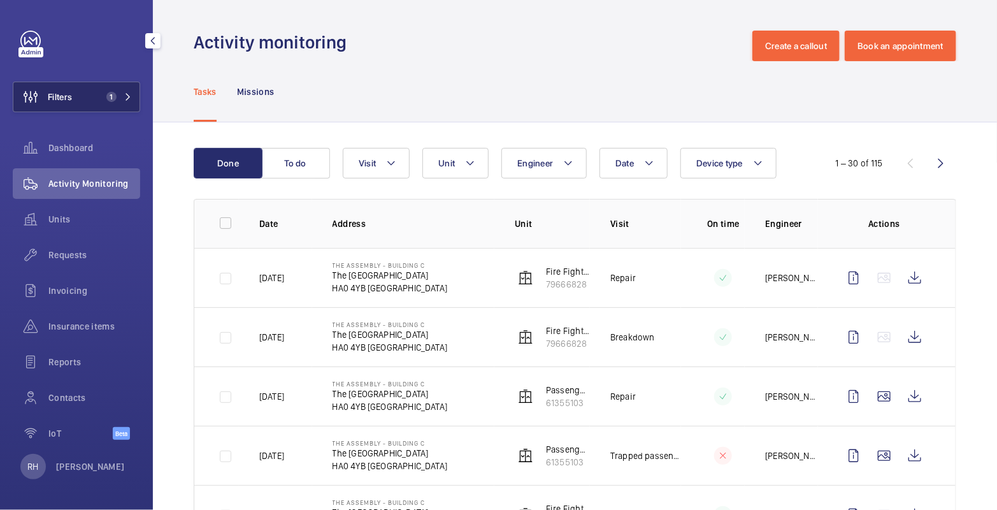
click at [103, 102] on button "Filters 1" at bounding box center [76, 97] width 127 height 31
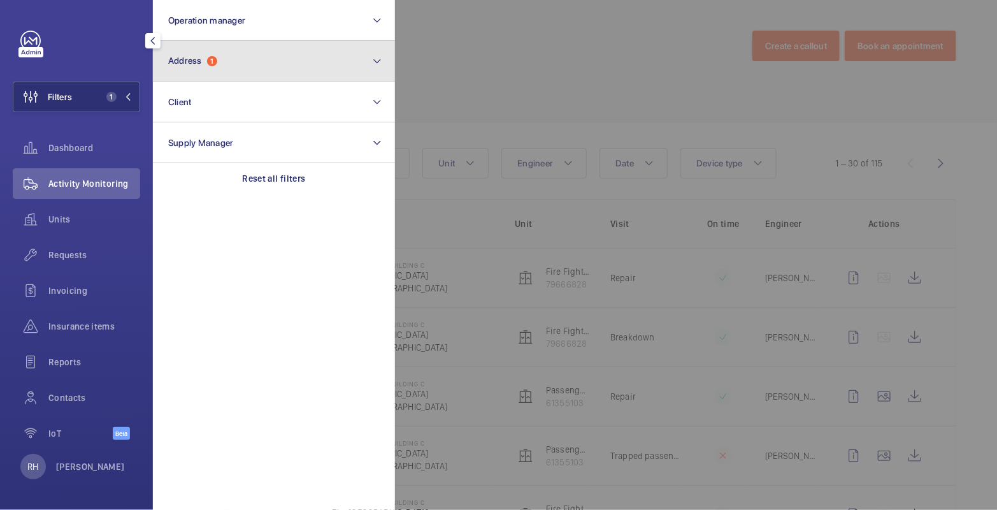
click at [230, 73] on button "Address 1" at bounding box center [274, 61] width 242 height 41
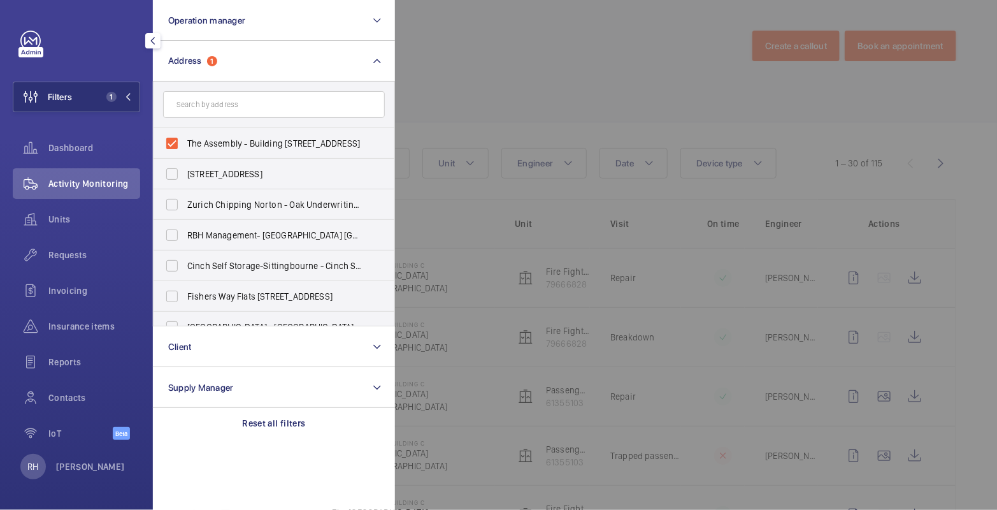
click at [216, 101] on input "text" at bounding box center [274, 104] width 222 height 27
type input "assem"
click at [225, 269] on span "Assem" at bounding box center [215, 265] width 27 height 10
click at [185, 269] on input "The [PERSON_NAME] - Building D - [STREET_ADDRESS][PERSON_NAME]" at bounding box center [171, 265] width 25 height 25
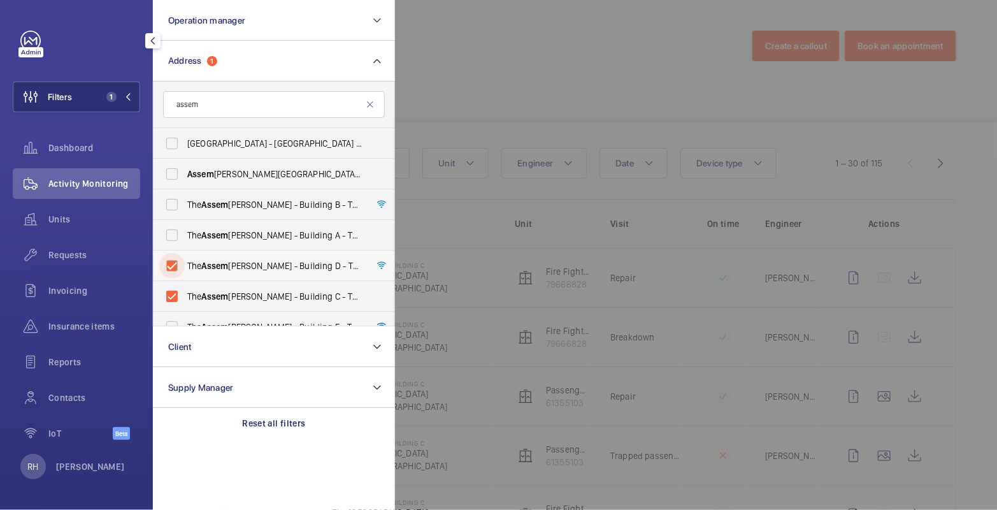
checkbox input "true"
click at [551, 34] on div at bounding box center [893, 255] width 997 height 510
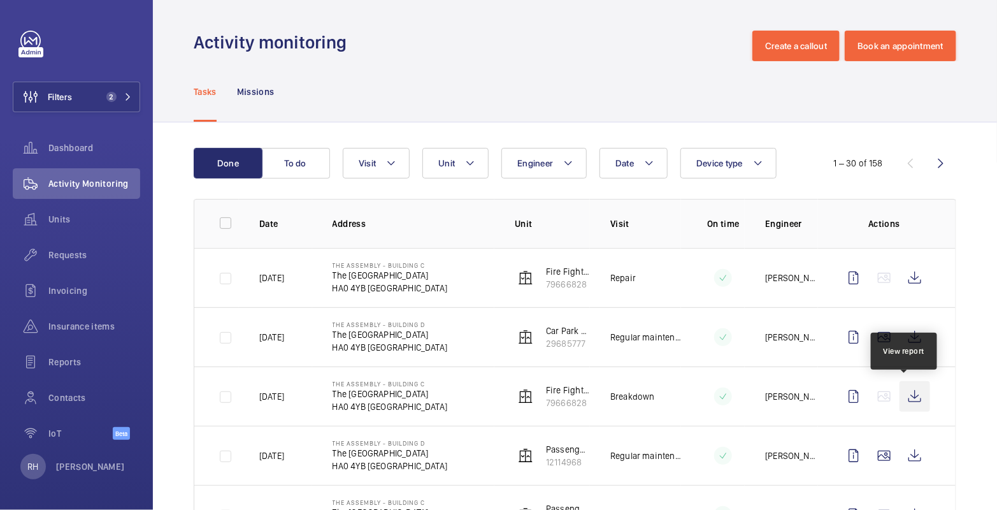
click at [908, 395] on wm-front-icon-button at bounding box center [914, 396] width 31 height 31
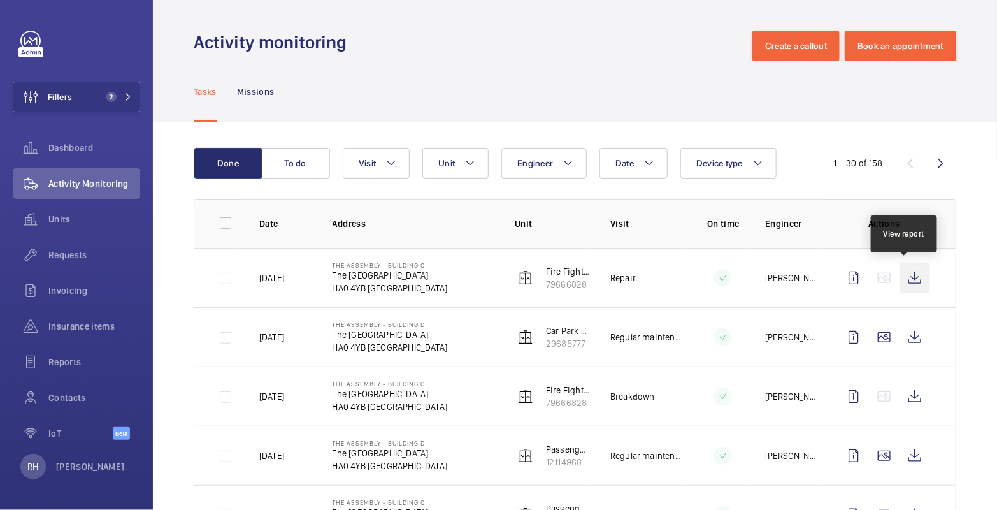
click at [906, 285] on wm-front-icon-button at bounding box center [914, 277] width 31 height 31
click at [446, 169] on button "Unit" at bounding box center [455, 163] width 66 height 31
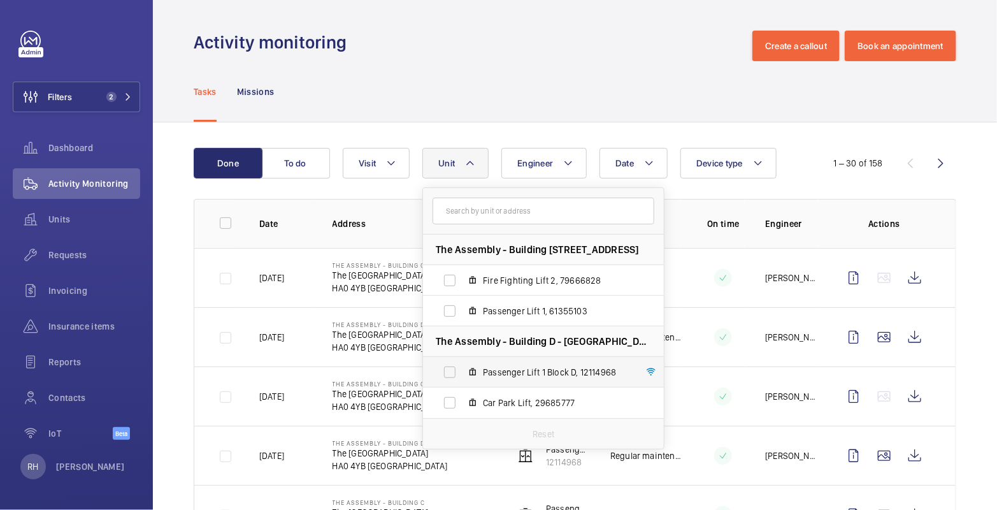
click at [460, 371] on label "Passenger Lift 1 Block D, 12114968" at bounding box center [533, 372] width 220 height 31
click at [460, 371] on input "Passenger Lift 1 Block D, 12114968" at bounding box center [449, 371] width 25 height 25
checkbox input "true"
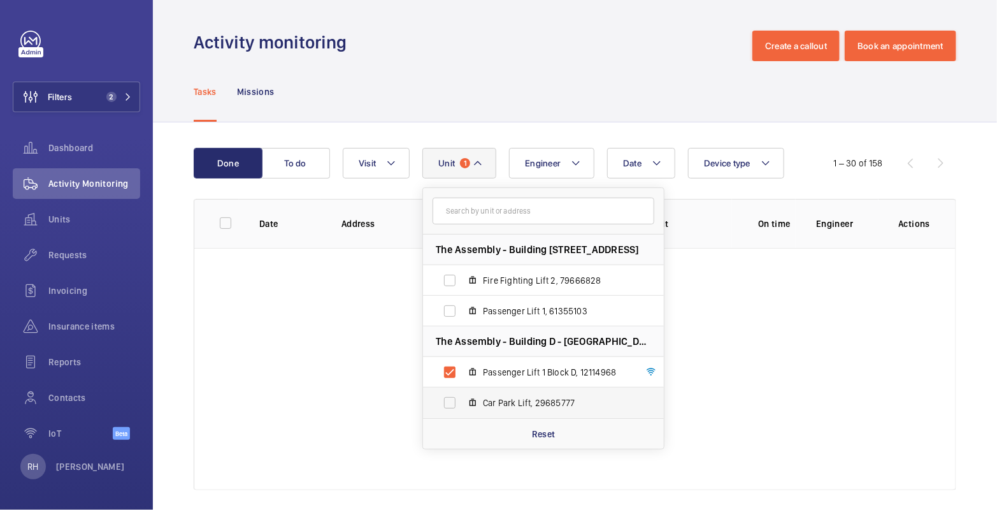
click at [453, 399] on label "Car Park Lift, 29685777" at bounding box center [533, 402] width 220 height 31
click at [453, 399] on input "Car Park Lift, 29685777" at bounding box center [449, 402] width 25 height 25
checkbox input "true"
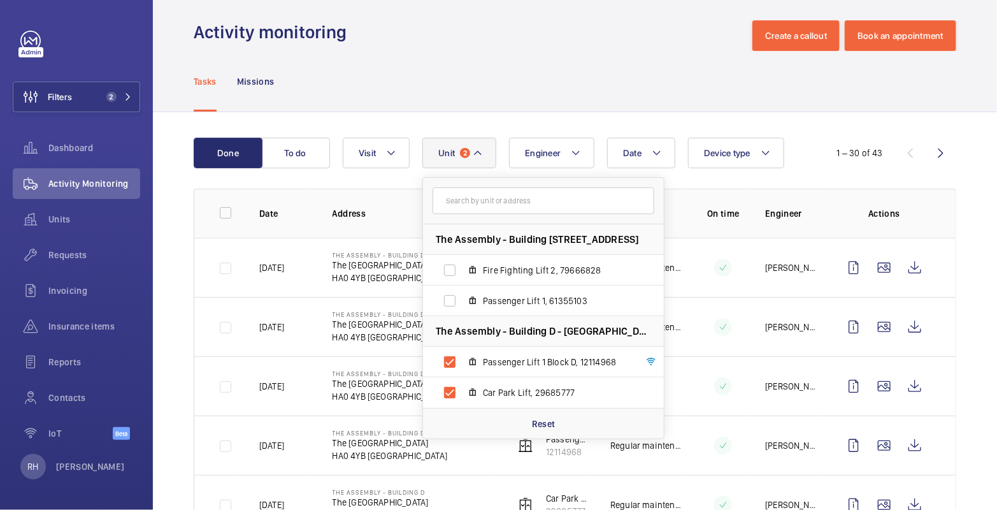
click at [624, 78] on div "Tasks Missions" at bounding box center [575, 81] width 762 height 61
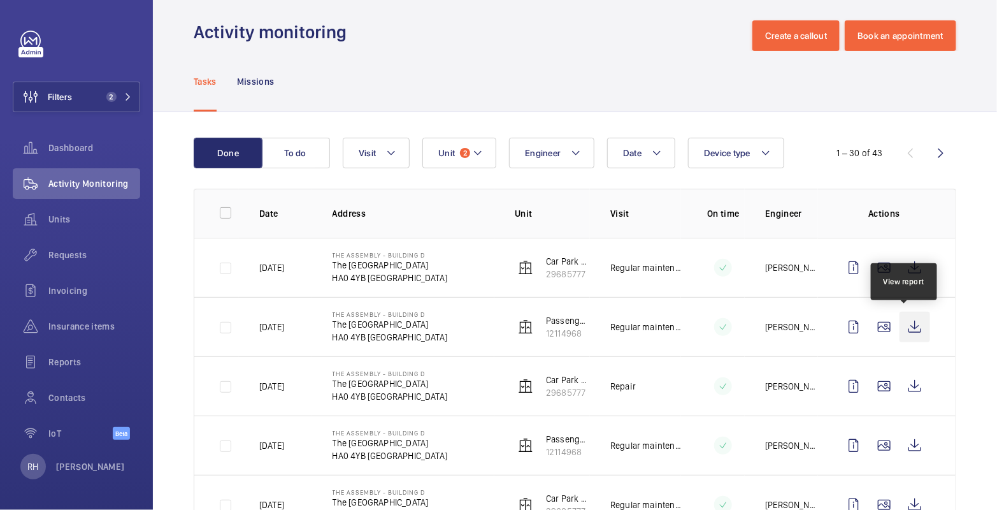
click at [908, 329] on wm-front-icon-button at bounding box center [914, 326] width 31 height 31
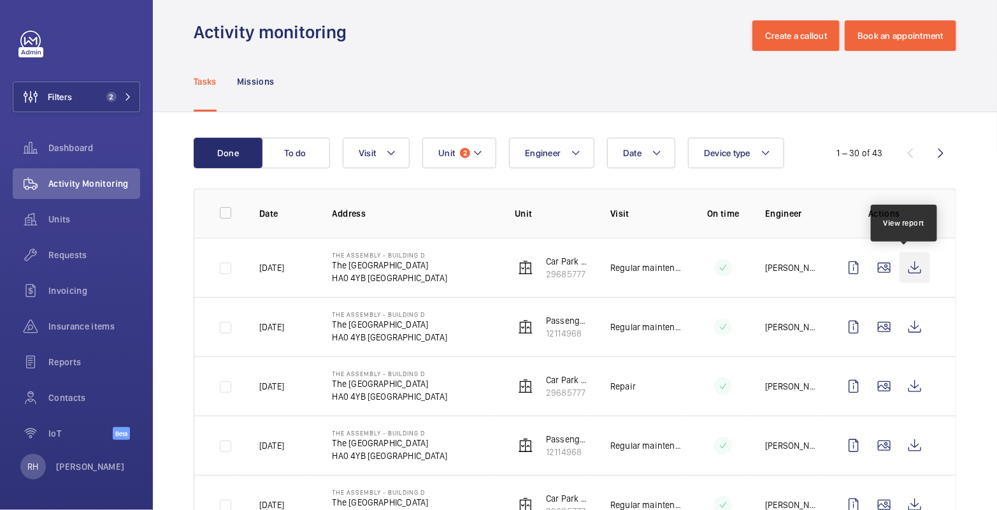
click at [899, 263] on wm-front-icon-button at bounding box center [914, 267] width 31 height 31
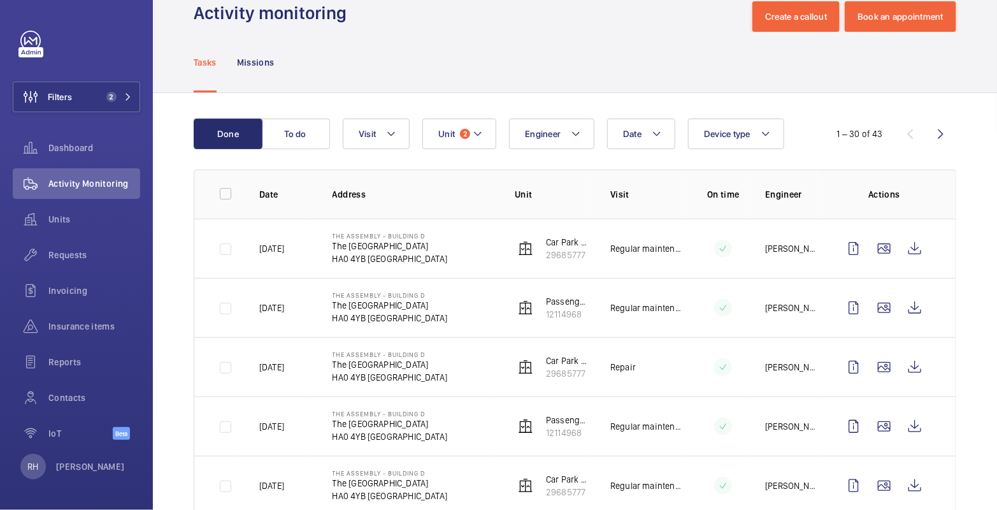
scroll to position [38, 0]
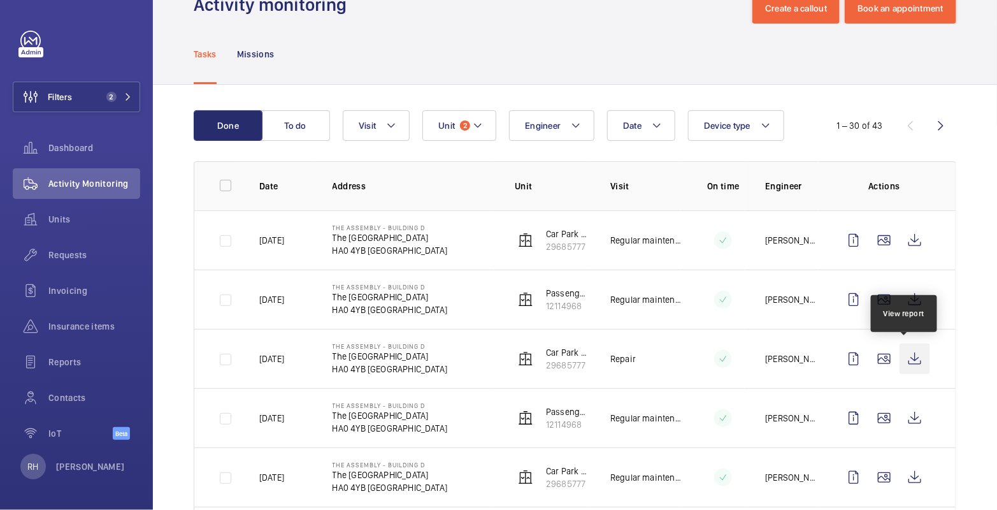
click at [906, 361] on wm-front-icon-button at bounding box center [914, 358] width 31 height 31
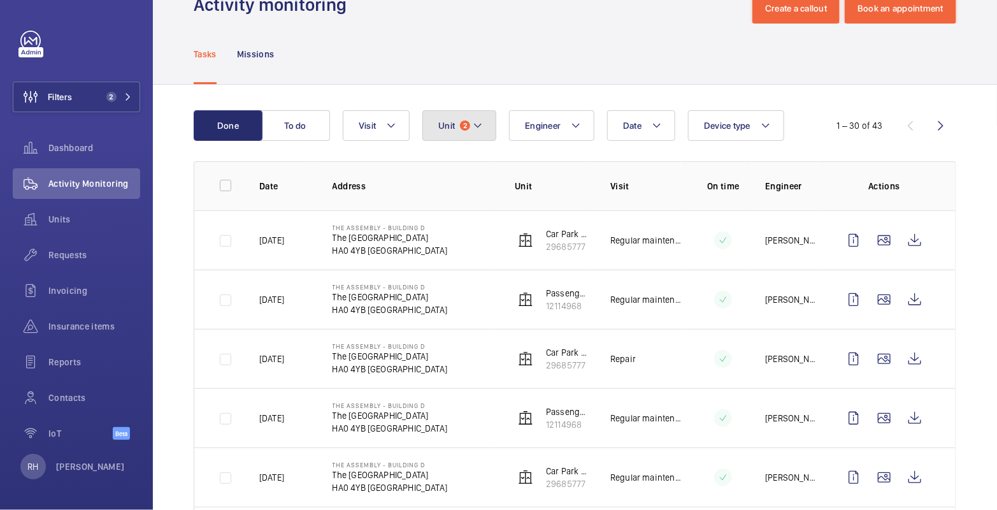
click at [474, 118] on mat-icon at bounding box center [478, 125] width 10 height 15
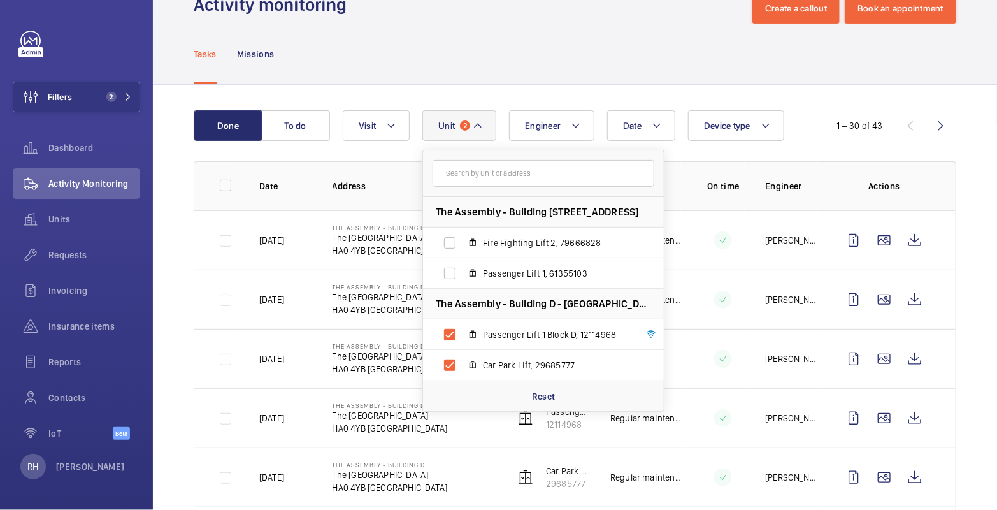
click at [485, 333] on span "Passenger Lift 1 Block D, 12114968" at bounding box center [557, 334] width 148 height 13
click at [462, 333] on input "Passenger Lift 1 Block D, 12114968" at bounding box center [449, 334] width 25 height 25
checkbox input "false"
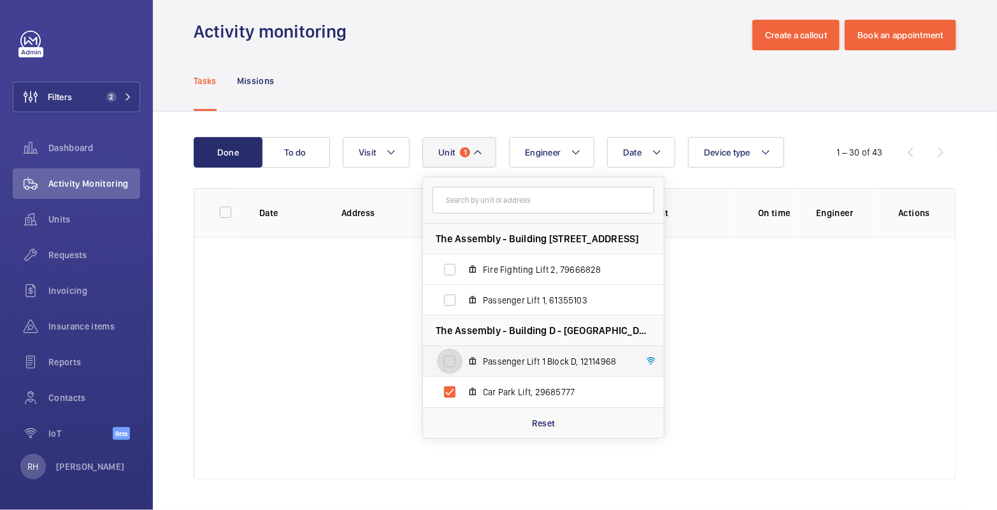
scroll to position [10, 0]
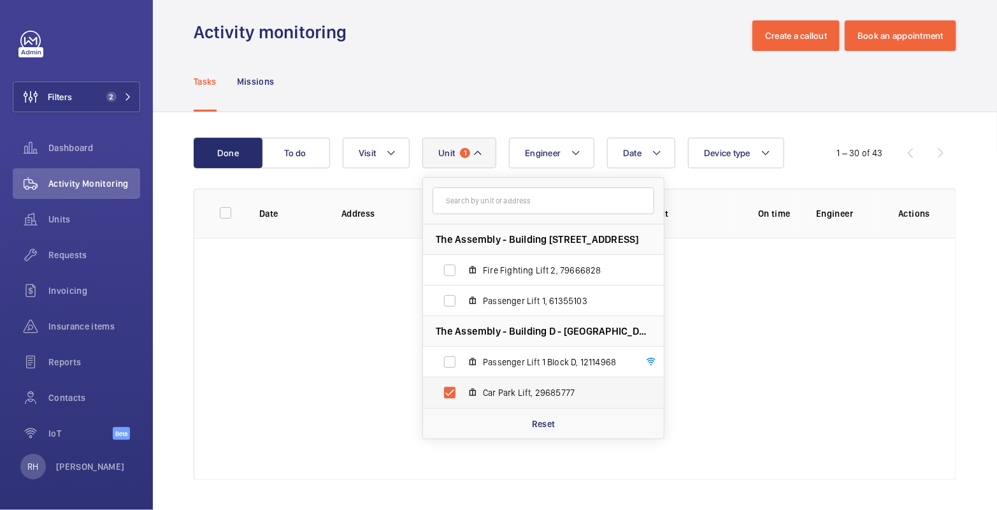
click at [483, 389] on span "Car Park Lift, 29685777" at bounding box center [557, 392] width 148 height 13
click at [462, 389] on input "Car Park Lift, 29685777" at bounding box center [449, 392] width 25 height 25
checkbox input "false"
click at [524, 73] on div "Tasks Missions" at bounding box center [575, 81] width 762 height 61
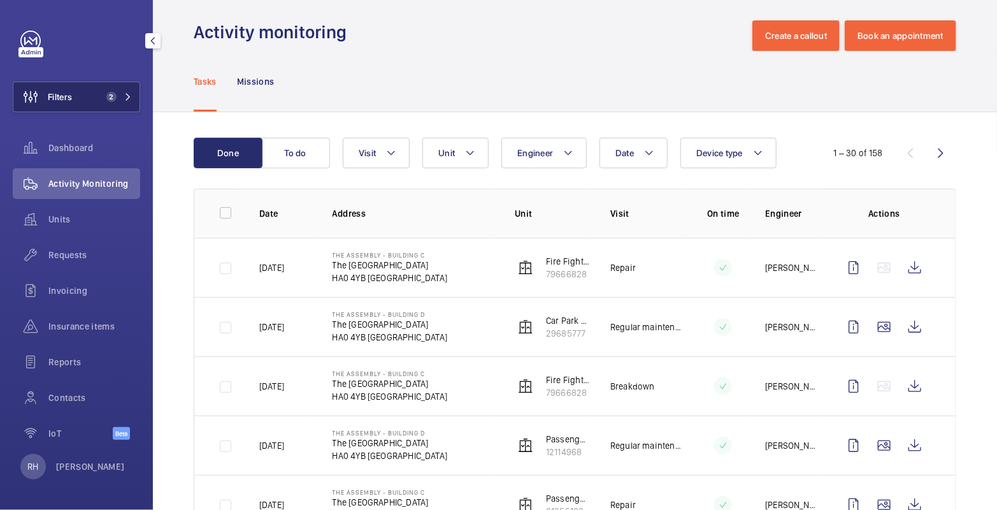
click at [124, 99] on span "2" at bounding box center [116, 97] width 31 height 10
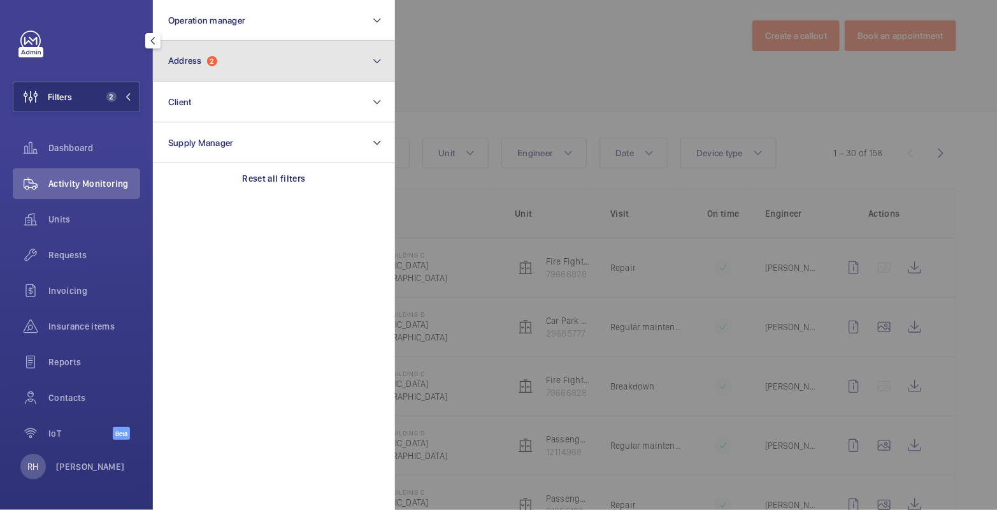
click at [241, 47] on button "Address 2" at bounding box center [274, 61] width 242 height 41
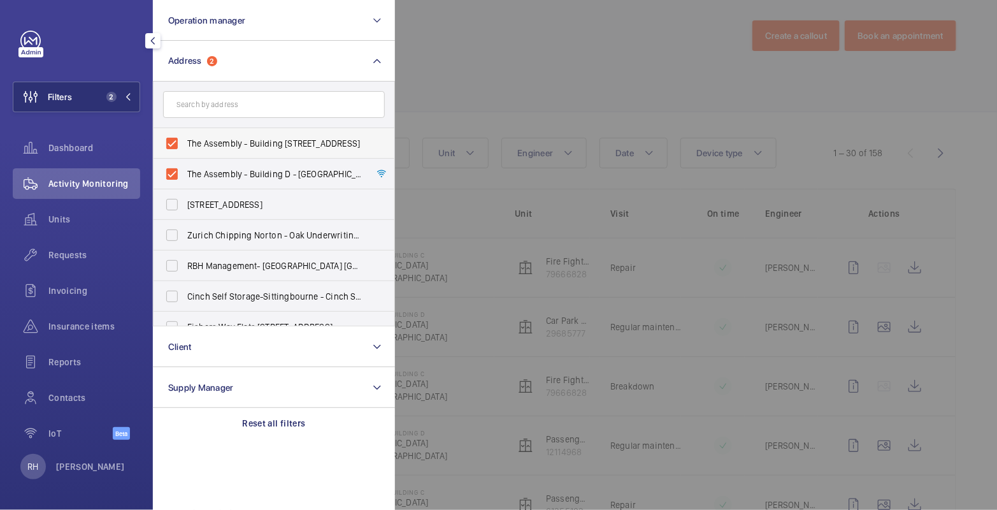
drag, startPoint x: 222, startPoint y: 136, endPoint x: 225, endPoint y: 150, distance: 15.0
click at [222, 136] on label "The Assembly - Building [STREET_ADDRESS]" at bounding box center [264, 143] width 222 height 31
click at [185, 136] on input "The Assembly - Building [STREET_ADDRESS]" at bounding box center [171, 143] width 25 height 25
checkbox input "false"
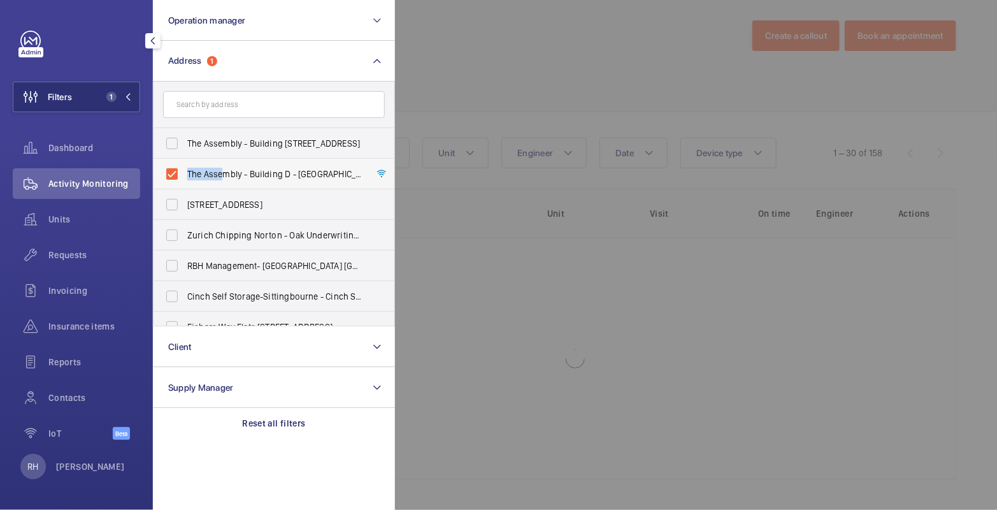
click at [225, 169] on label "The Assembly - Building D - [GEOGRAPHIC_DATA][STREET_ADDRESS]" at bounding box center [264, 174] width 222 height 31
click at [224, 115] on input "text" at bounding box center [274, 104] width 222 height 27
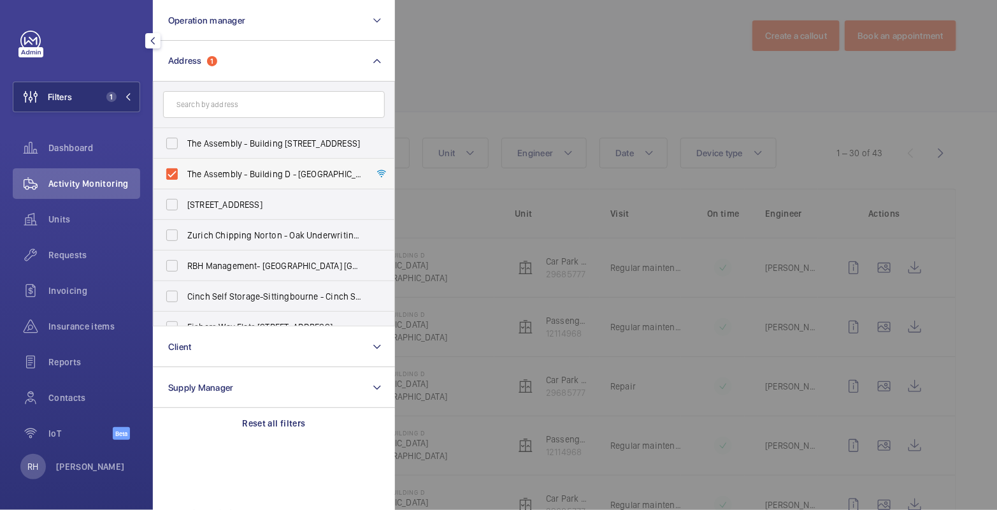
click at [197, 168] on span "The Assembly - Building D - [GEOGRAPHIC_DATA][STREET_ADDRESS]" at bounding box center [274, 174] width 175 height 13
click at [185, 168] on input "The Assembly - Building D - [GEOGRAPHIC_DATA][STREET_ADDRESS]" at bounding box center [171, 173] width 25 height 25
checkbox input "false"
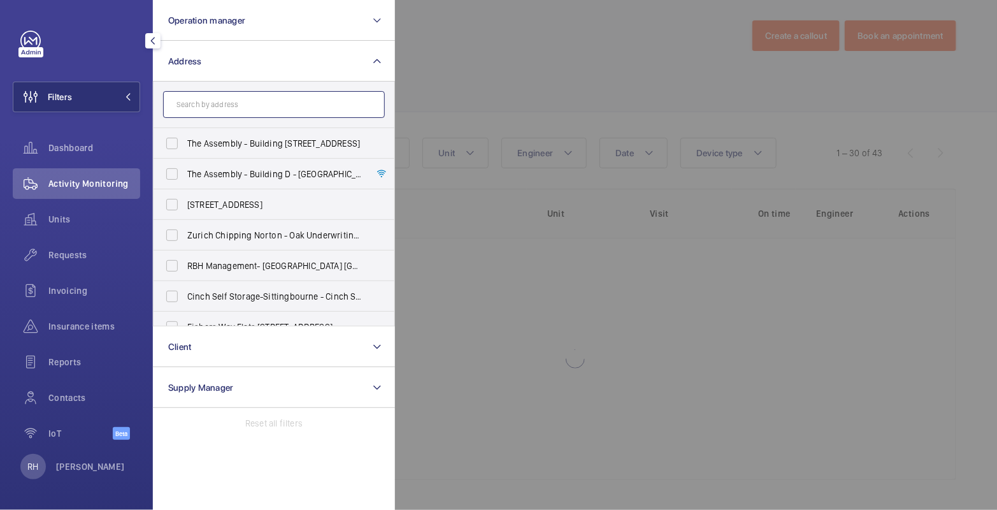
click at [221, 99] on input "text" at bounding box center [274, 104] width 222 height 27
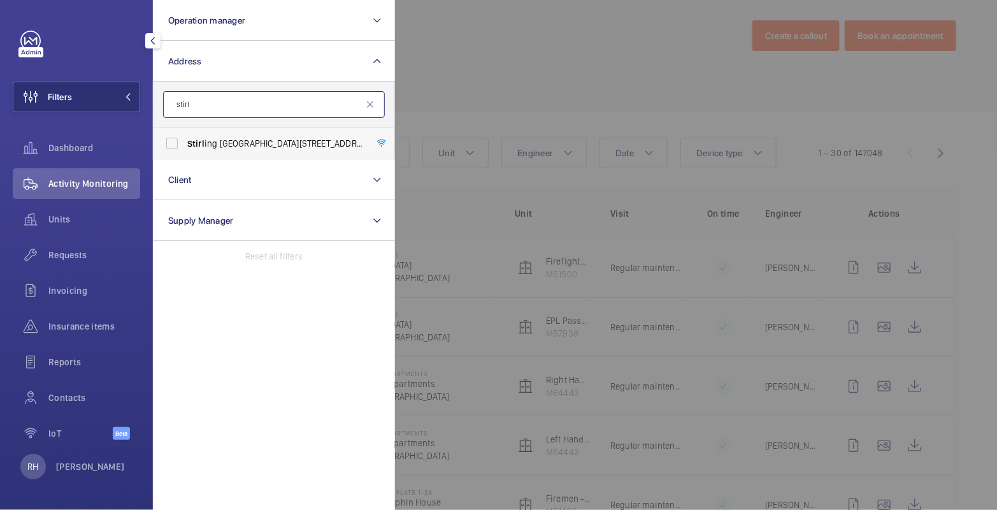
type input "stirl"
click at [245, 142] on span "Stirl ing Square - [STREET_ADDRESS][DATE]" at bounding box center [274, 143] width 175 height 13
click at [185, 142] on input "Stirl ing Square - [STREET_ADDRESS][DATE]" at bounding box center [171, 143] width 25 height 25
checkbox input "true"
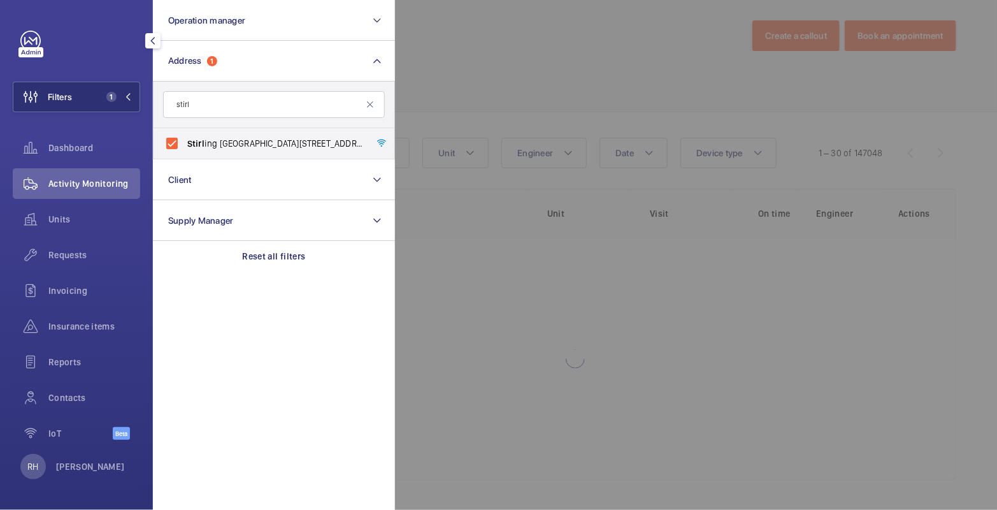
click at [482, 56] on div at bounding box center [893, 255] width 997 height 510
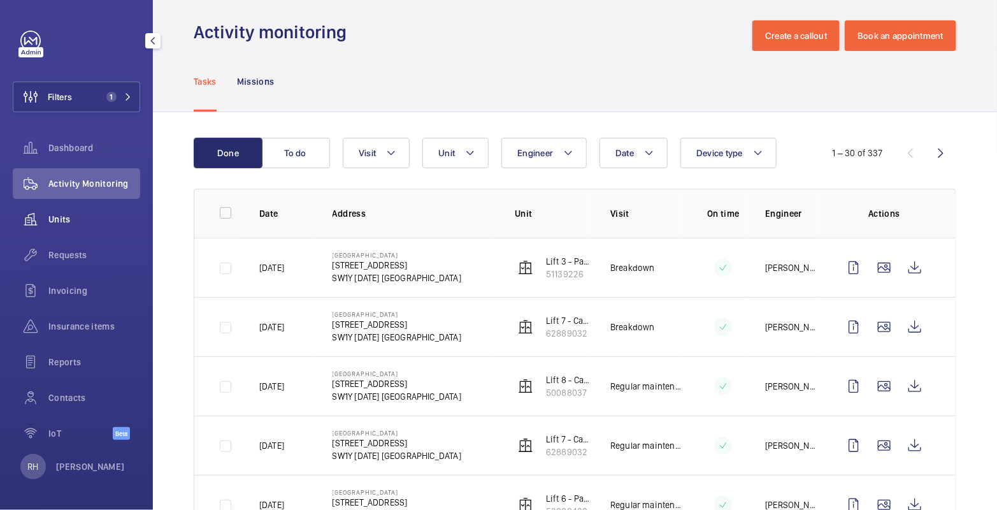
click at [61, 222] on span "Units" at bounding box center [94, 219] width 92 height 13
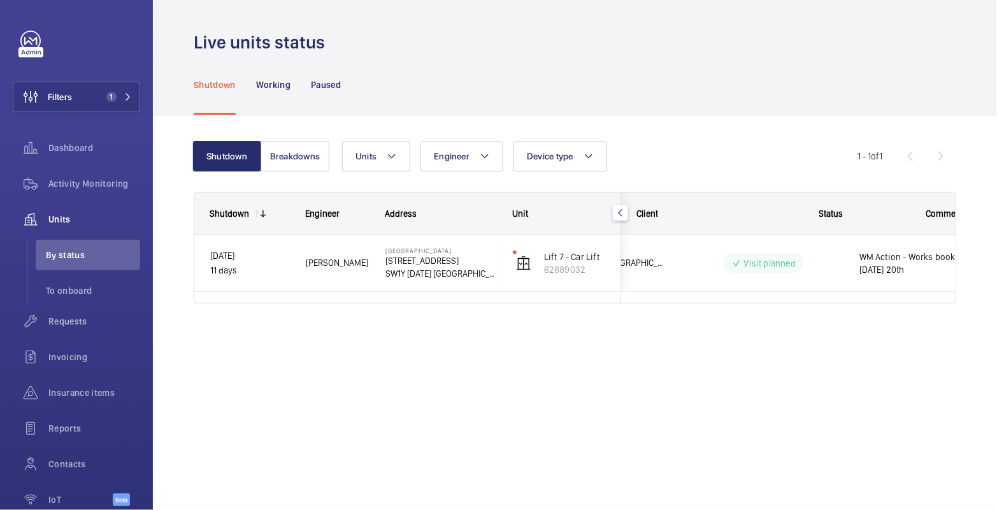
scroll to position [0, 250]
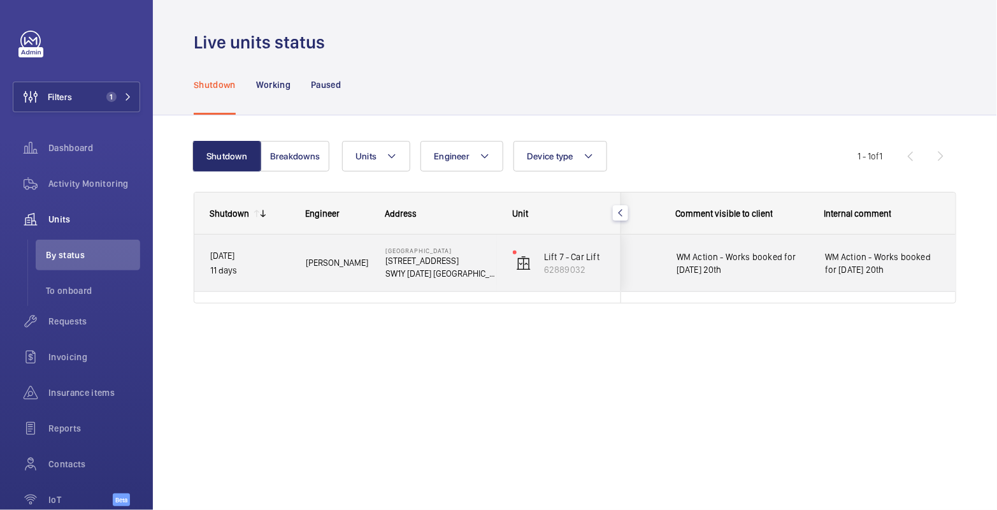
click at [919, 276] on div "WM Action - Works booked for [DATE] 20th" at bounding box center [883, 262] width 117 height 29
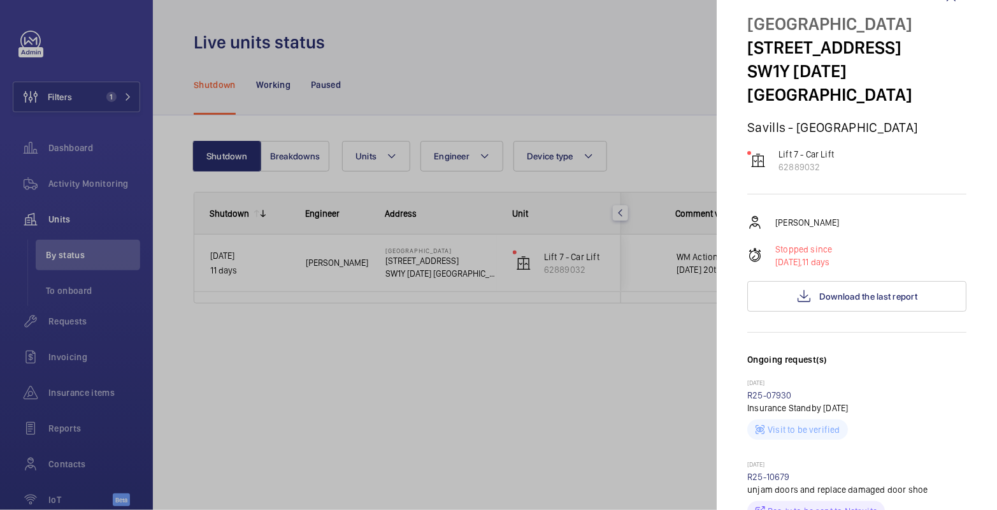
scroll to position [0, 0]
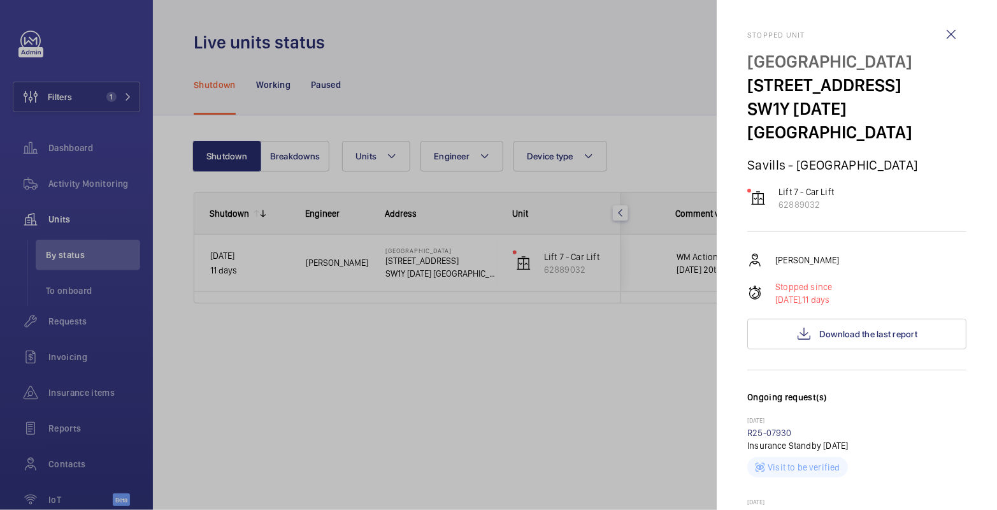
click at [939, 38] on wm-front-icon-button at bounding box center [951, 34] width 31 height 31
click at [939, 38] on div "Stopped unit [GEOGRAPHIC_DATA] [STREET_ADDRESS][DATE] Savills - [GEOGRAPHIC_DAT…" at bounding box center [856, 255] width 219 height 510
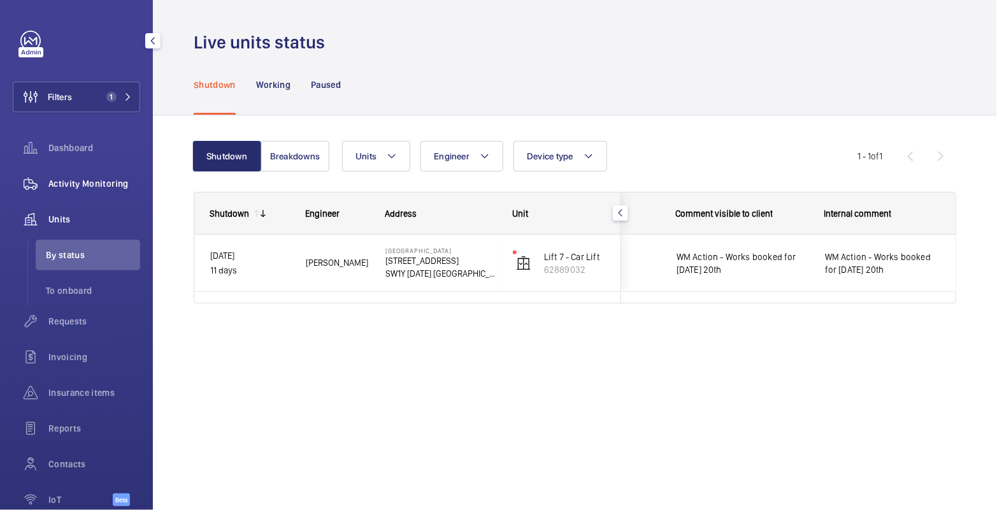
click at [103, 191] on div "Activity Monitoring" at bounding box center [76, 183] width 127 height 31
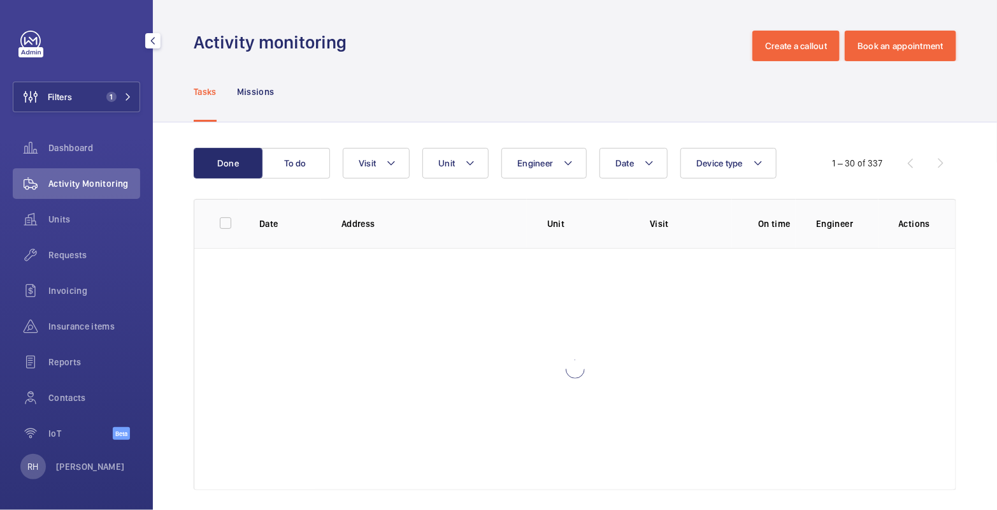
drag, startPoint x: 99, startPoint y: 96, endPoint x: 146, endPoint y: 83, distance: 48.8
click at [99, 96] on button "Filters 1" at bounding box center [76, 97] width 127 height 31
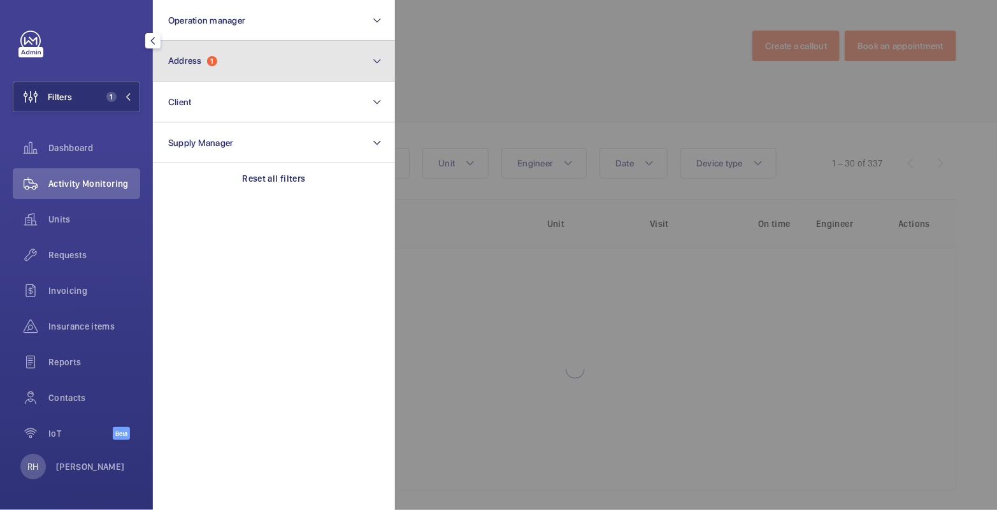
click at [224, 63] on button "Address 1" at bounding box center [274, 61] width 242 height 41
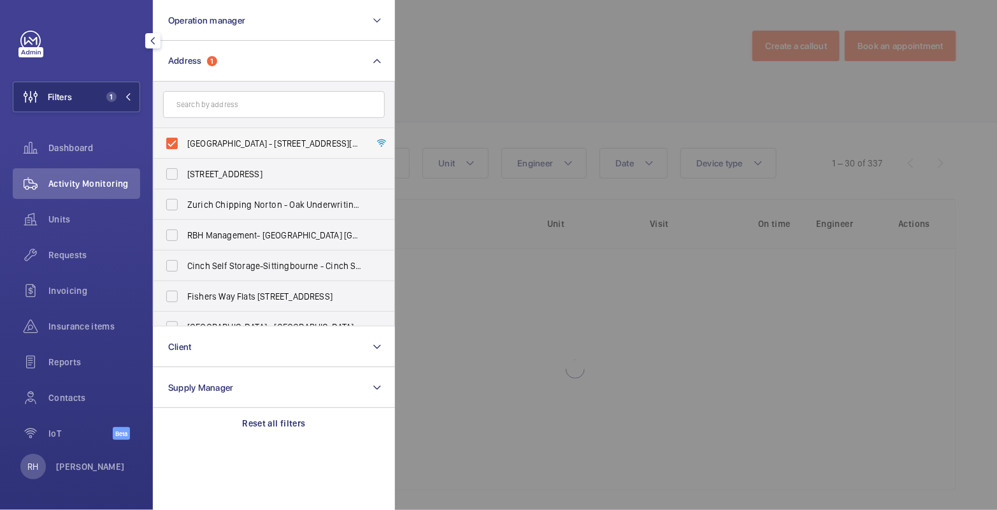
click at [211, 134] on label "[GEOGRAPHIC_DATA] - [STREET_ADDRESS][DATE]" at bounding box center [264, 143] width 222 height 31
click at [185, 134] on input "[GEOGRAPHIC_DATA] - [STREET_ADDRESS][DATE]" at bounding box center [171, 143] width 25 height 25
checkbox input "false"
click at [213, 98] on input "text" at bounding box center [274, 104] width 222 height 27
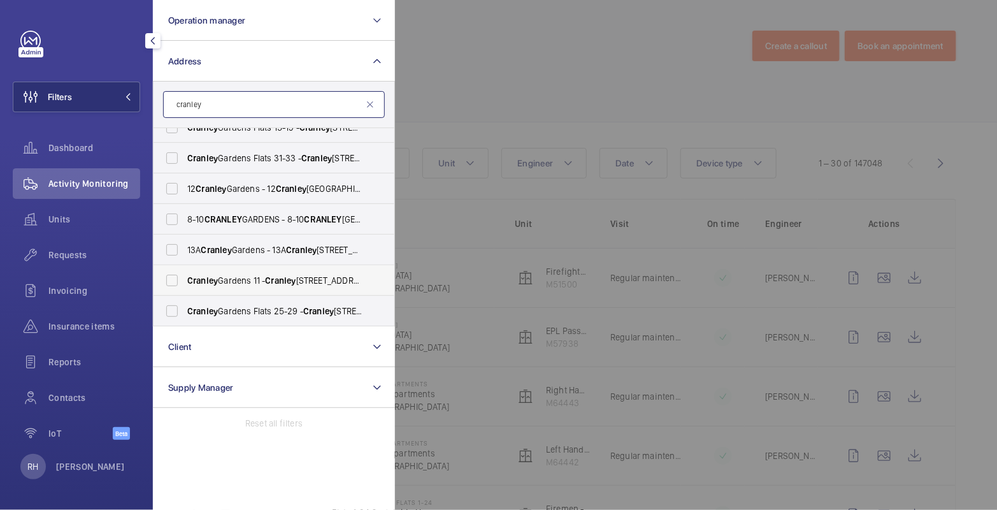
scroll to position [77, 0]
type input "cranley"
click at [225, 215] on span "CRANLEY" at bounding box center [223, 219] width 38 height 10
click at [185, 215] on input "[STREET_ADDRESS]" at bounding box center [171, 218] width 25 height 25
checkbox input "true"
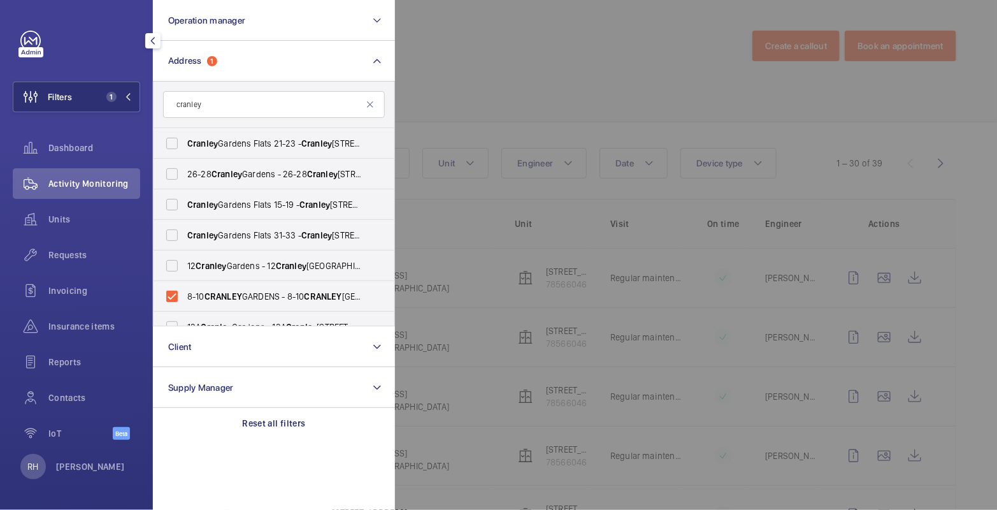
click at [497, 48] on div at bounding box center [893, 255] width 997 height 510
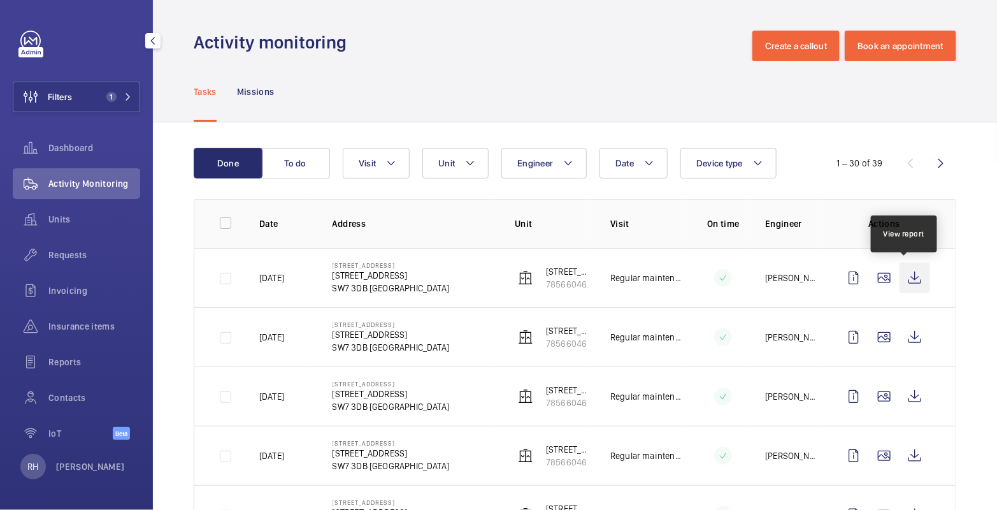
click at [901, 275] on wm-front-icon-button at bounding box center [914, 277] width 31 height 31
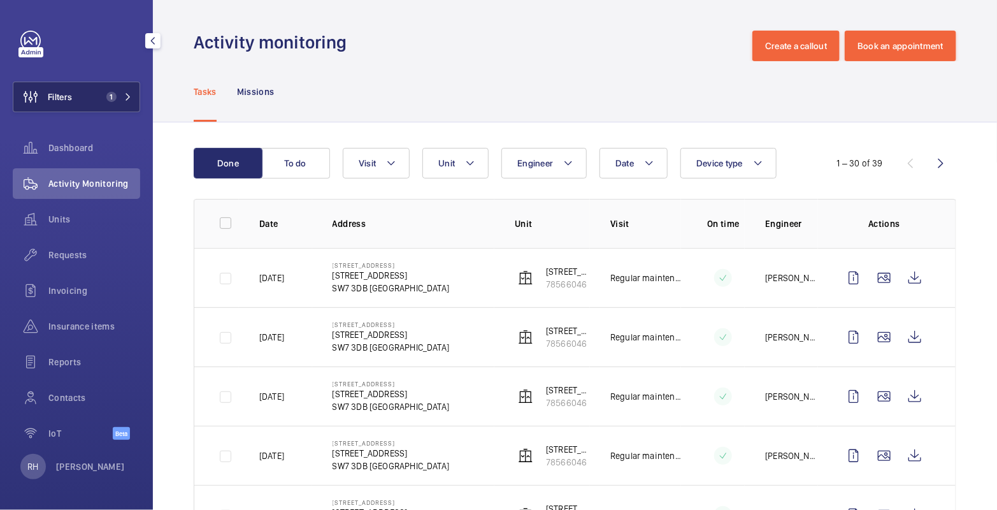
click at [104, 94] on span "1" at bounding box center [108, 97] width 15 height 10
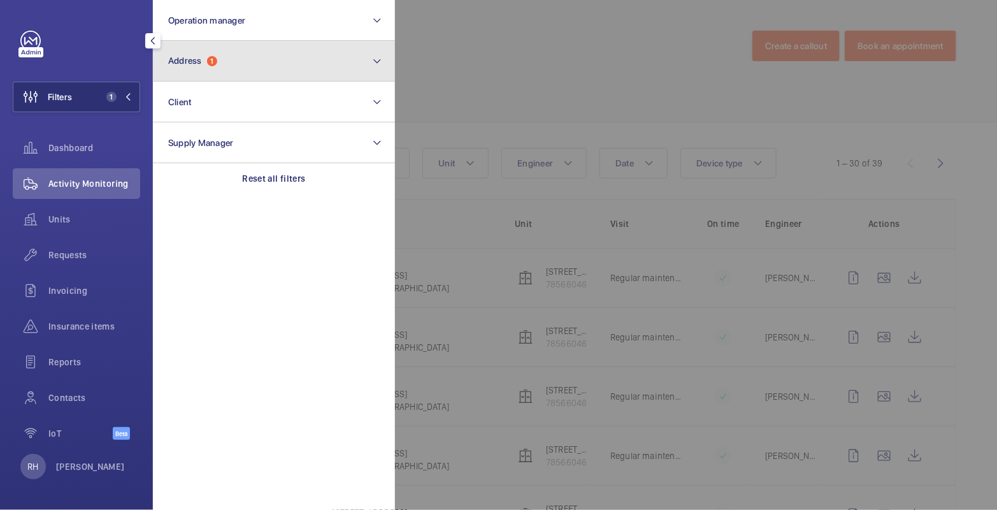
click at [201, 69] on button "Address 1" at bounding box center [274, 61] width 242 height 41
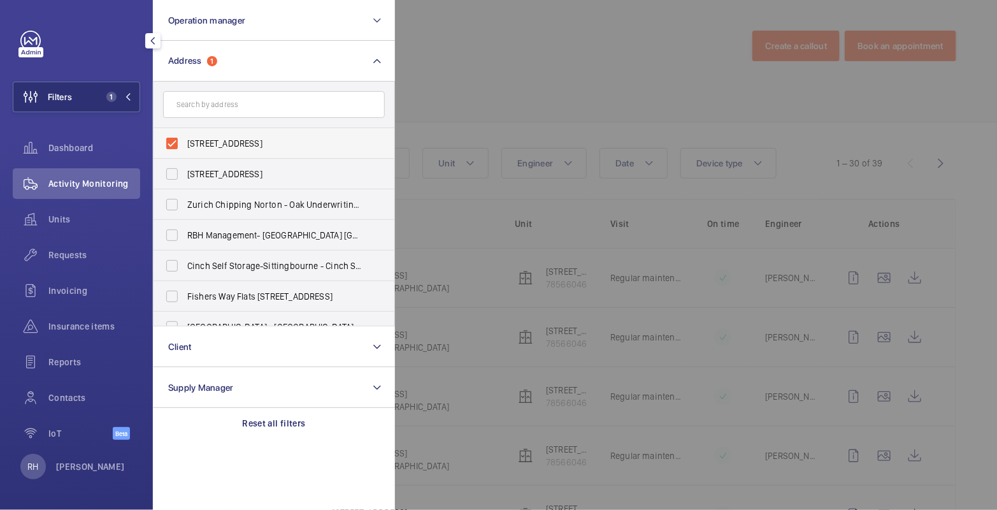
click at [214, 149] on label "[STREET_ADDRESS]" at bounding box center [264, 143] width 222 height 31
click at [203, 139] on span "[STREET_ADDRESS]" at bounding box center [274, 143] width 175 height 13
click at [185, 139] on input "[STREET_ADDRESS]" at bounding box center [171, 143] width 25 height 25
checkbox input "false"
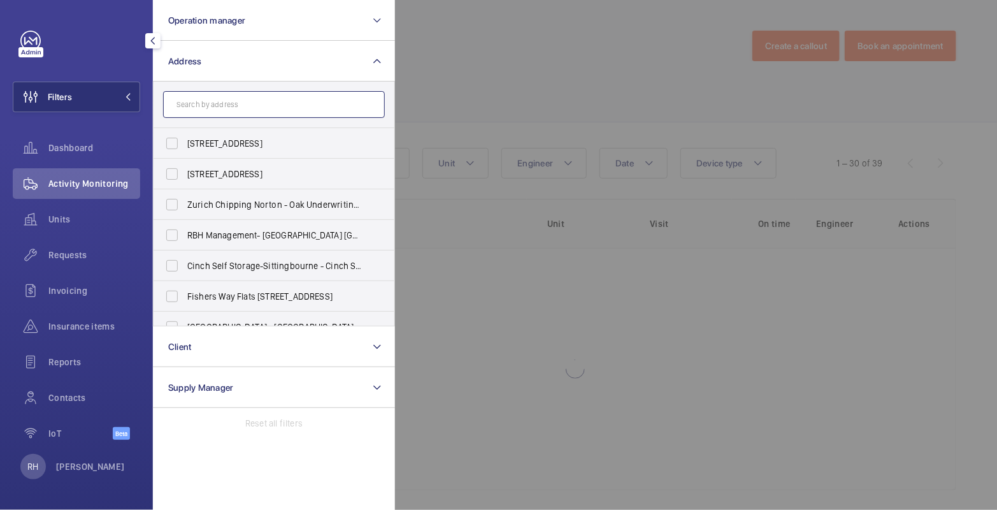
click at [215, 106] on input "text" at bounding box center [274, 104] width 222 height 27
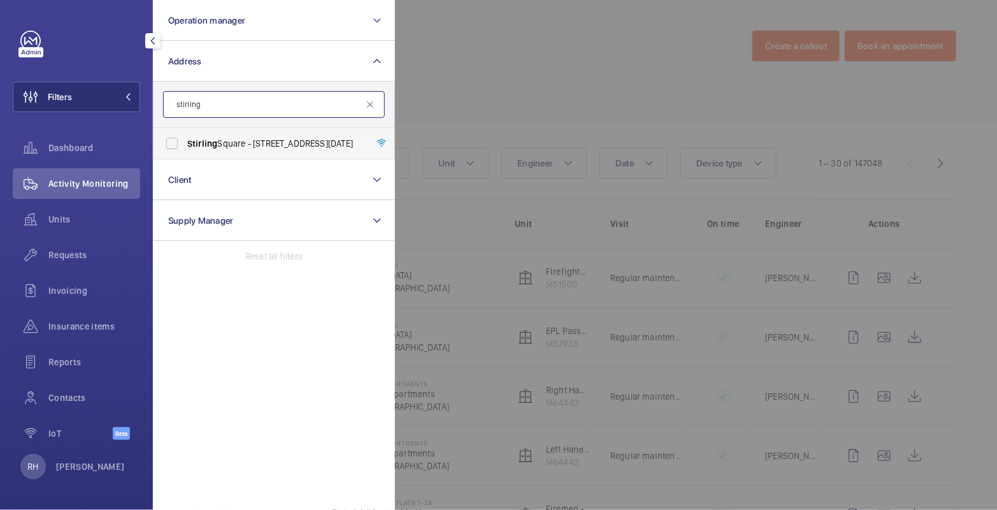
type input "stirling"
click at [290, 147] on span "[GEOGRAPHIC_DATA] - [STREET_ADDRESS][DATE]" at bounding box center [274, 143] width 175 height 13
click at [185, 147] on input "[GEOGRAPHIC_DATA] - [STREET_ADDRESS][DATE]" at bounding box center [171, 143] width 25 height 25
checkbox input "true"
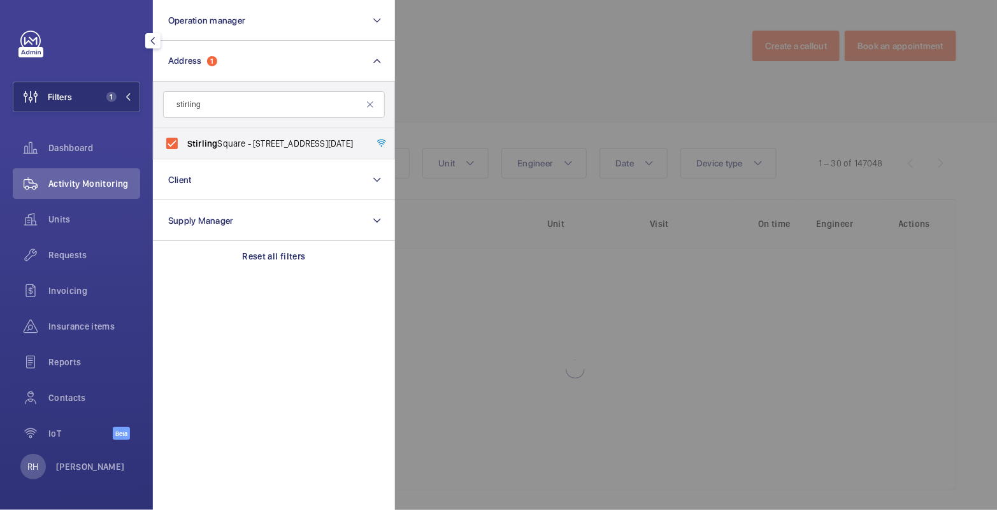
click at [503, 71] on div at bounding box center [893, 255] width 997 height 510
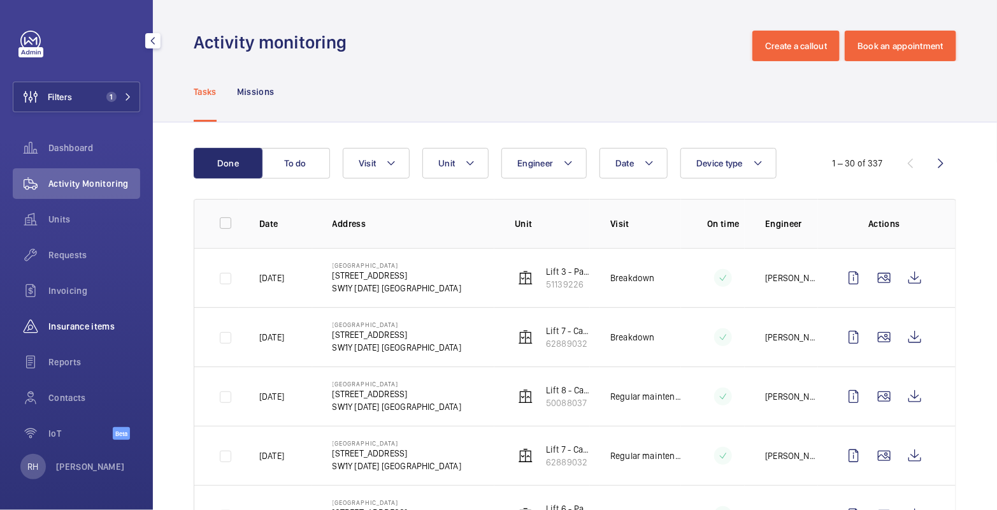
click at [95, 331] on span "Insurance items" at bounding box center [94, 326] width 92 height 13
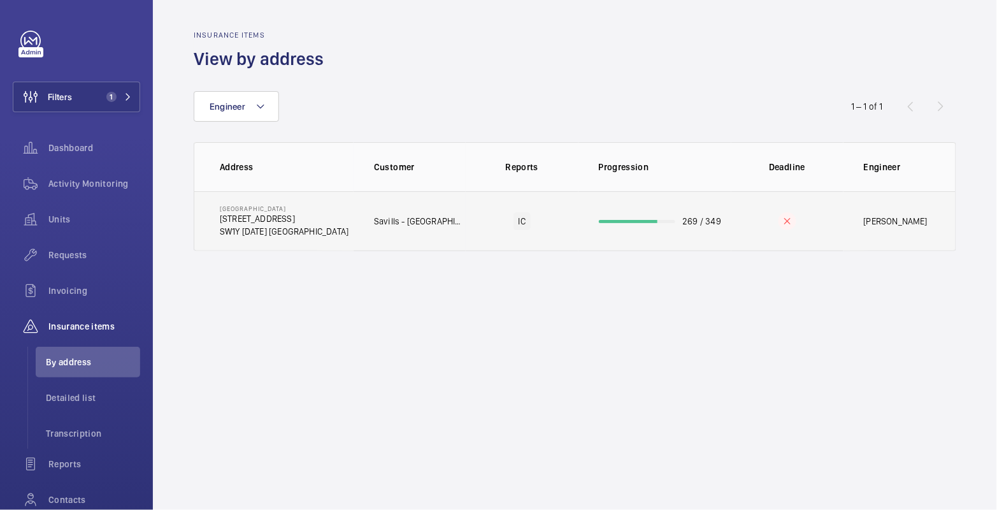
click at [550, 232] on td "IC" at bounding box center [522, 221] width 112 height 60
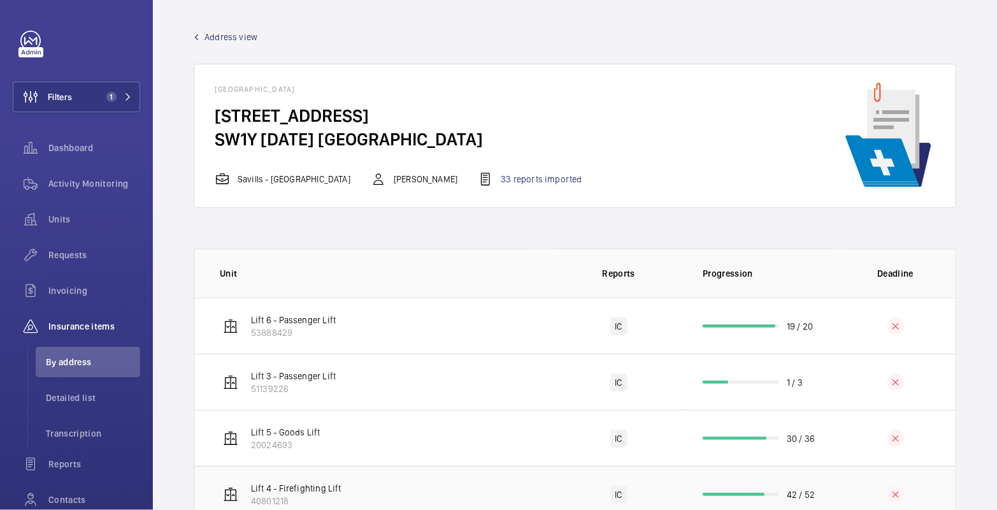
scroll to position [117, 0]
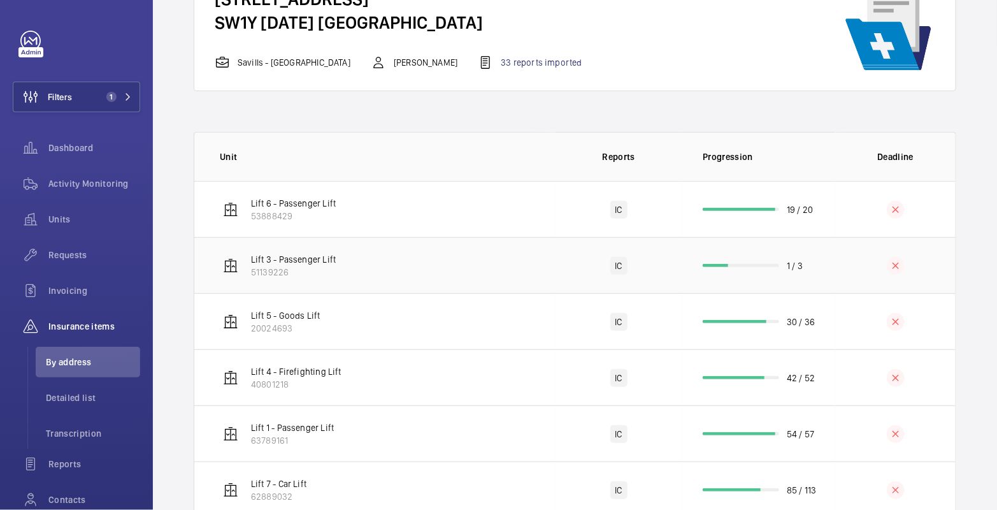
click at [764, 275] on td "1 / 3" at bounding box center [758, 265] width 153 height 56
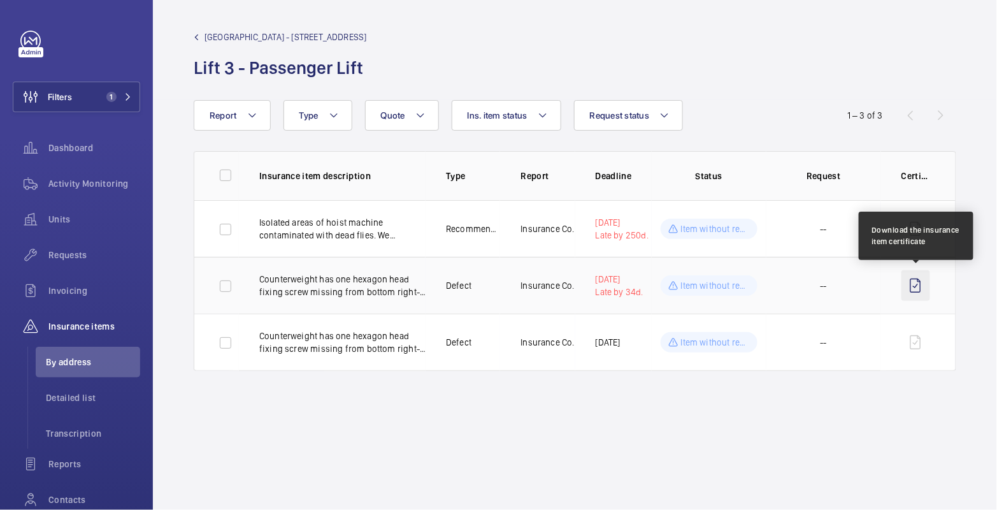
click at [915, 286] on wm-front-icon-button at bounding box center [915, 285] width 29 height 31
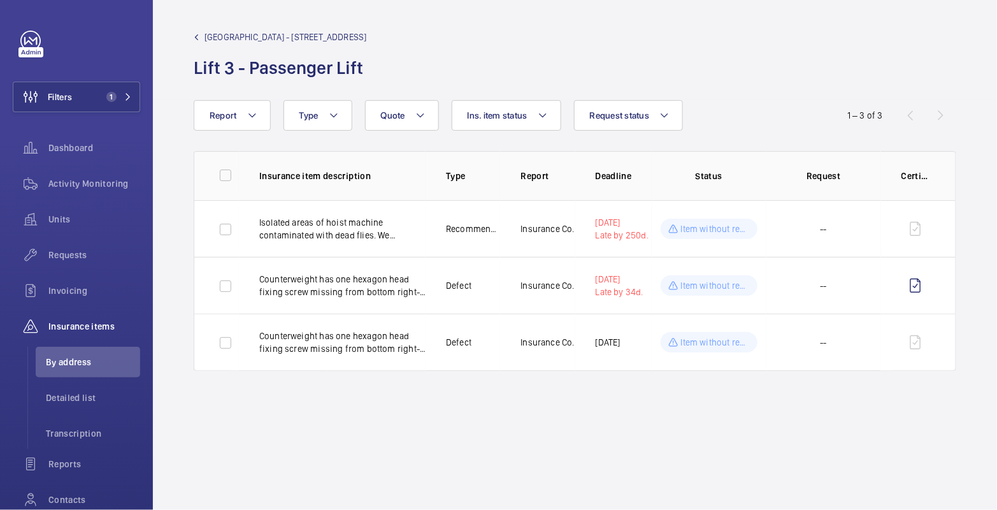
click at [213, 38] on span "[GEOGRAPHIC_DATA] - [STREET_ADDRESS]" at bounding box center [285, 37] width 162 height 13
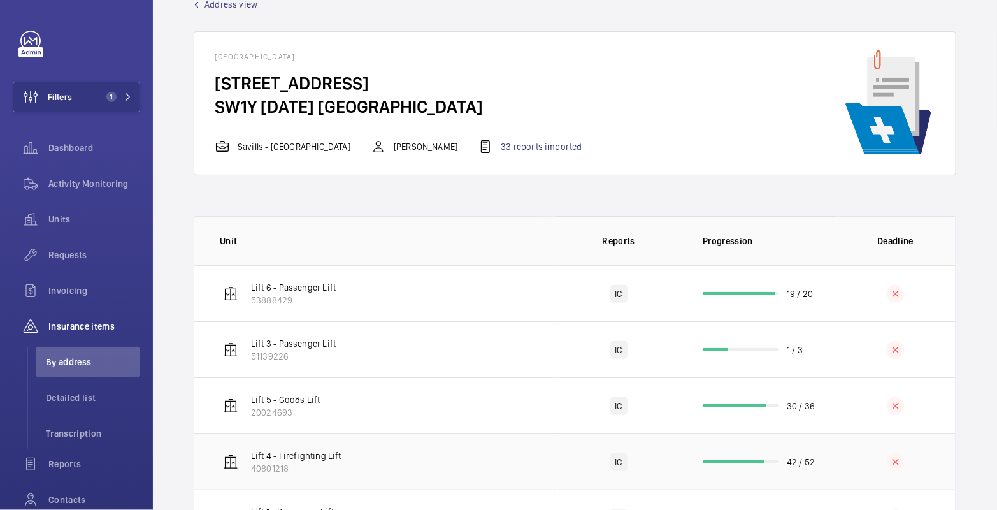
scroll to position [94, 0]
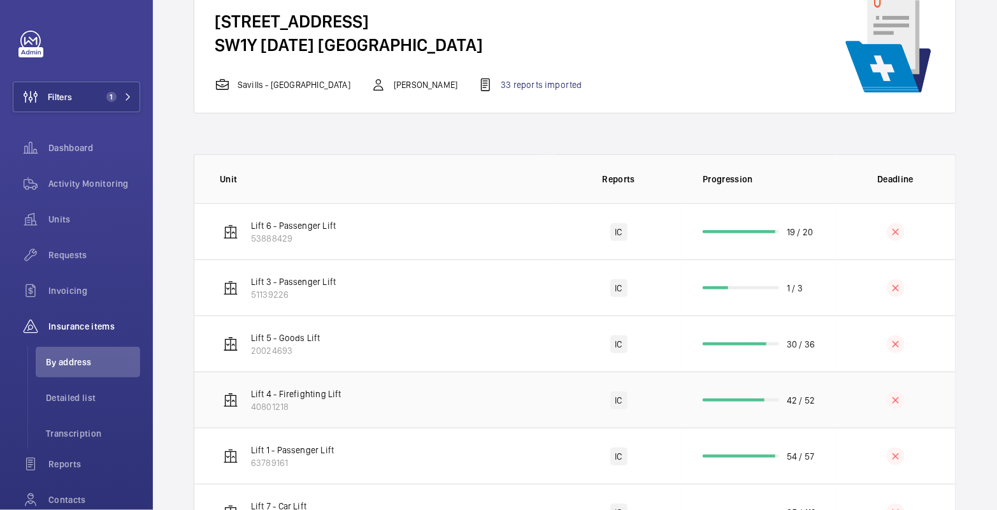
click at [767, 408] on td "42 / 52" at bounding box center [758, 399] width 153 height 56
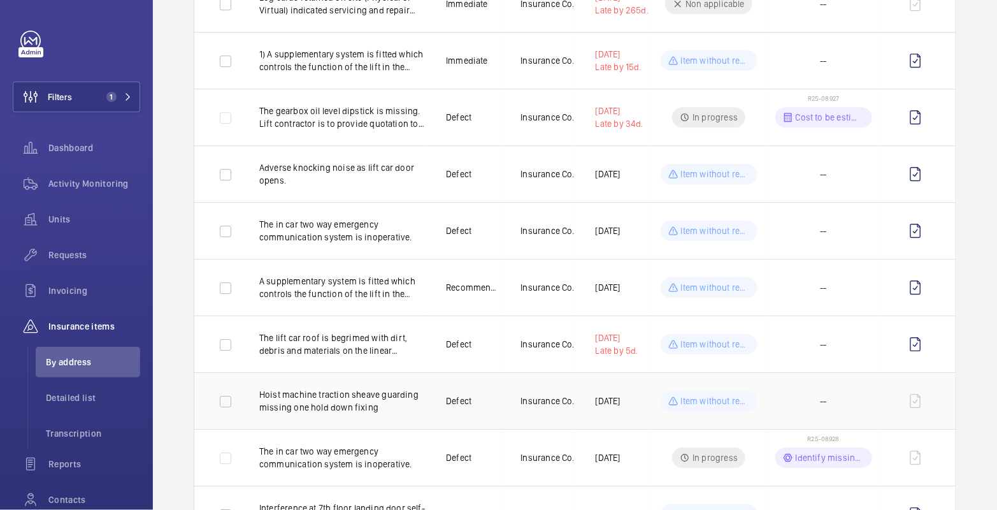
scroll to position [1359, 0]
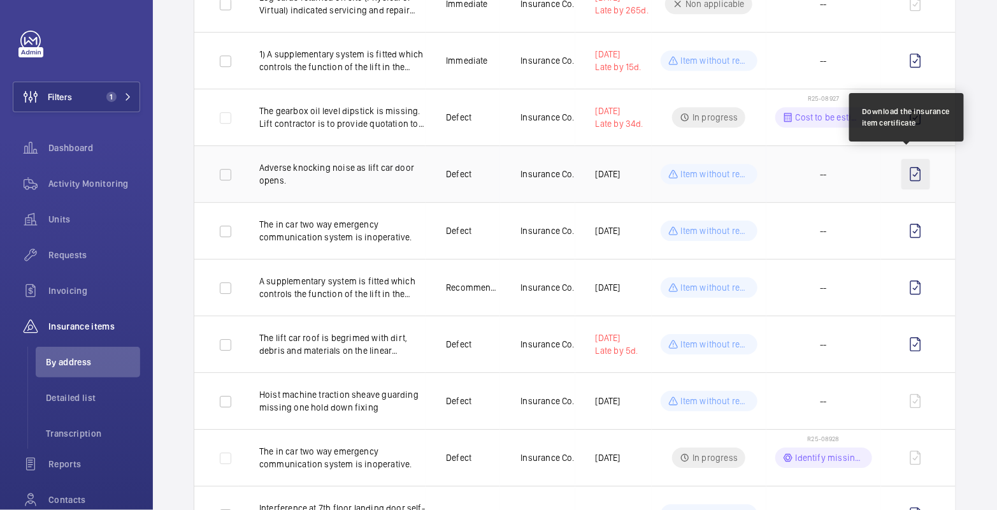
click at [908, 168] on wm-front-icon-button at bounding box center [915, 174] width 29 height 31
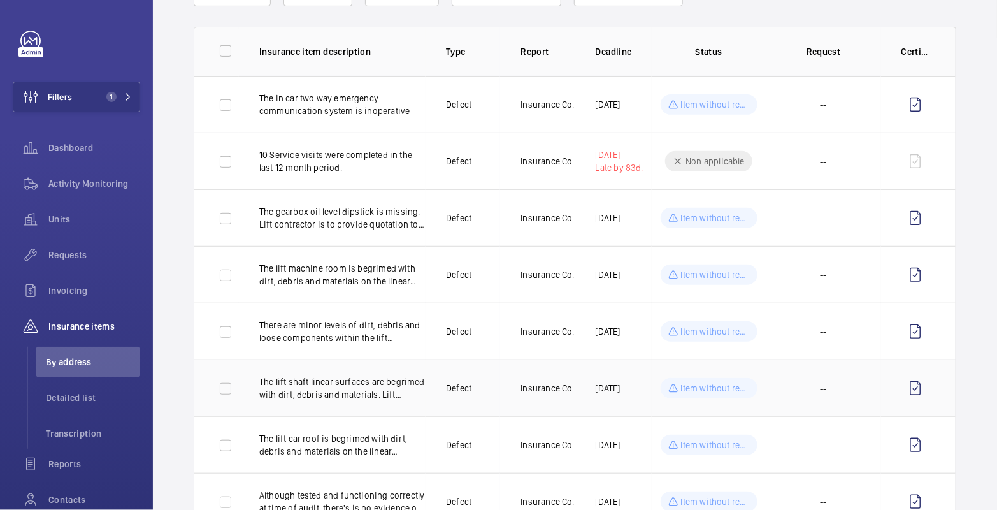
scroll to position [0, 0]
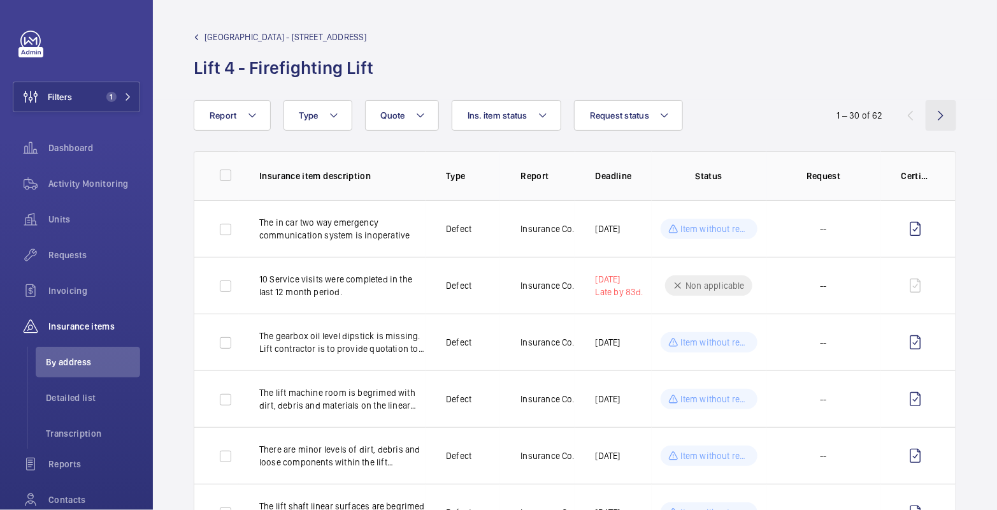
click at [927, 112] on wm-front-icon-button at bounding box center [940, 115] width 31 height 31
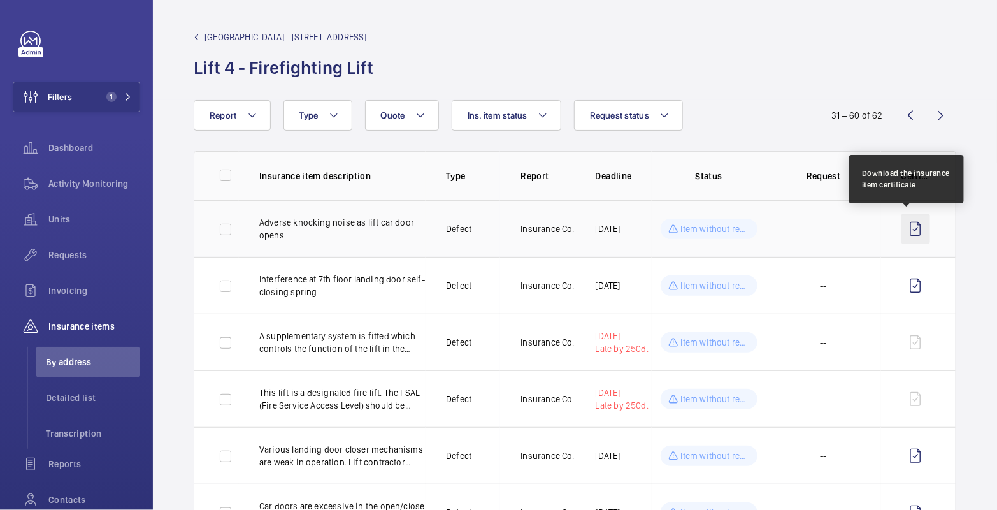
click at [907, 231] on wm-front-icon-button at bounding box center [915, 228] width 29 height 31
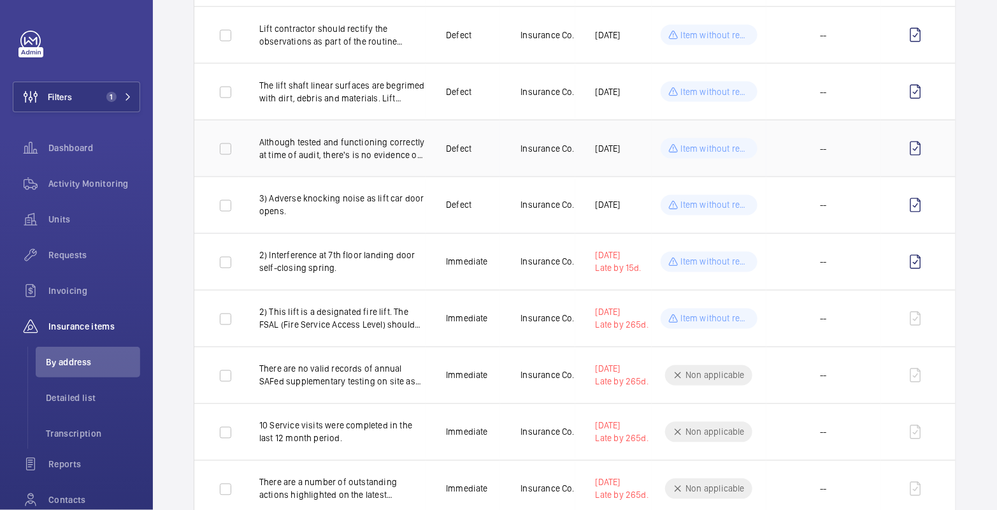
scroll to position [710, 0]
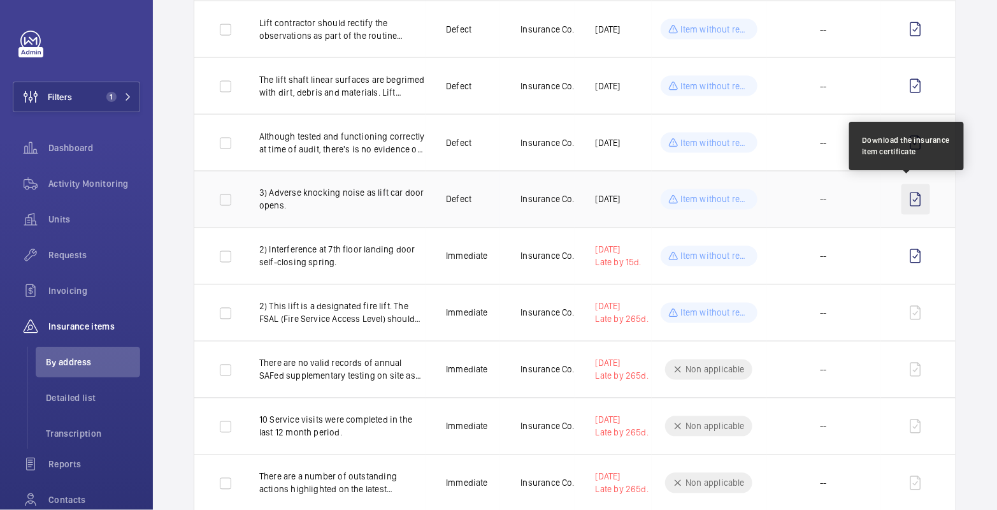
click at [904, 201] on wm-front-icon-button at bounding box center [915, 199] width 29 height 31
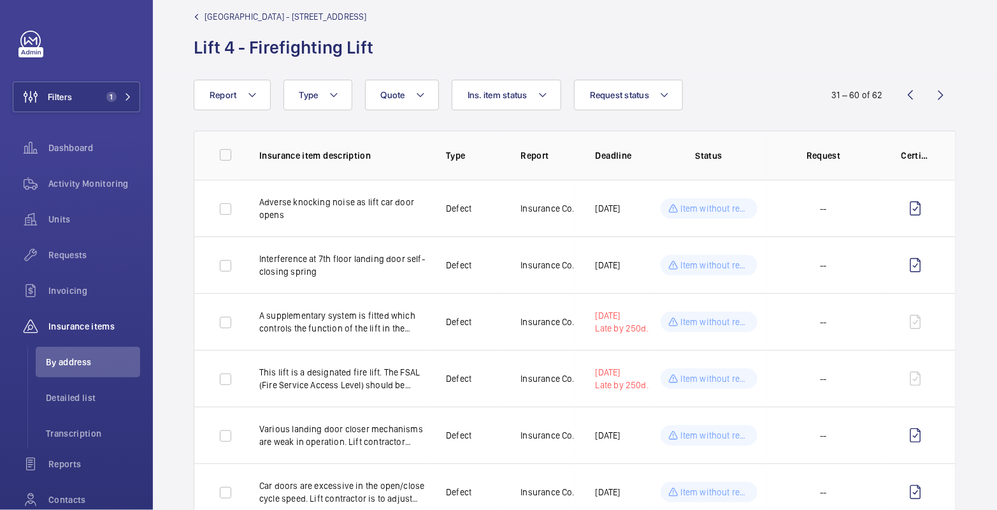
scroll to position [0, 0]
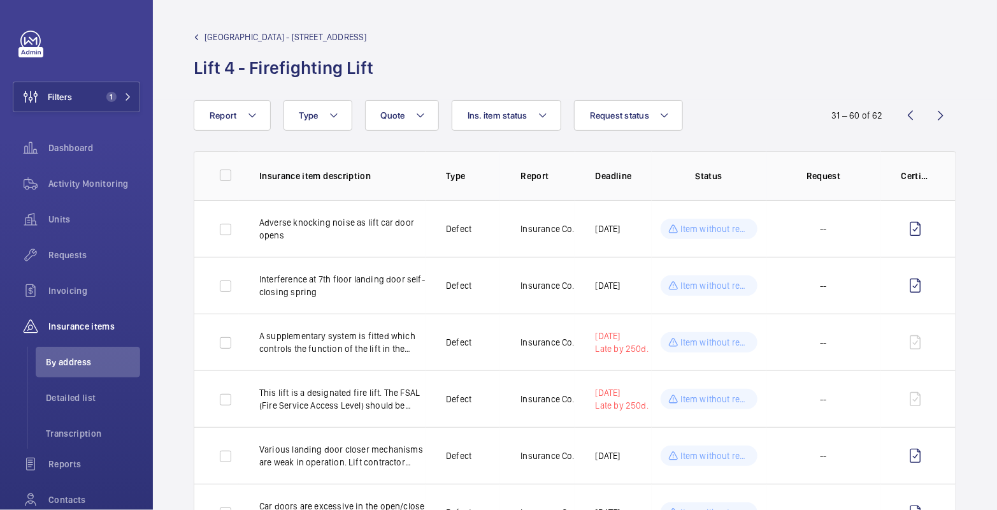
click at [224, 37] on span "[GEOGRAPHIC_DATA] - [STREET_ADDRESS]" at bounding box center [285, 37] width 162 height 13
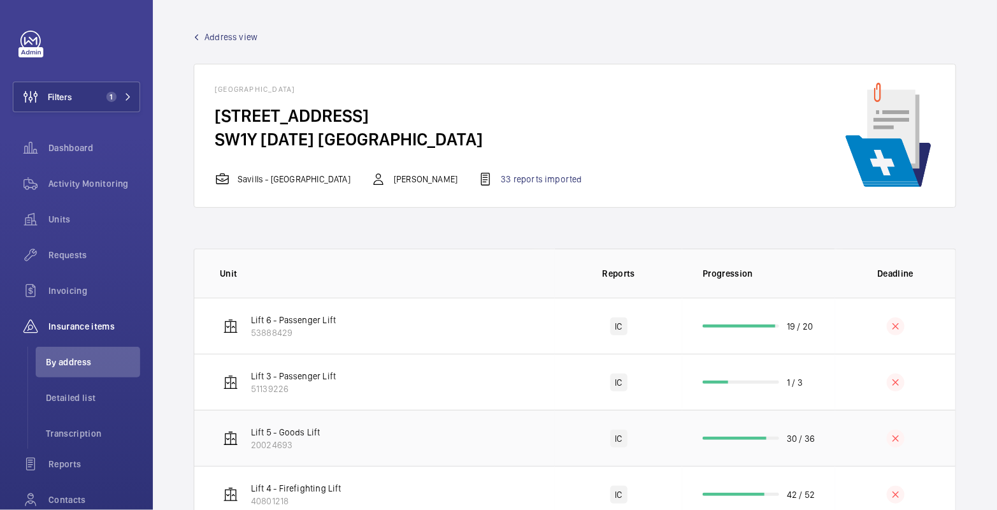
click at [780, 443] on td "30 / 36" at bounding box center [758, 438] width 153 height 56
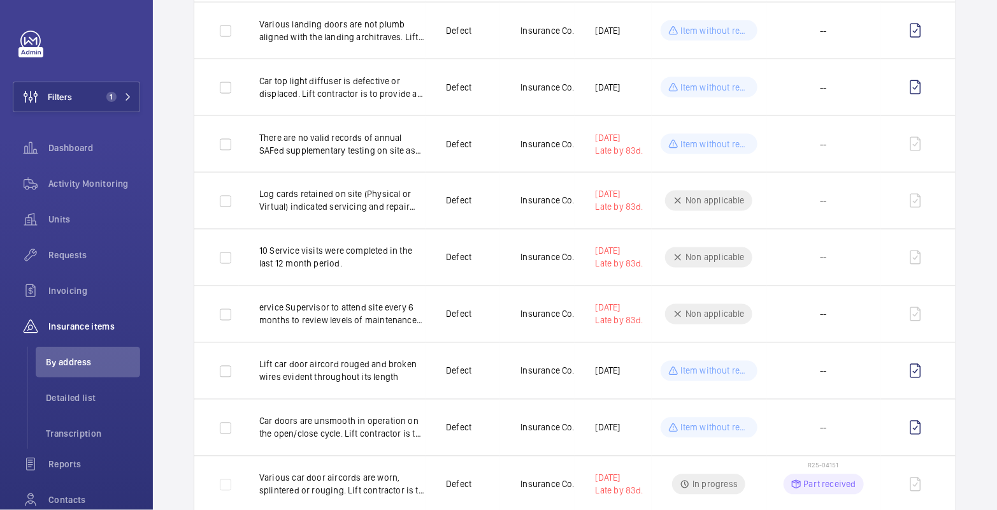
scroll to position [709, 0]
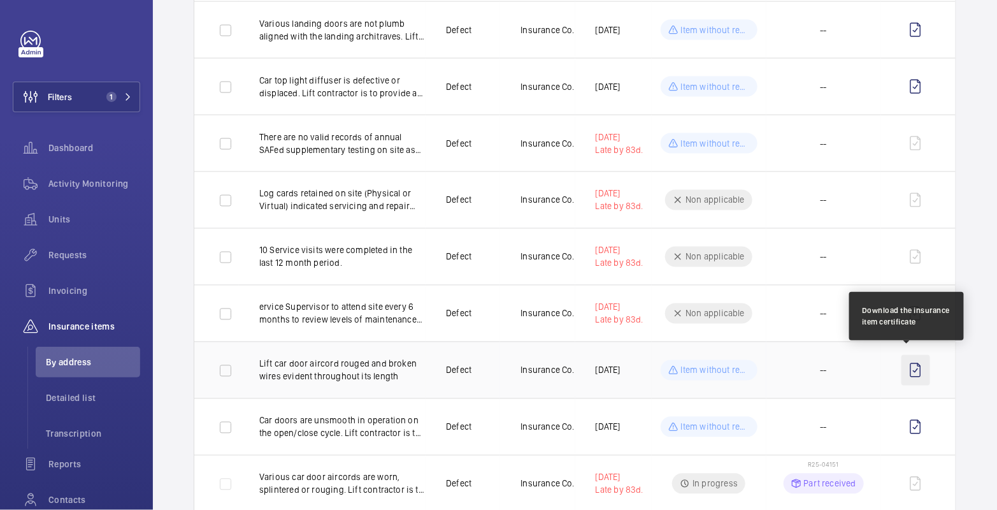
click at [911, 367] on wm-front-icon-button at bounding box center [915, 370] width 29 height 31
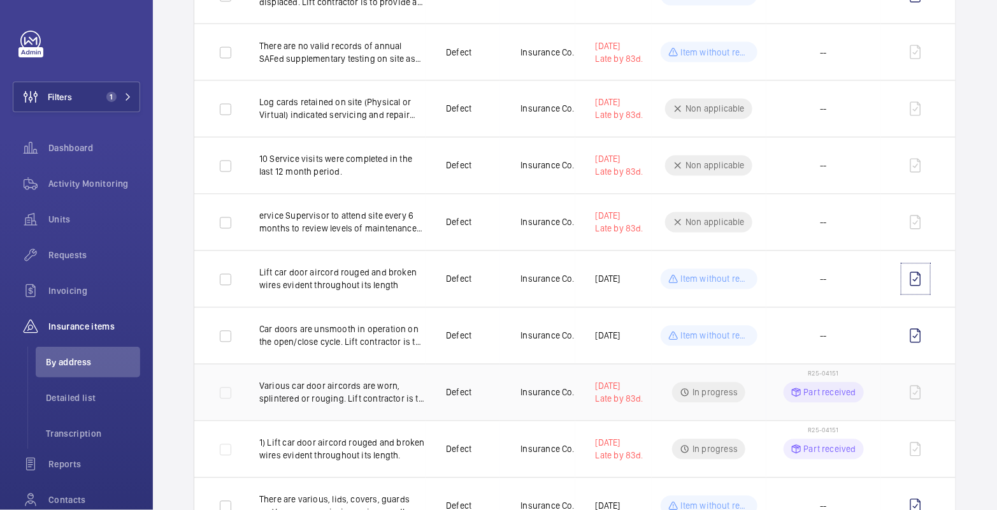
scroll to position [922, 0]
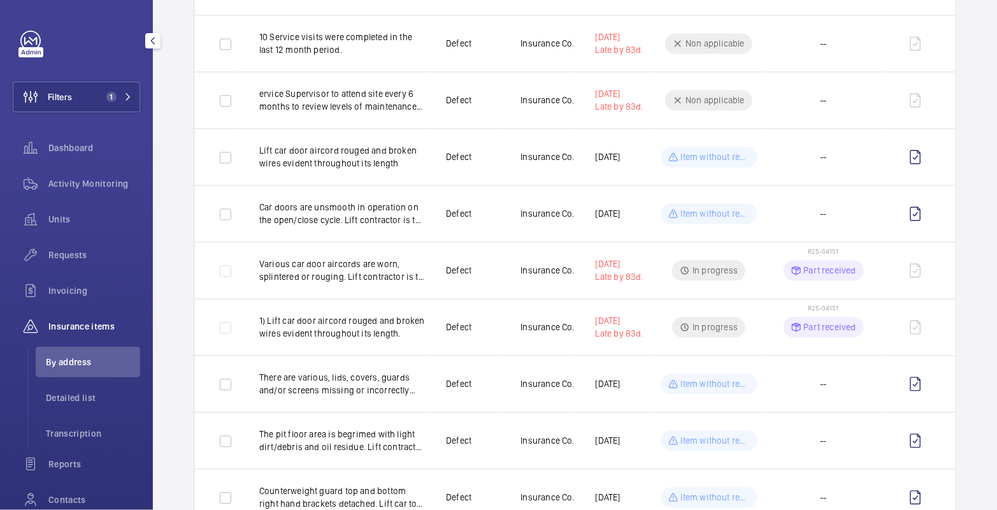
click at [108, 182] on span "Activity Monitoring" at bounding box center [94, 183] width 92 height 13
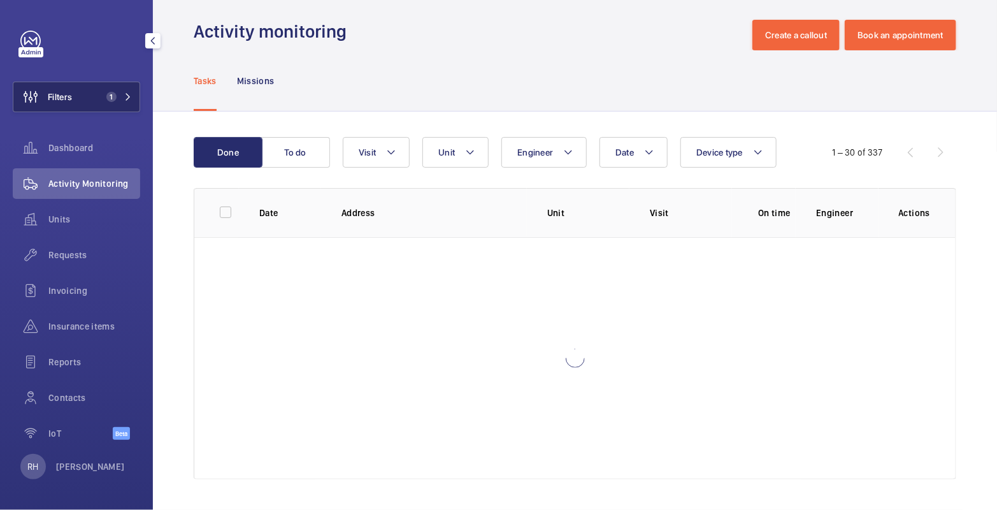
scroll to position [10, 0]
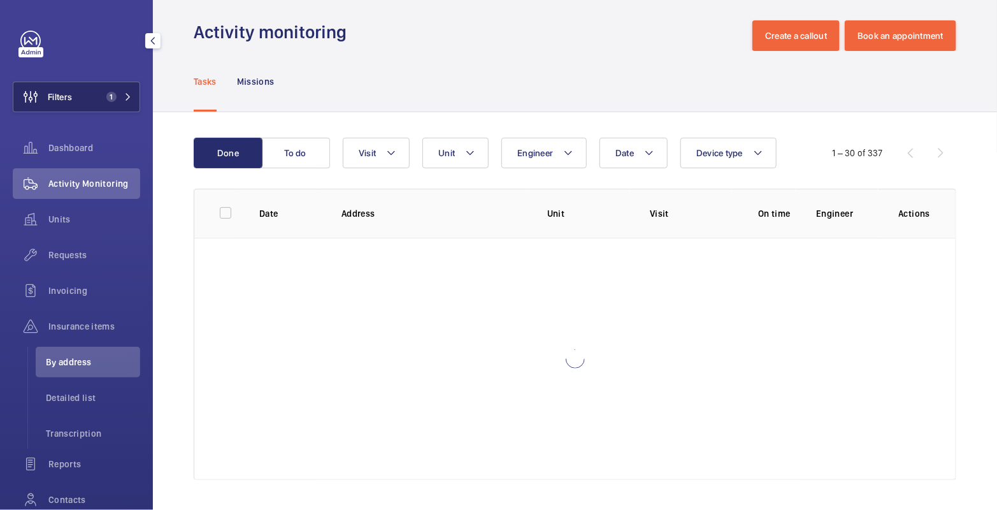
click at [85, 101] on button "Filters 1" at bounding box center [76, 97] width 127 height 31
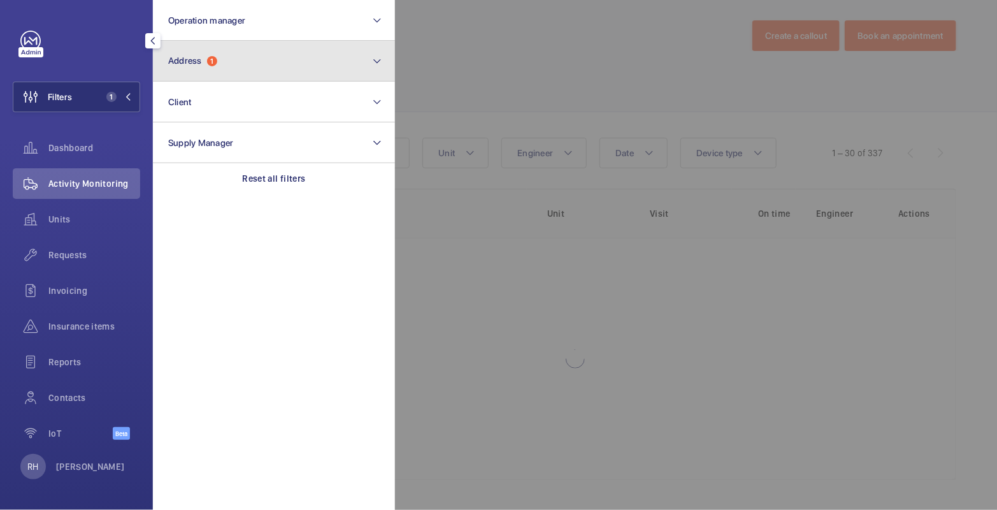
click at [237, 68] on button "Address 1" at bounding box center [274, 61] width 242 height 41
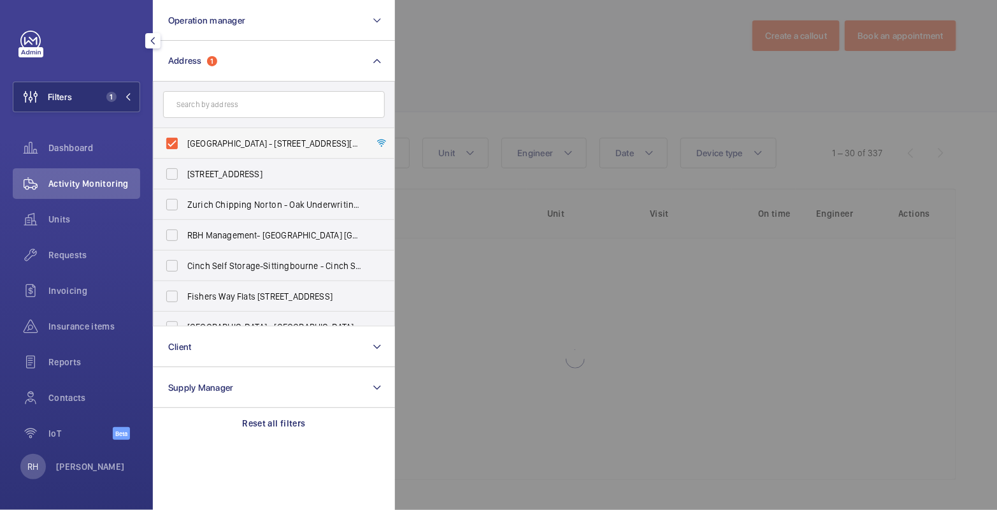
click at [209, 138] on span "[GEOGRAPHIC_DATA] - [STREET_ADDRESS][DATE]" at bounding box center [274, 143] width 175 height 13
click at [185, 138] on input "[GEOGRAPHIC_DATA] - [STREET_ADDRESS][DATE]" at bounding box center [171, 143] width 25 height 25
checkbox input "false"
click at [224, 97] on input "text" at bounding box center [274, 104] width 222 height 27
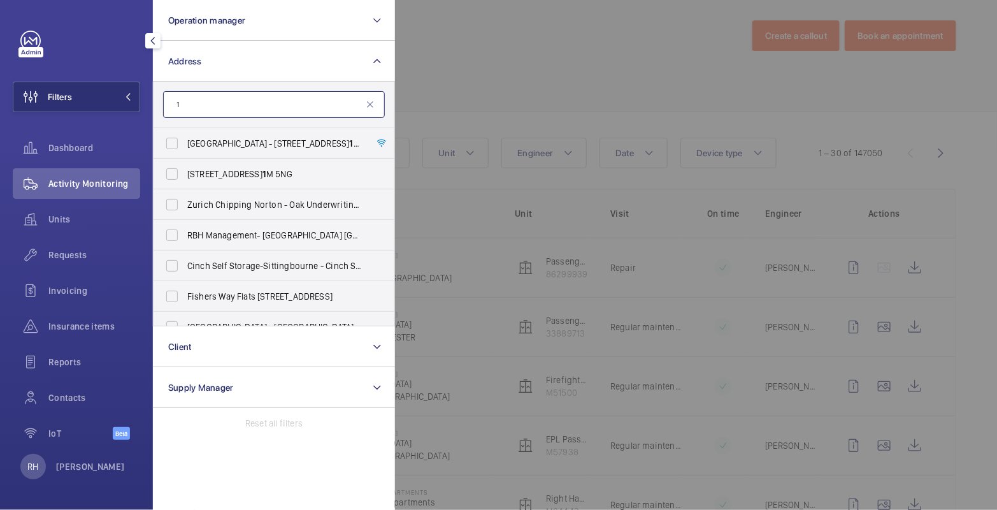
scroll to position [922, 0]
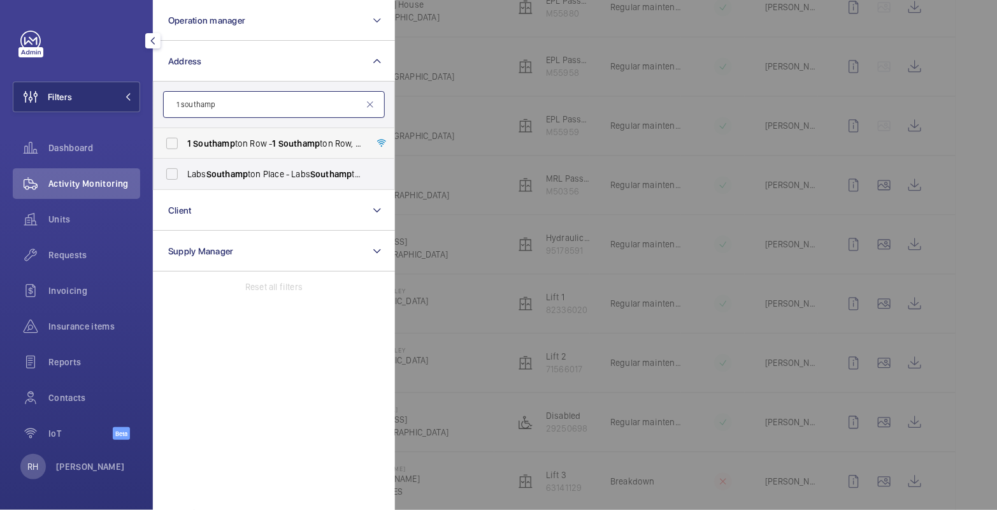
type input "1 southamp"
click at [243, 141] on span "[STREET_ADDRESS]" at bounding box center [274, 143] width 175 height 13
click at [185, 141] on input "[STREET_ADDRESS]" at bounding box center [171, 143] width 25 height 25
checkbox input "true"
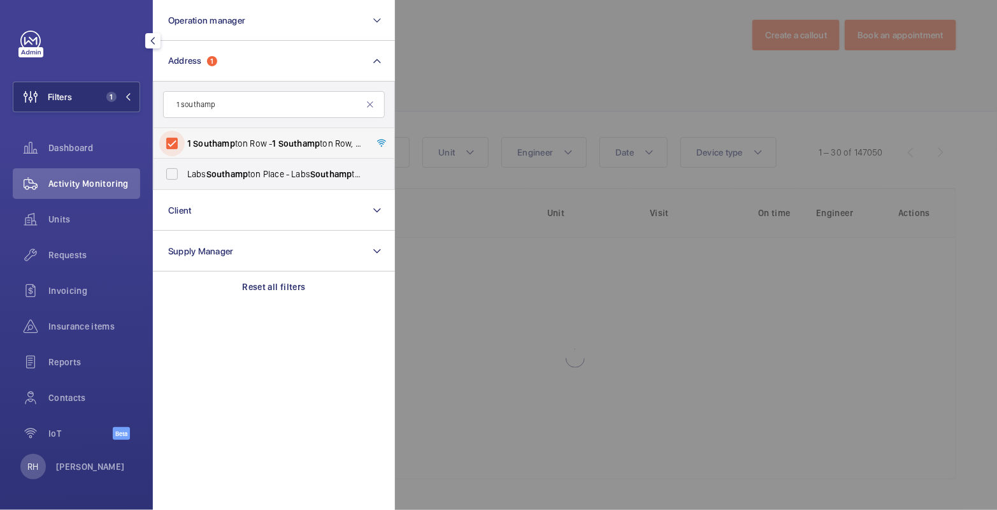
scroll to position [10, 0]
click at [446, 97] on div at bounding box center [893, 255] width 997 height 510
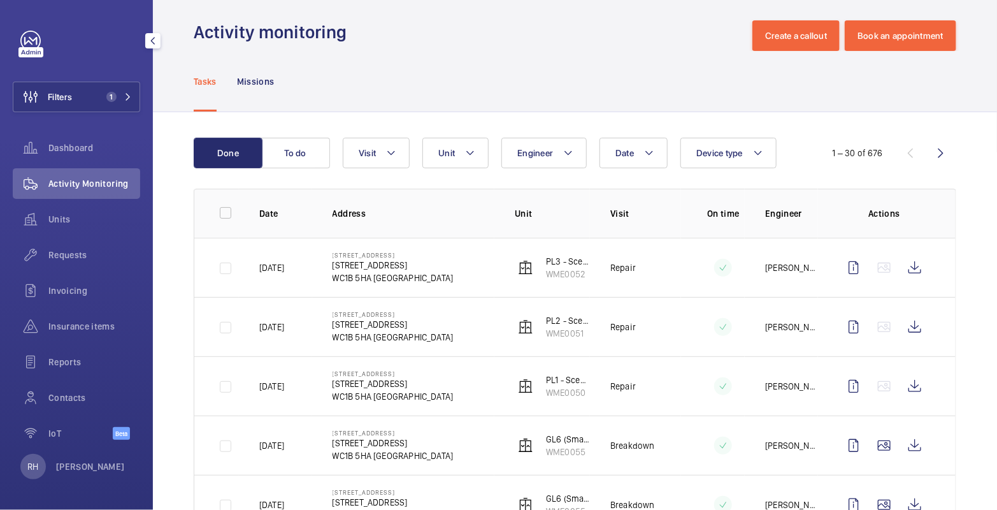
scroll to position [922, 0]
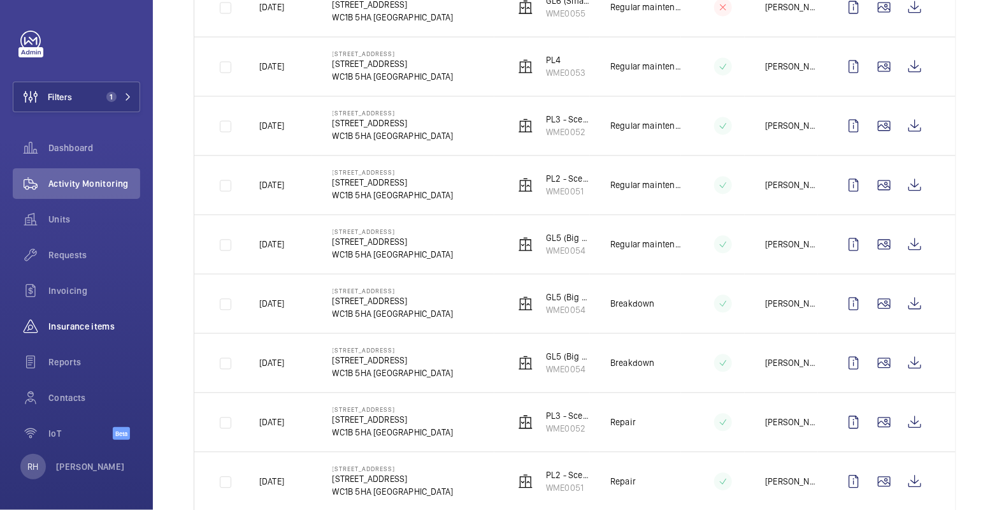
click at [75, 328] on span "Insurance items" at bounding box center [94, 326] width 92 height 13
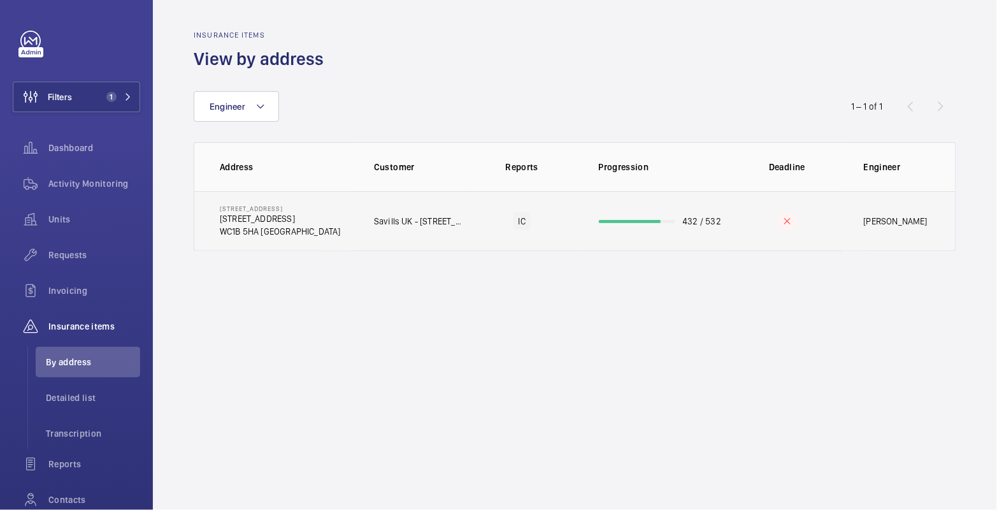
click at [689, 225] on p "432 / 532" at bounding box center [702, 221] width 39 height 13
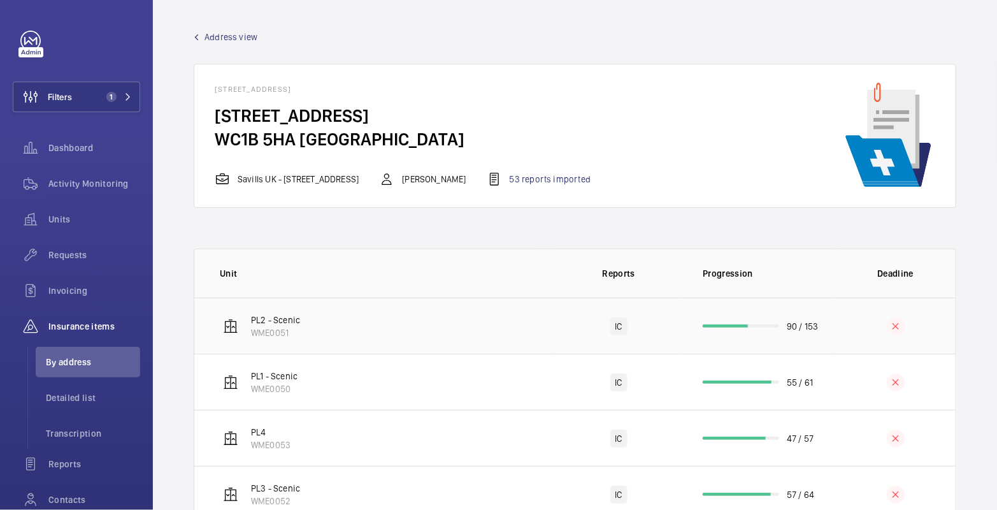
click at [808, 335] on td "90 / 153" at bounding box center [758, 325] width 153 height 56
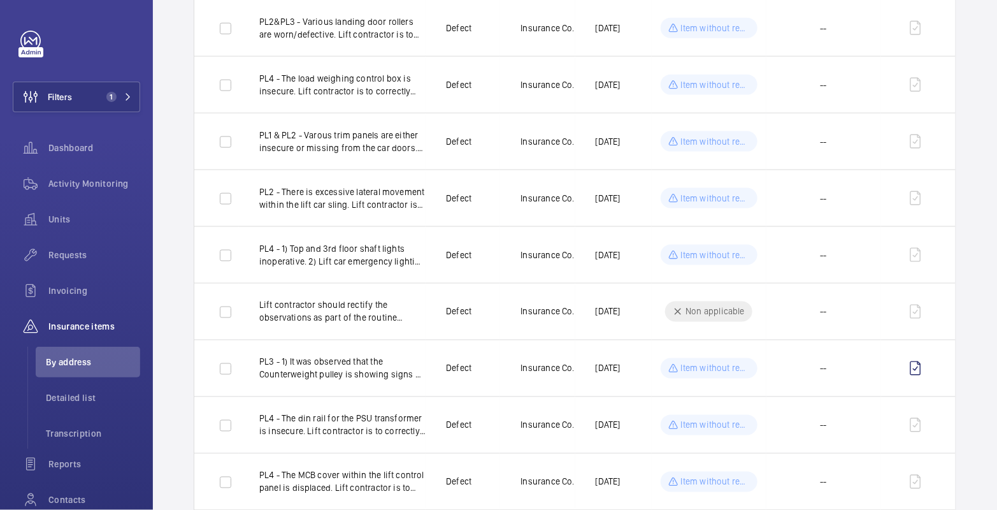
scroll to position [775, 0]
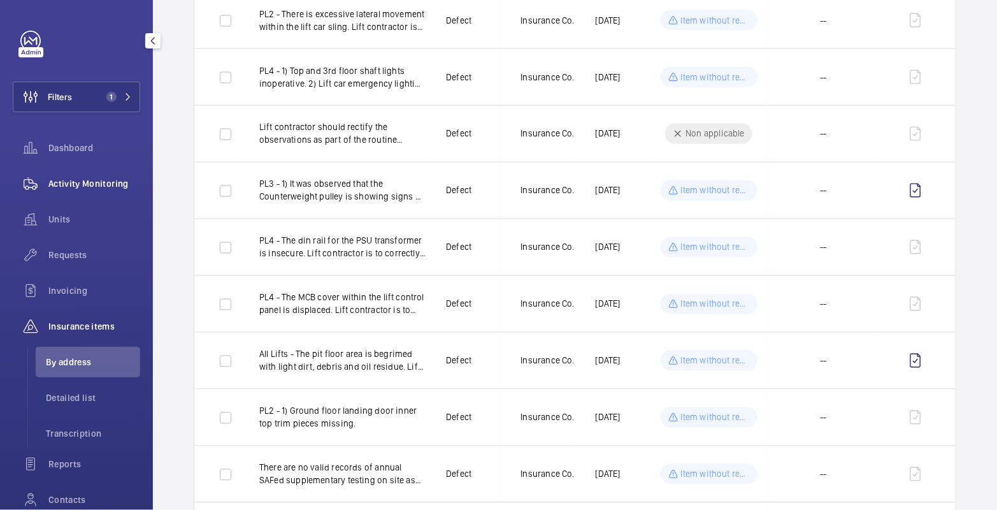
click at [90, 185] on span "Activity Monitoring" at bounding box center [94, 183] width 92 height 13
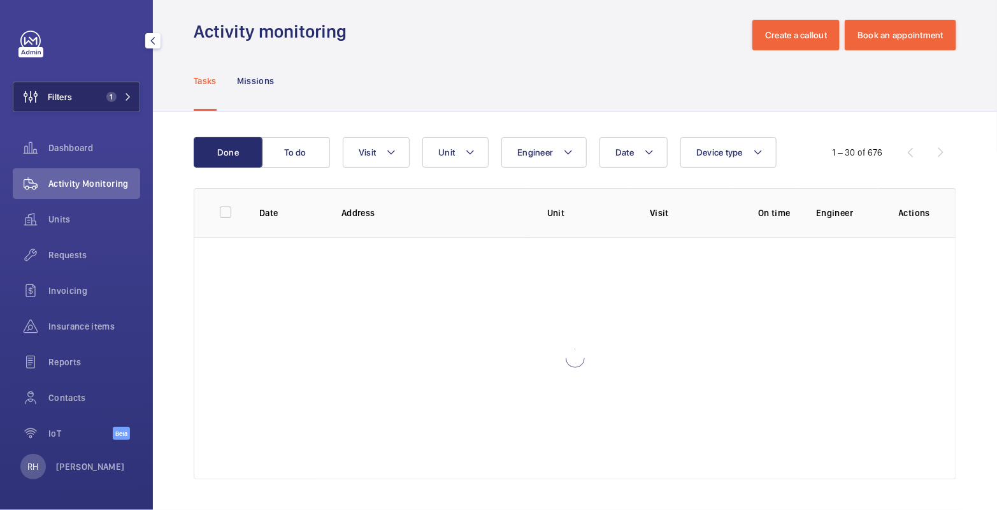
scroll to position [10, 0]
click at [99, 100] on button "Filters 1" at bounding box center [76, 97] width 127 height 31
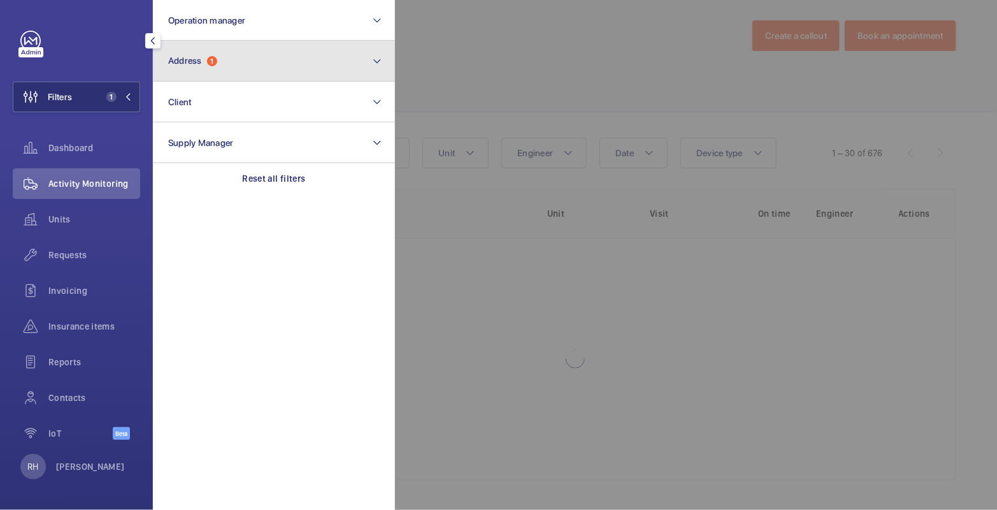
click at [252, 55] on button "Address 1" at bounding box center [274, 61] width 242 height 41
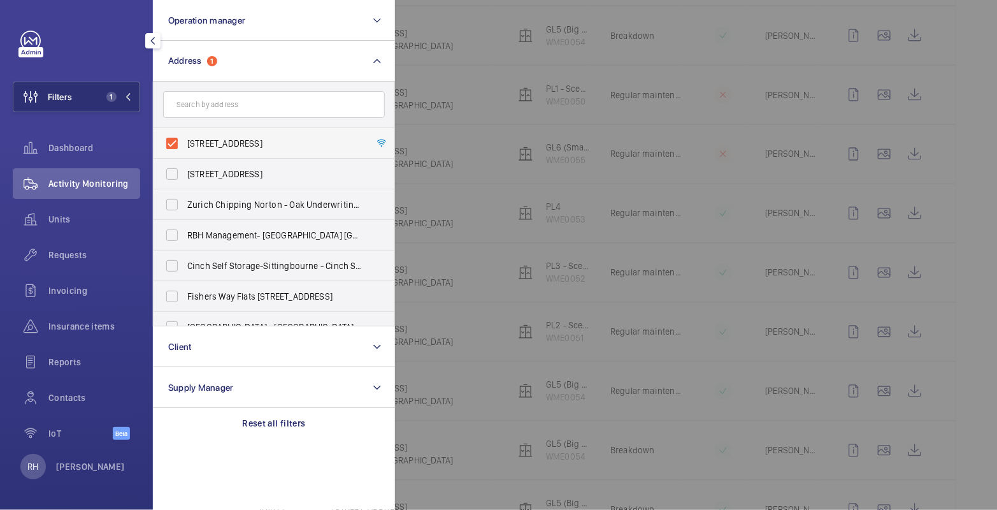
click at [222, 131] on label "[STREET_ADDRESS]" at bounding box center [264, 143] width 222 height 31
click at [185, 131] on input "[STREET_ADDRESS]" at bounding box center [171, 143] width 25 height 25
checkbox input "false"
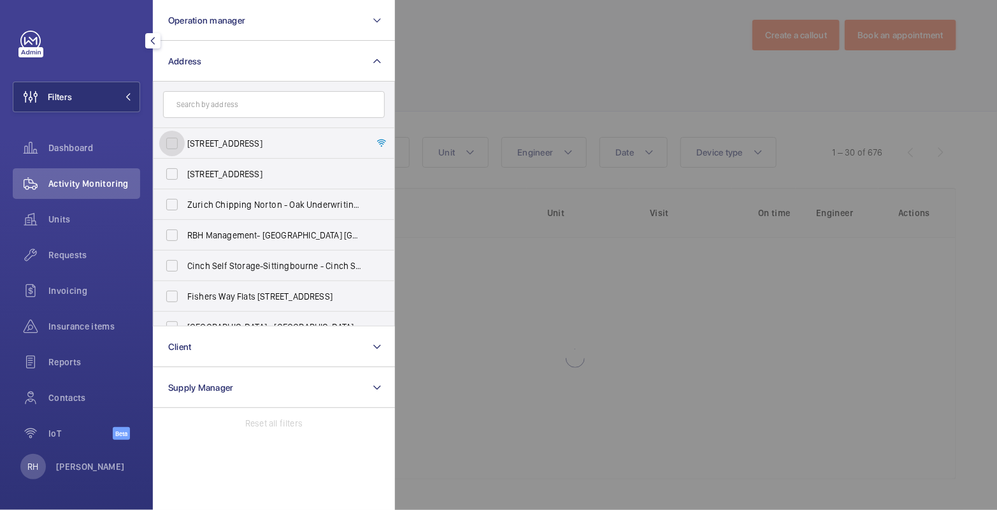
scroll to position [10, 0]
click at [433, 35] on div at bounding box center [893, 255] width 997 height 510
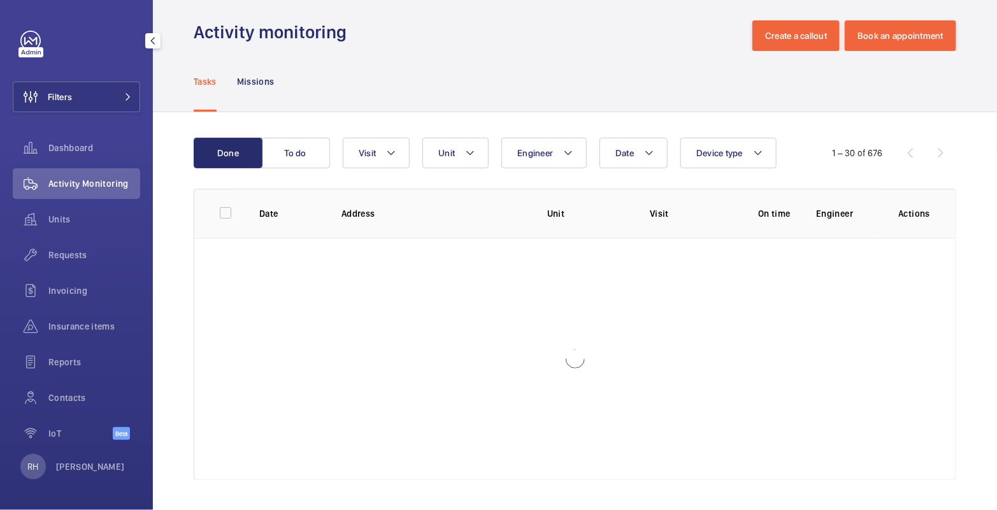
scroll to position [775, 0]
